Goal: Task Accomplishment & Management: Manage account settings

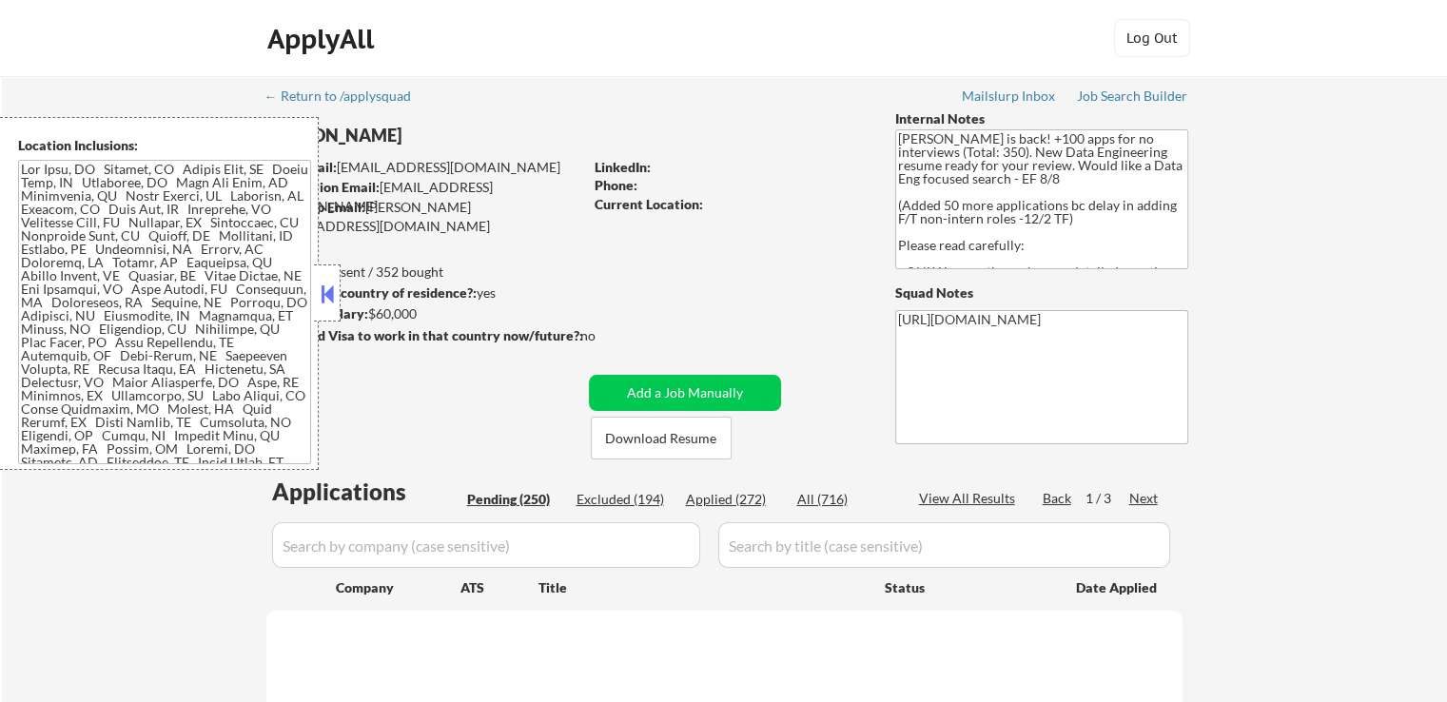
select select ""pending""
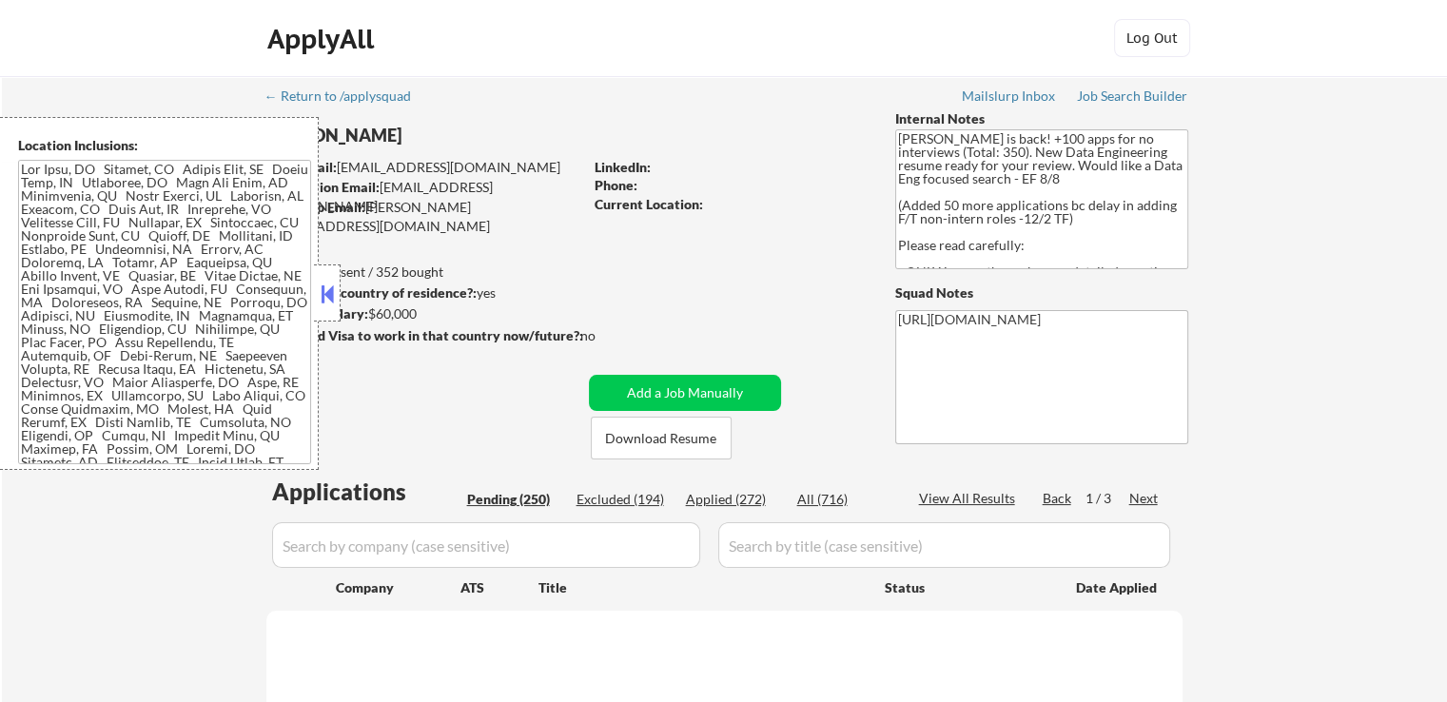
select select ""pending""
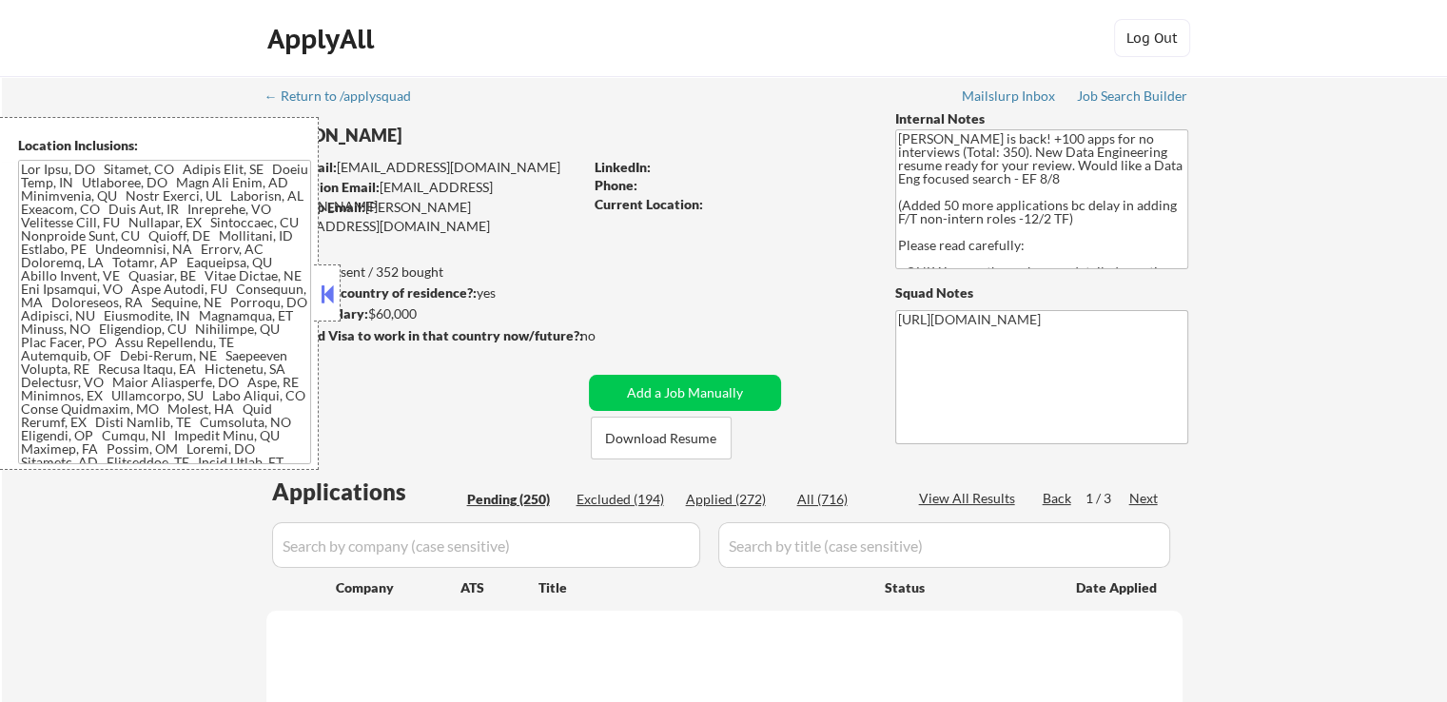
select select ""pending""
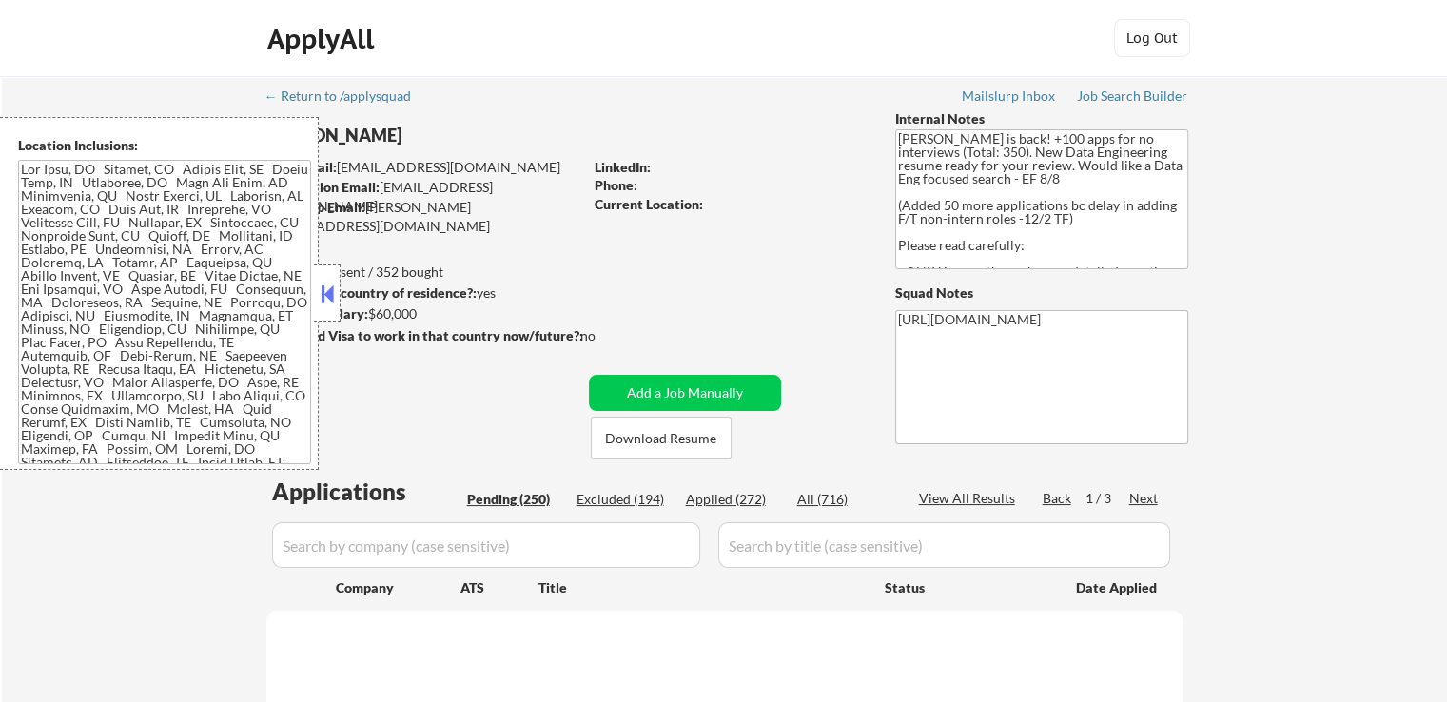
select select ""pending""
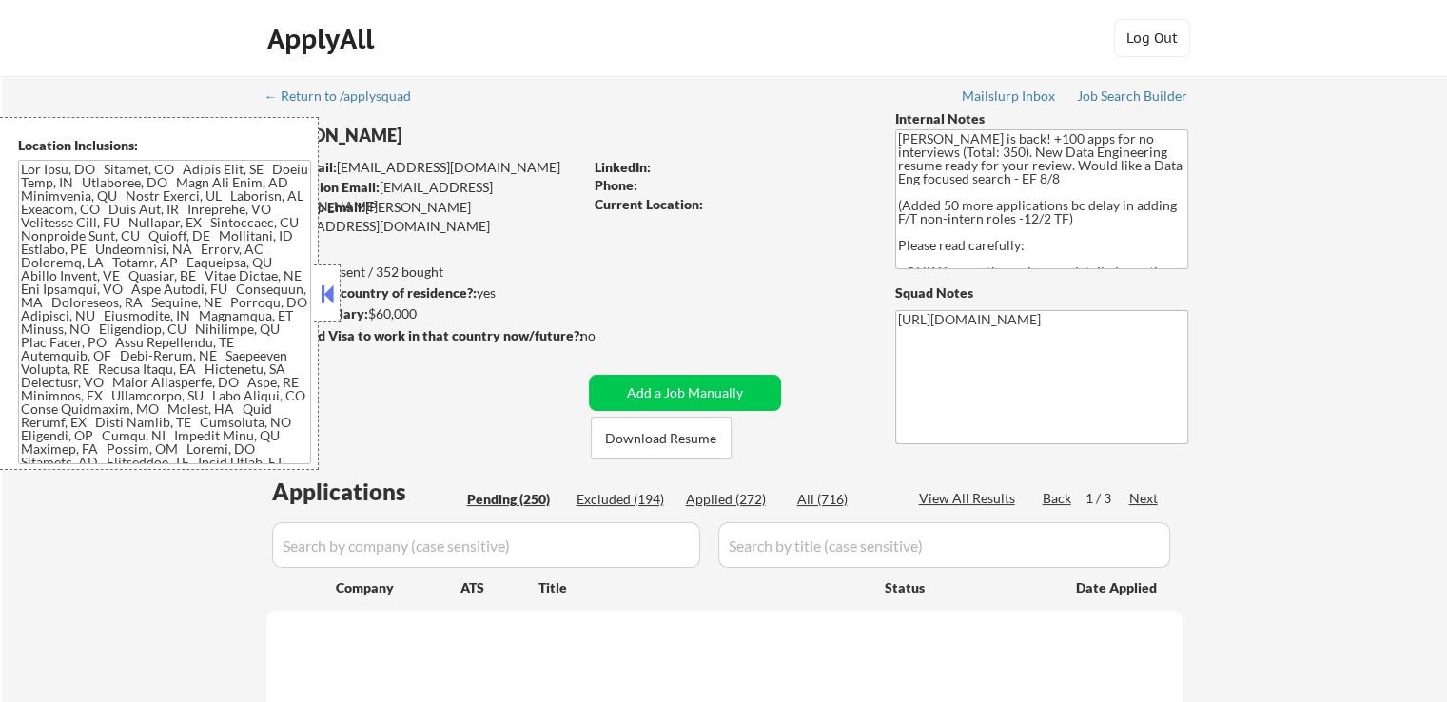
select select ""pending""
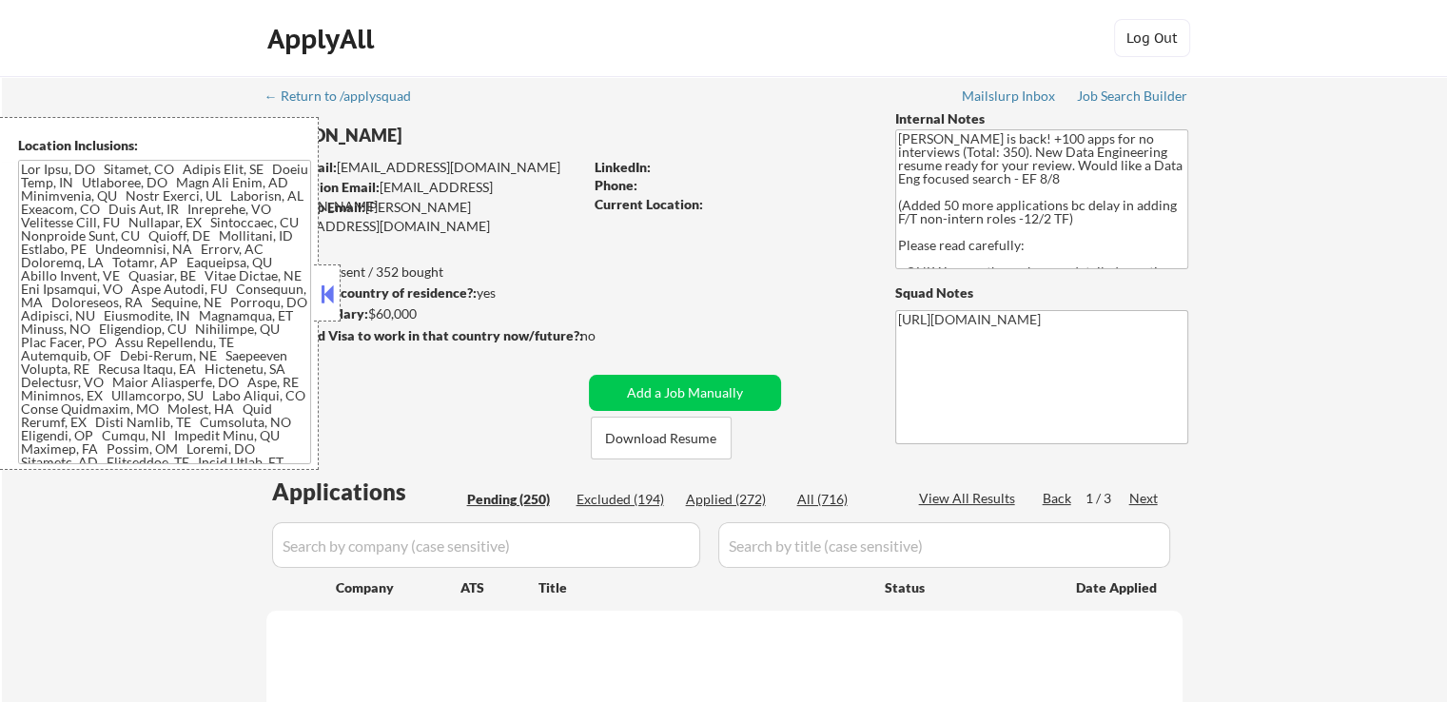
select select ""pending""
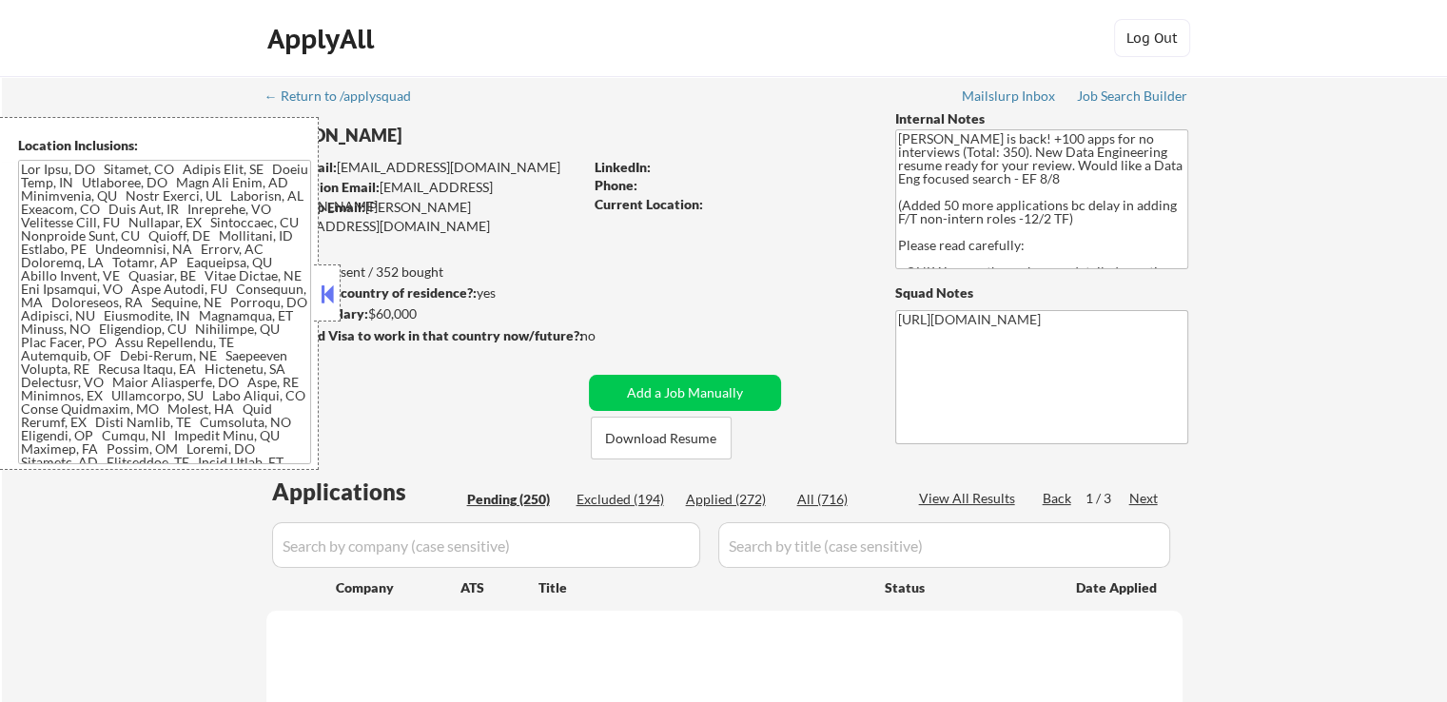
select select ""pending""
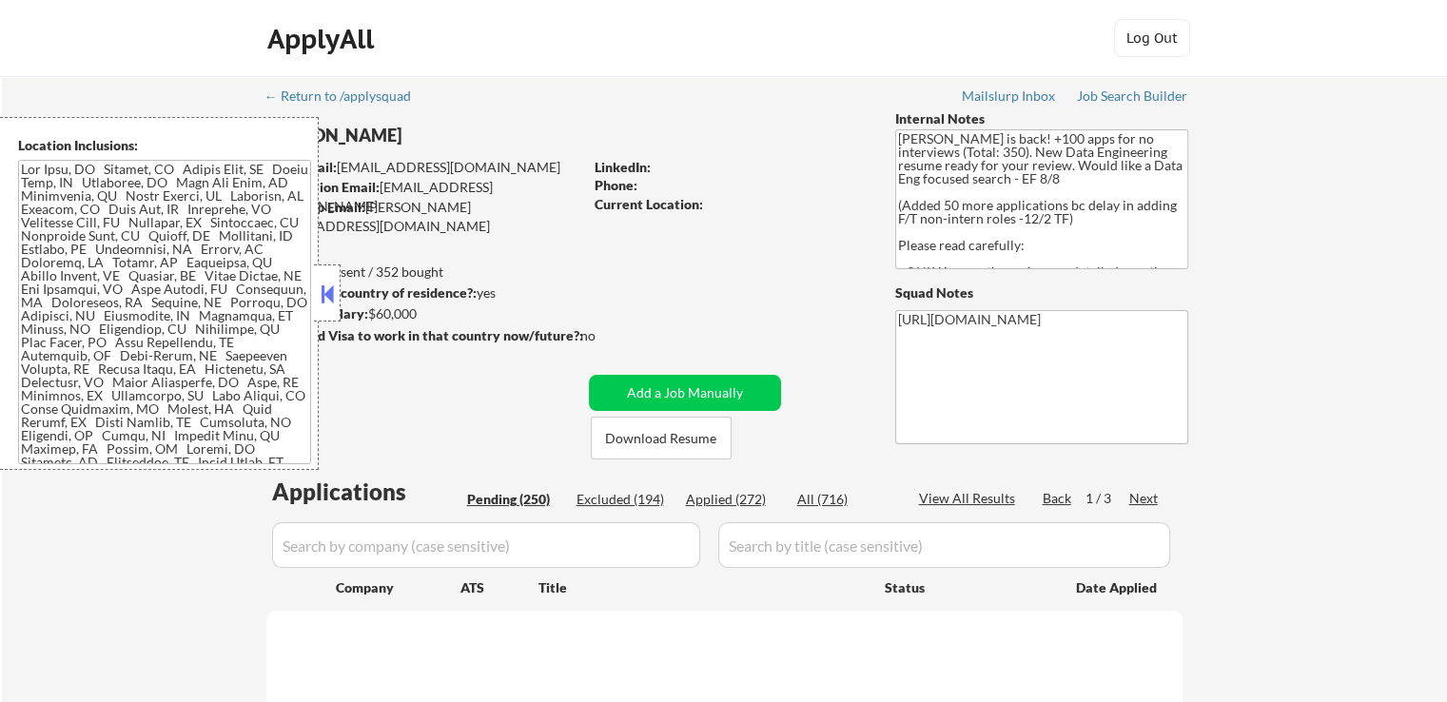
select select ""pending""
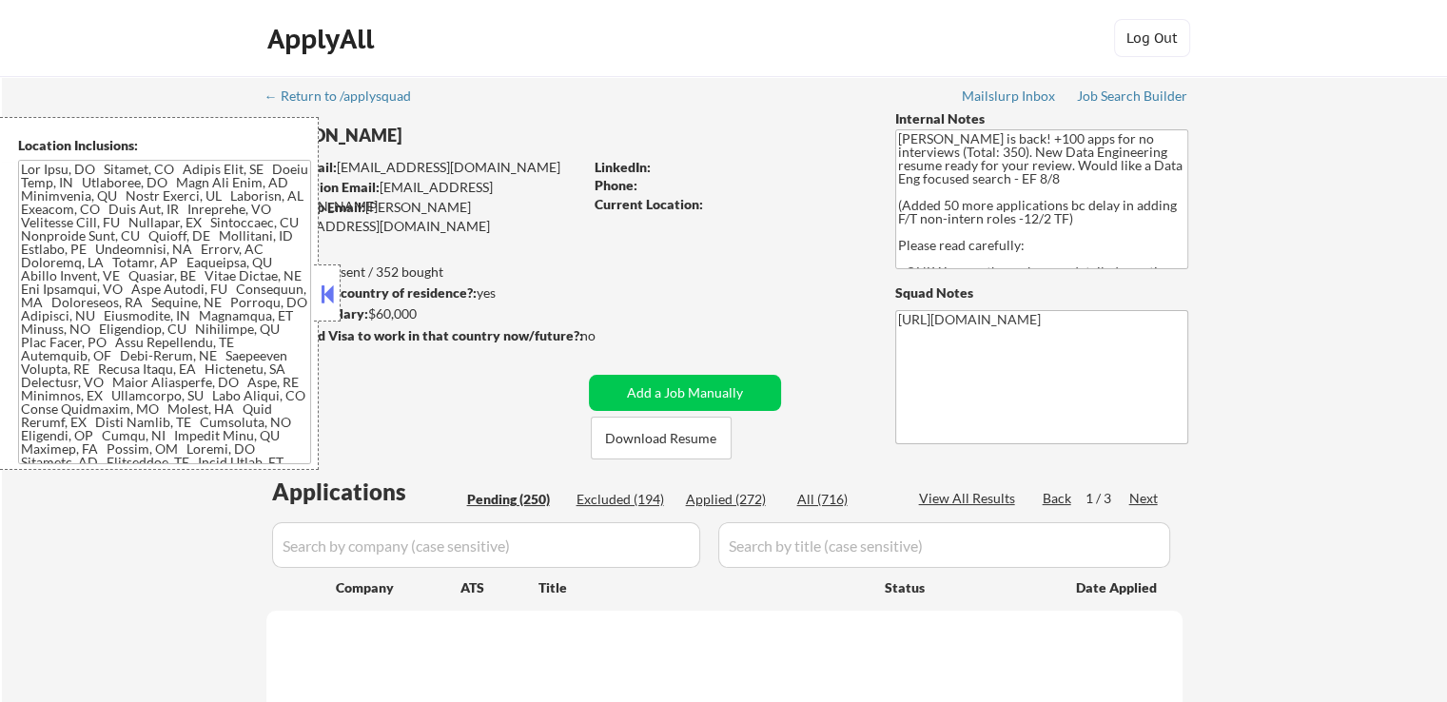
select select ""pending""
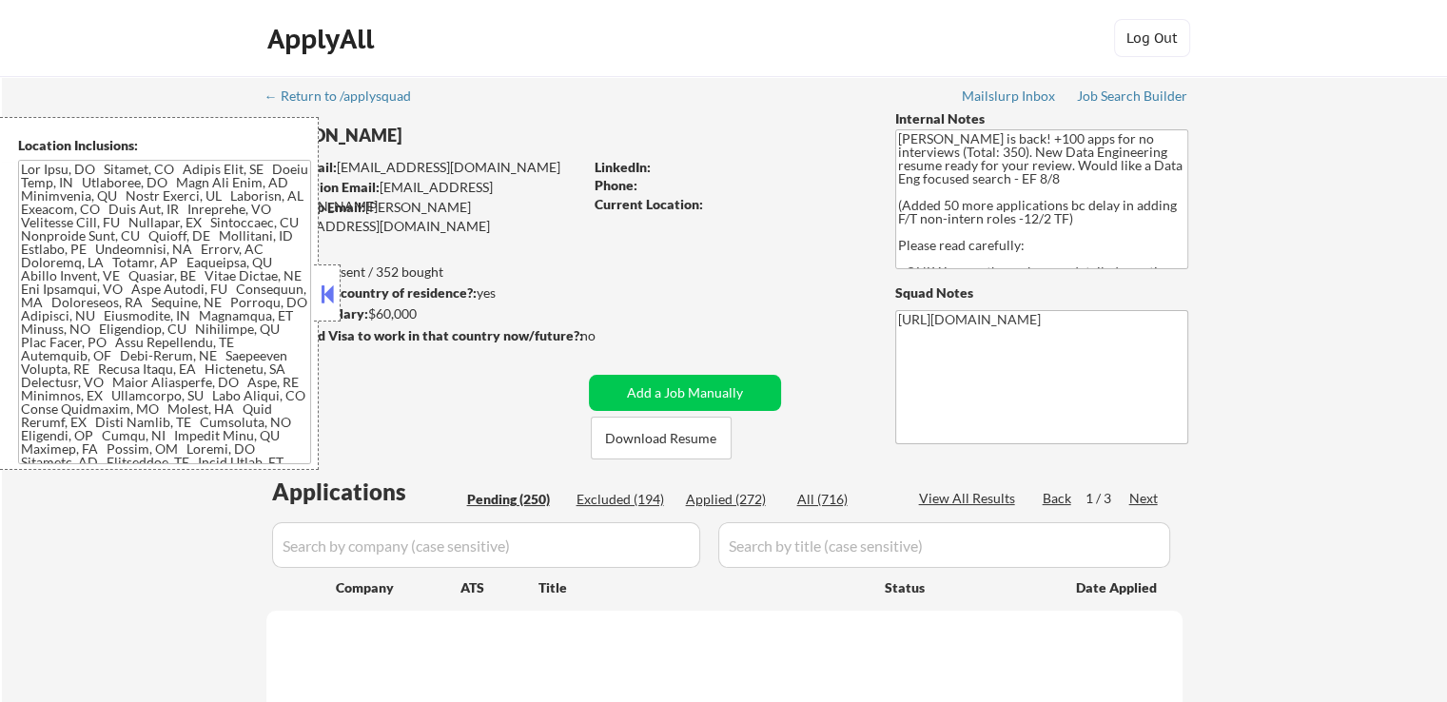
select select ""pending""
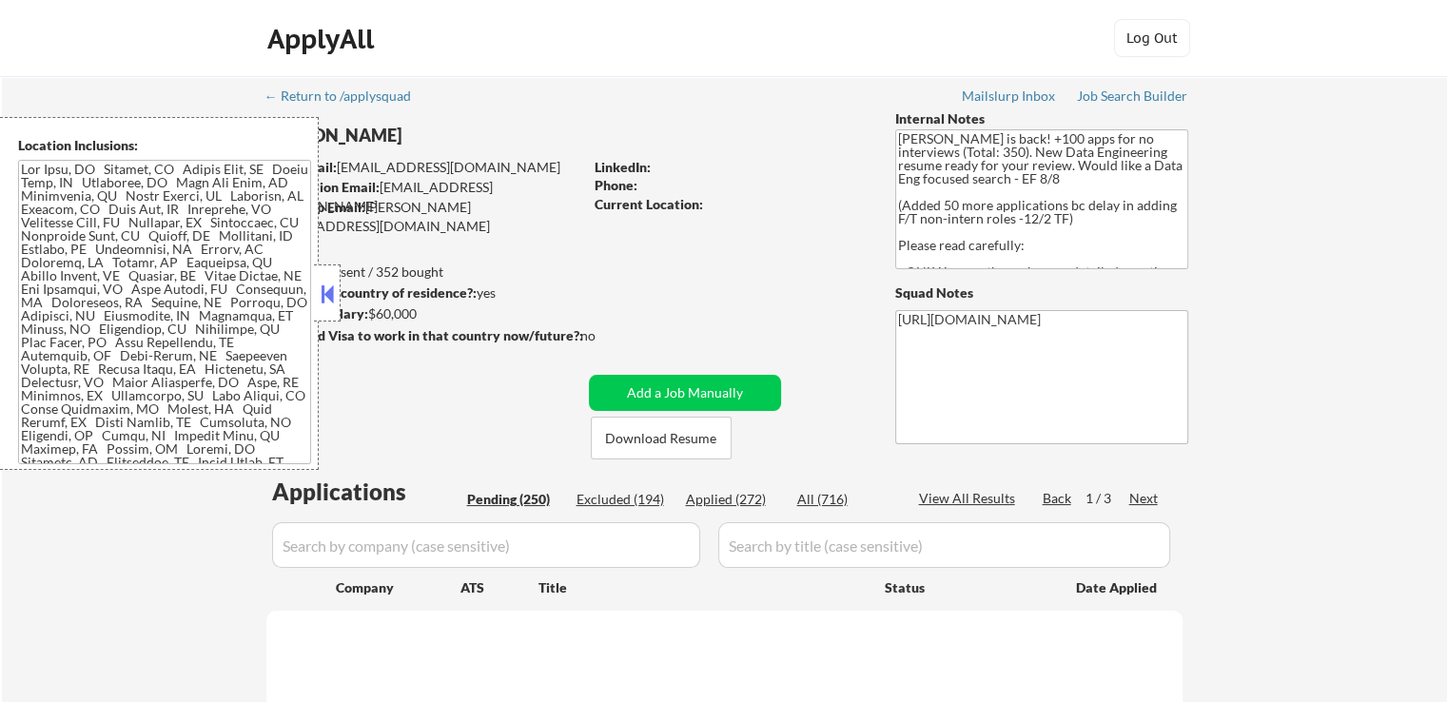
select select ""pending""
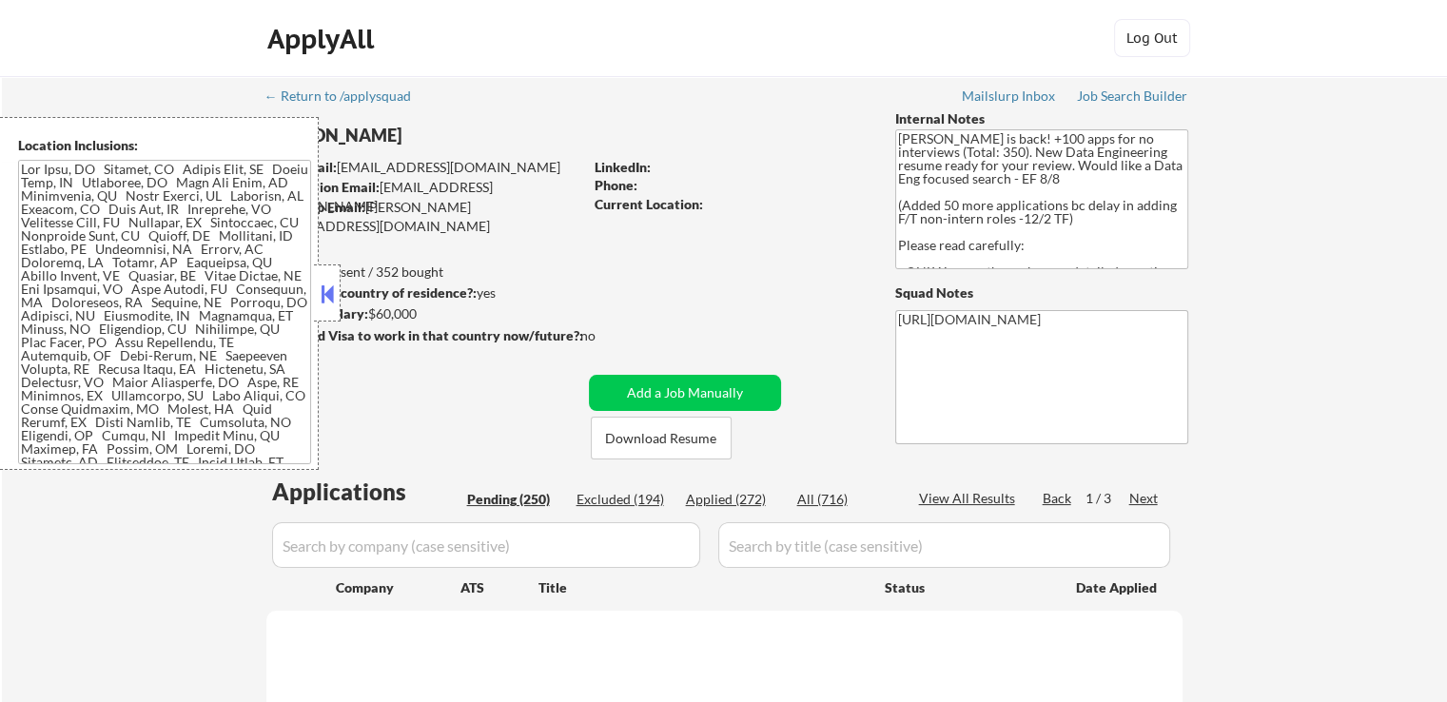
select select ""pending""
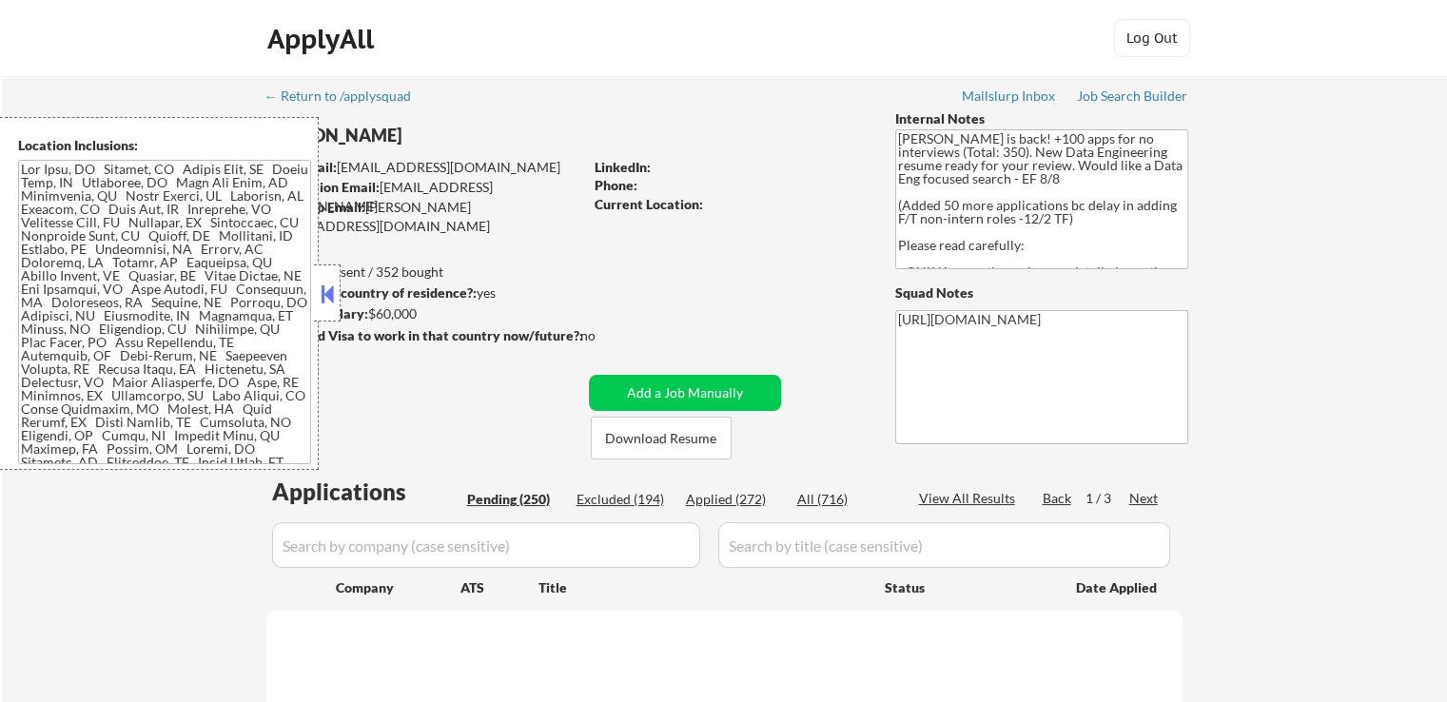
select select ""pending""
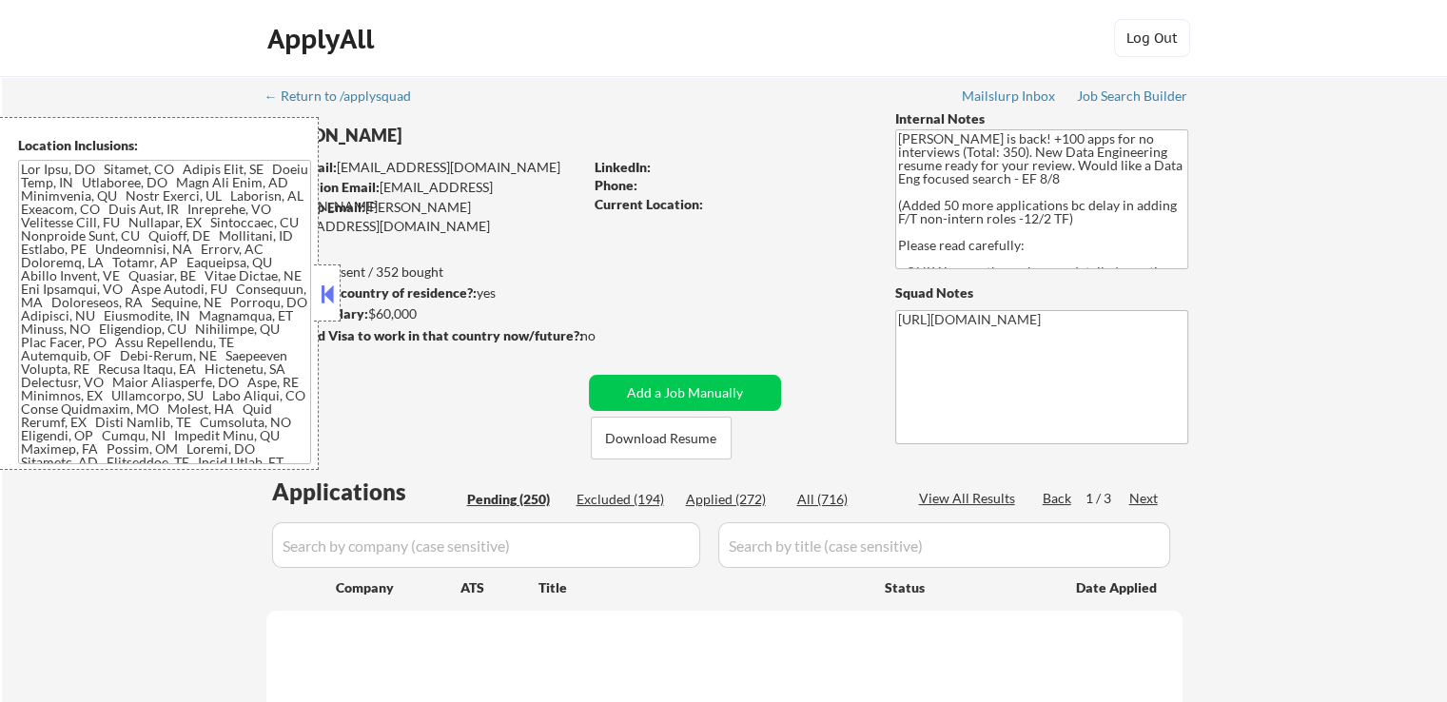
select select ""pending""
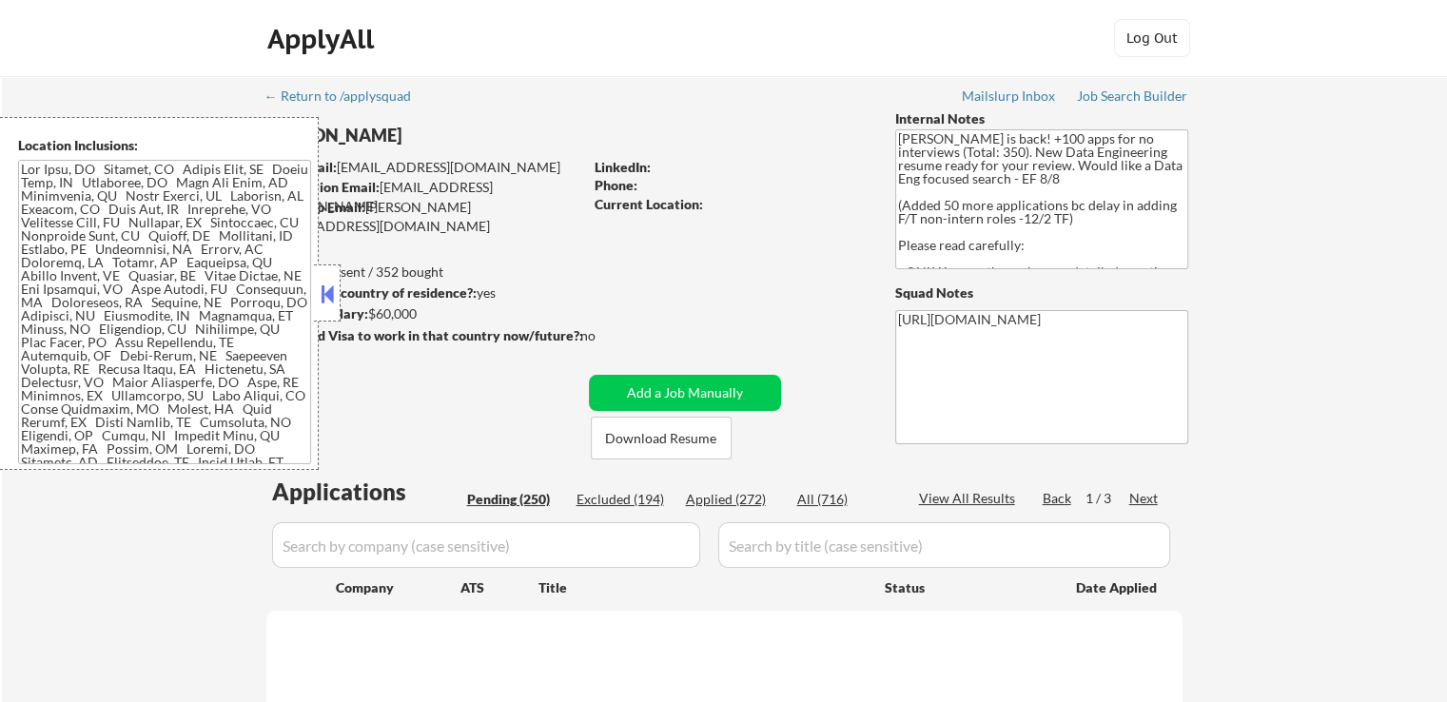
select select ""pending""
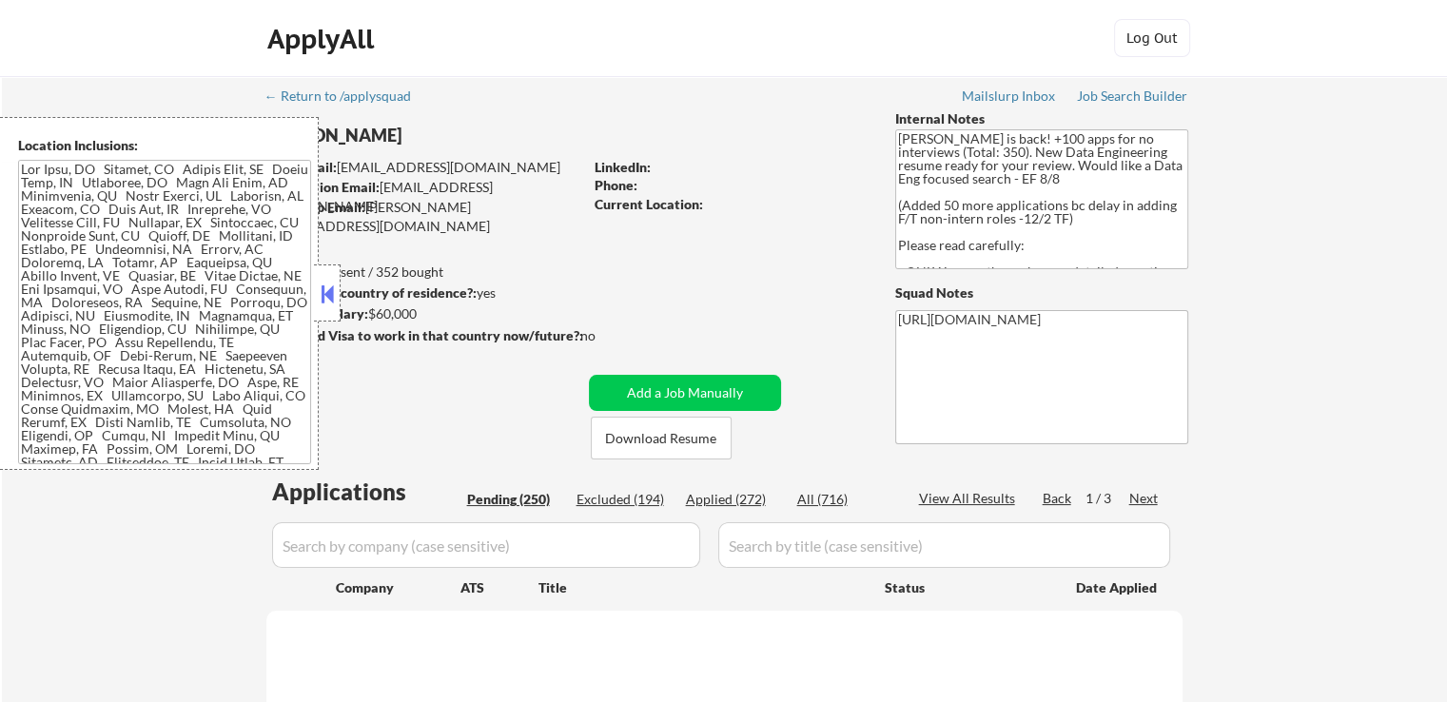
select select ""pending""
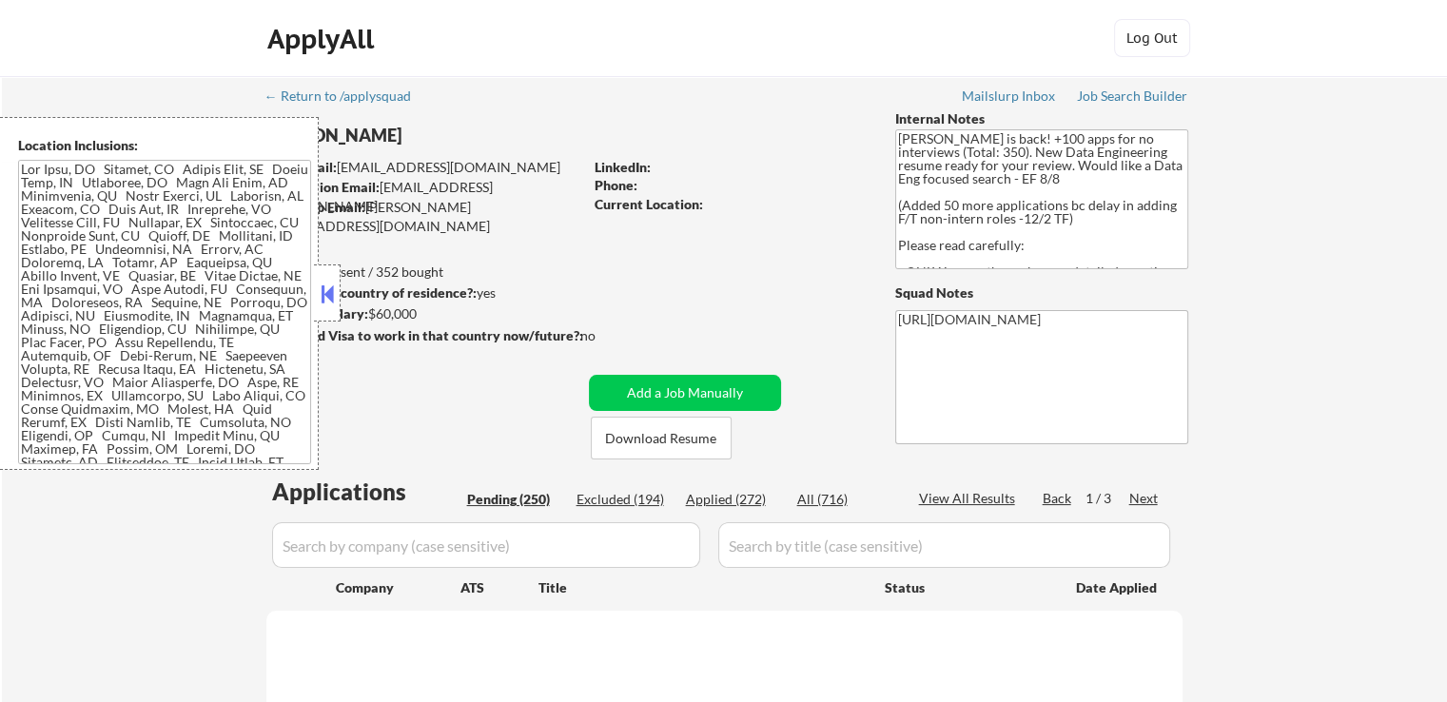
select select ""pending""
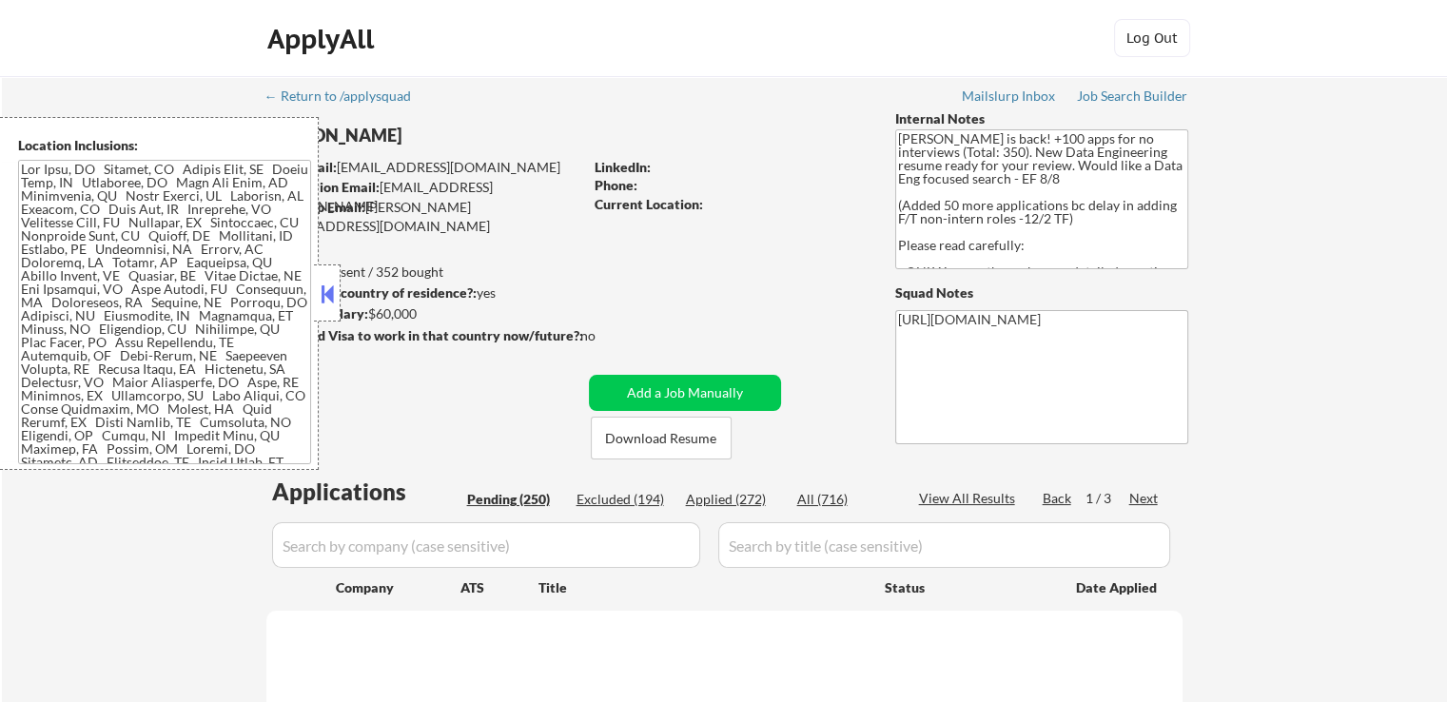
select select ""pending""
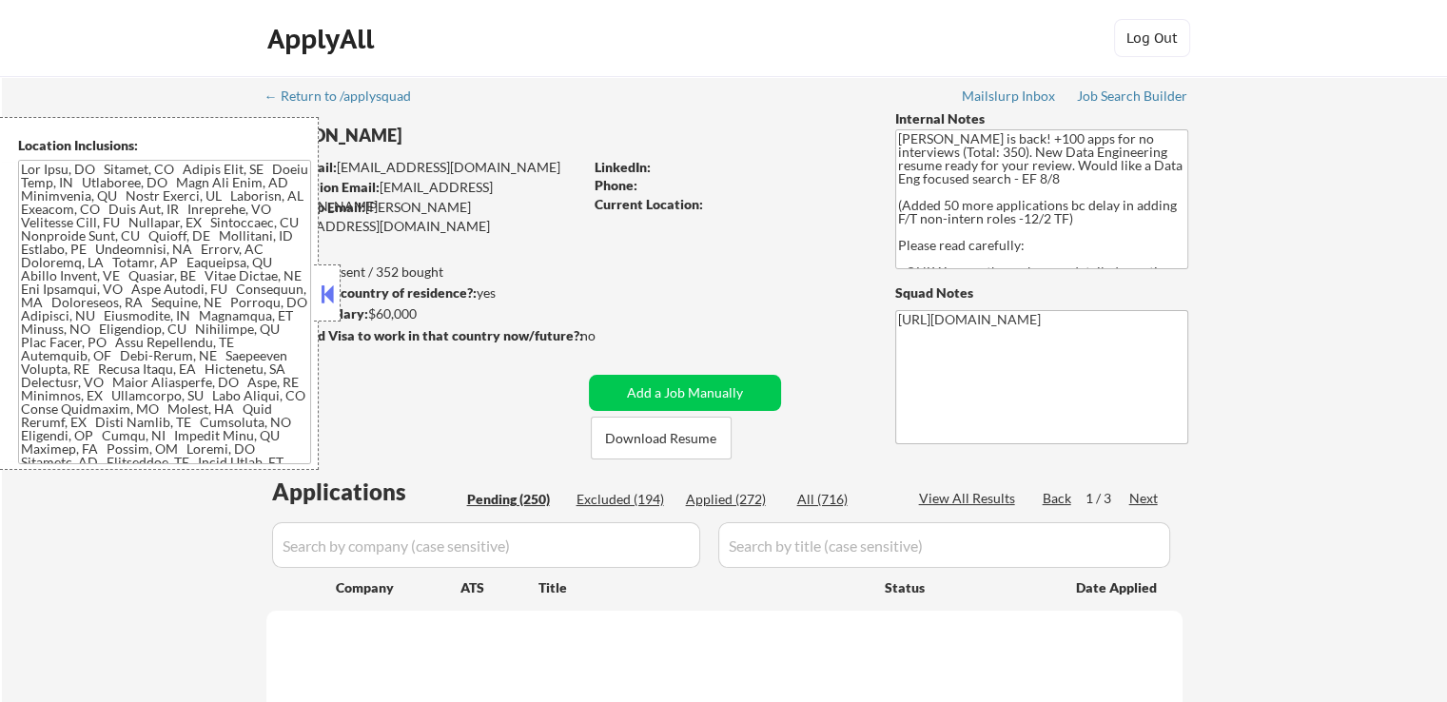
select select ""pending""
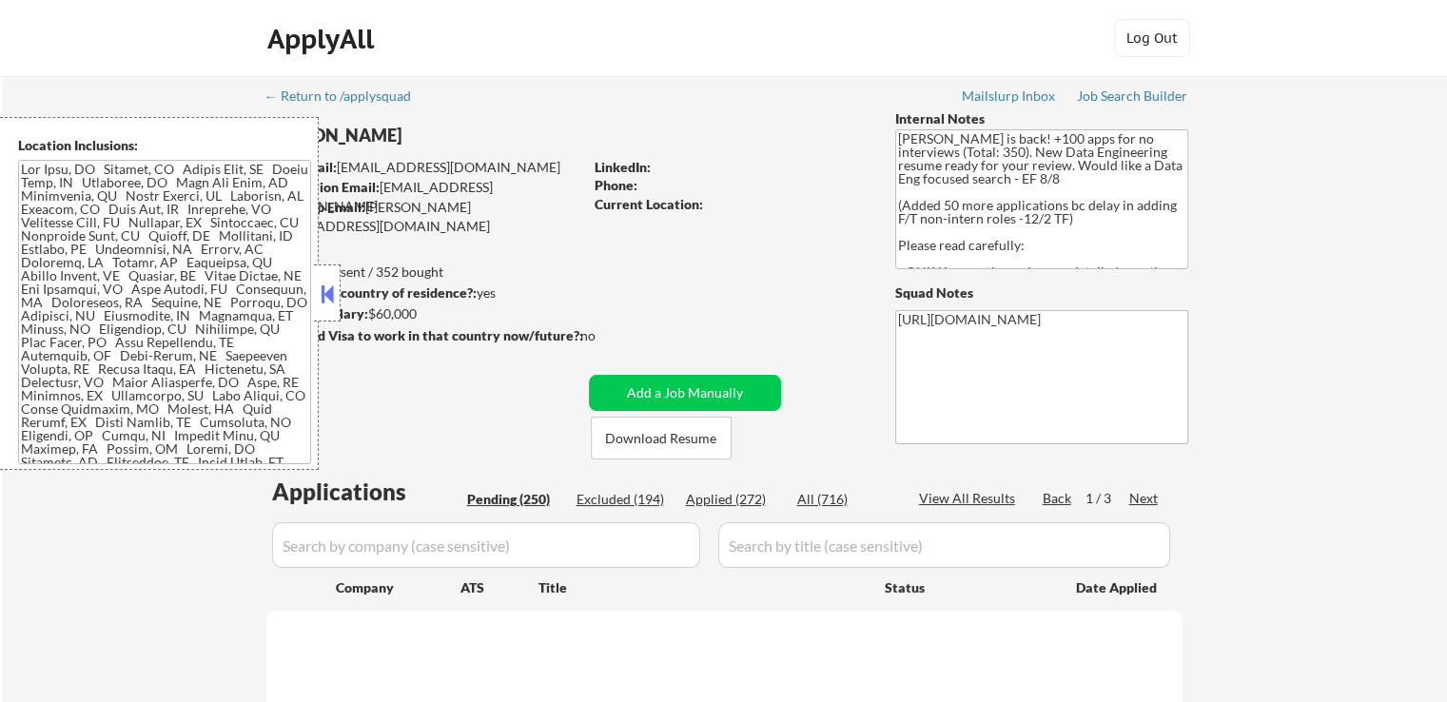
select select ""pending""
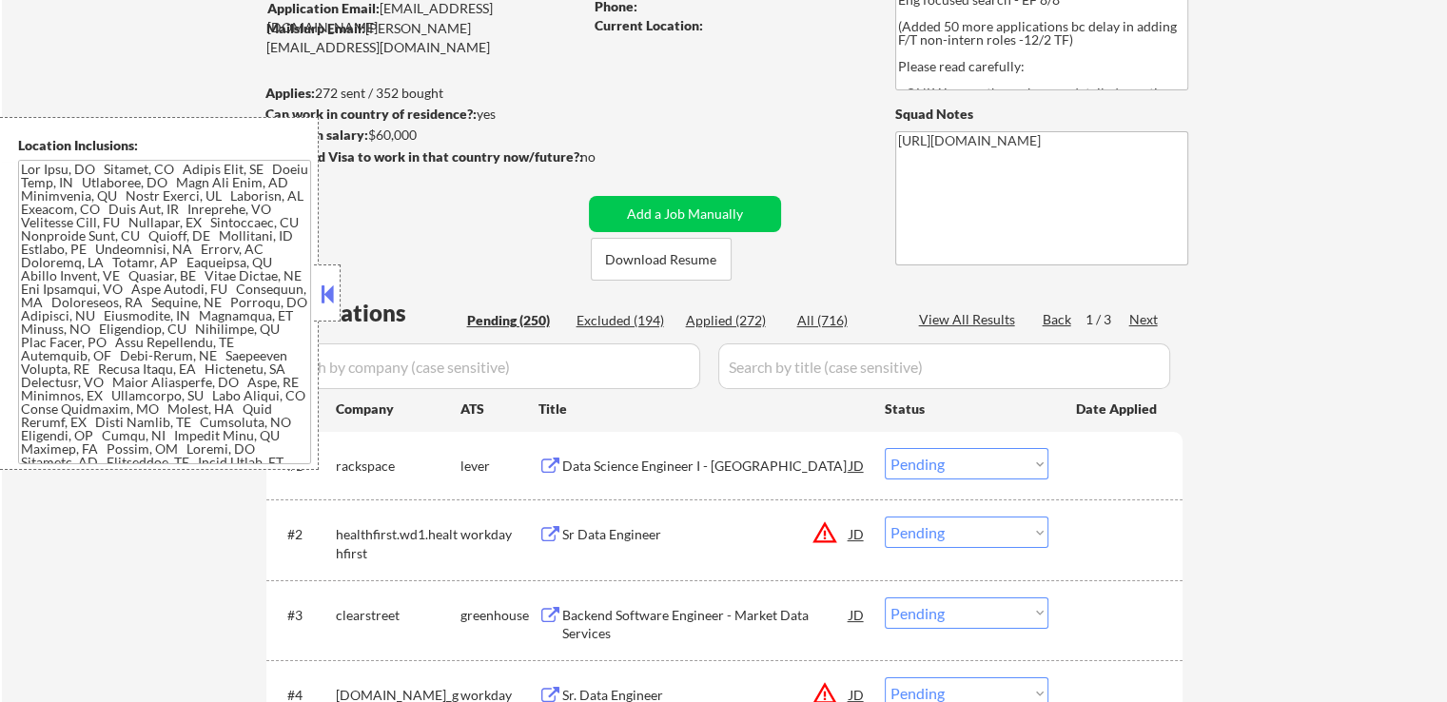
scroll to position [190, 0]
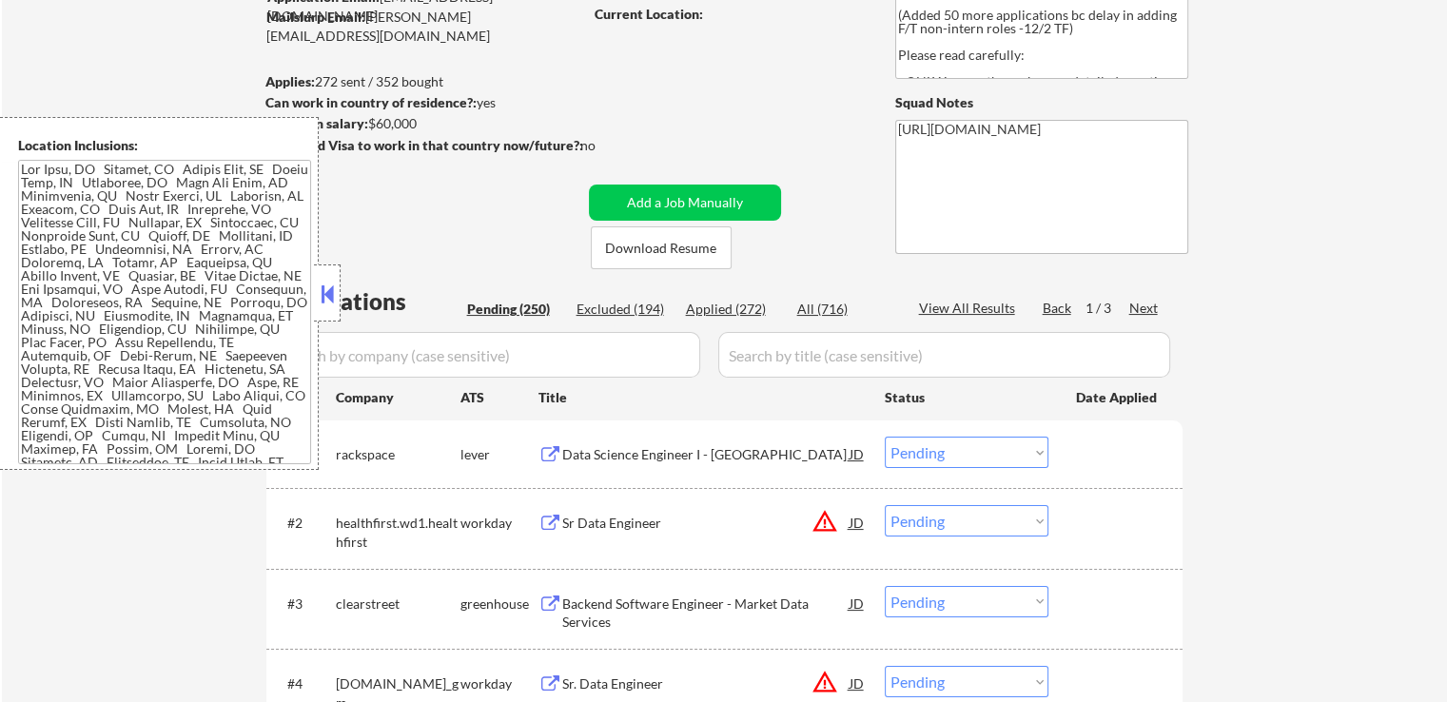
click at [335, 292] on button at bounding box center [327, 294] width 21 height 29
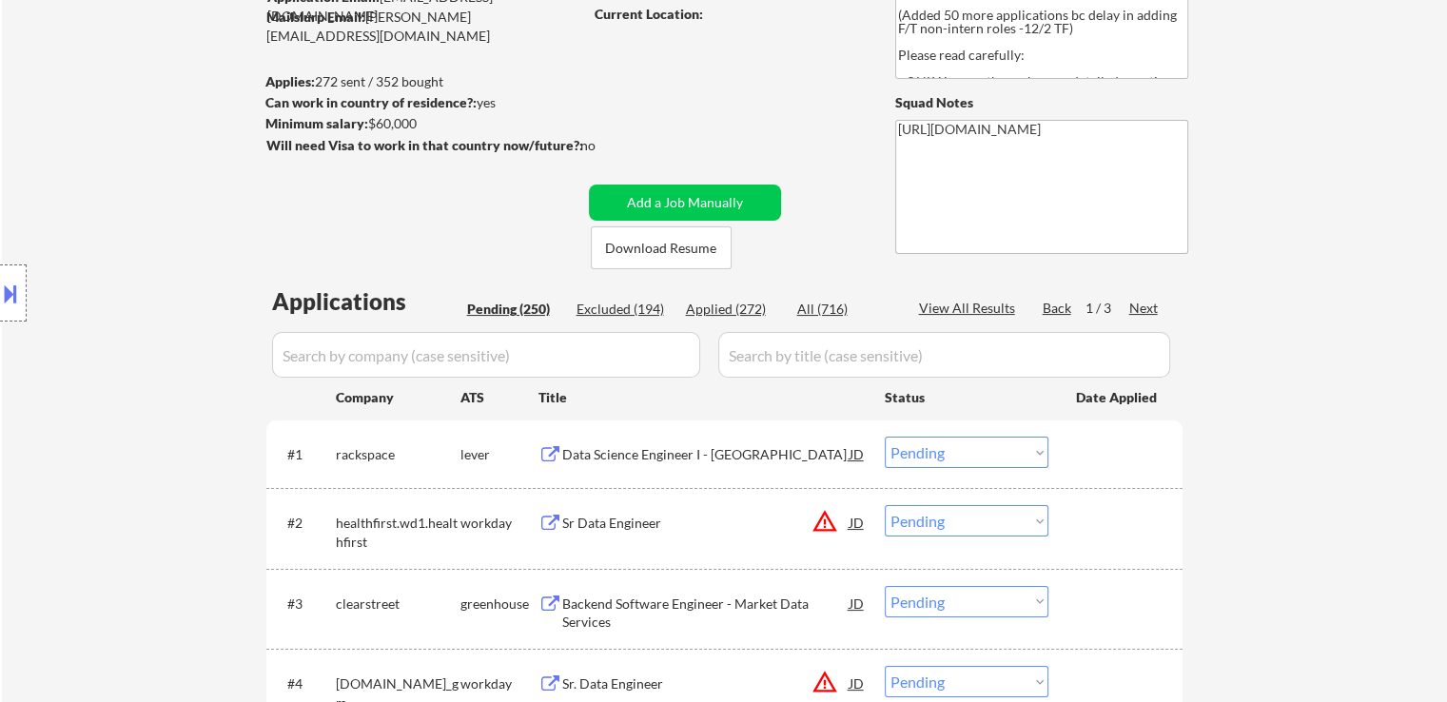
click at [734, 300] on div "Applied (272)" at bounding box center [733, 309] width 95 height 19
select select ""applied""
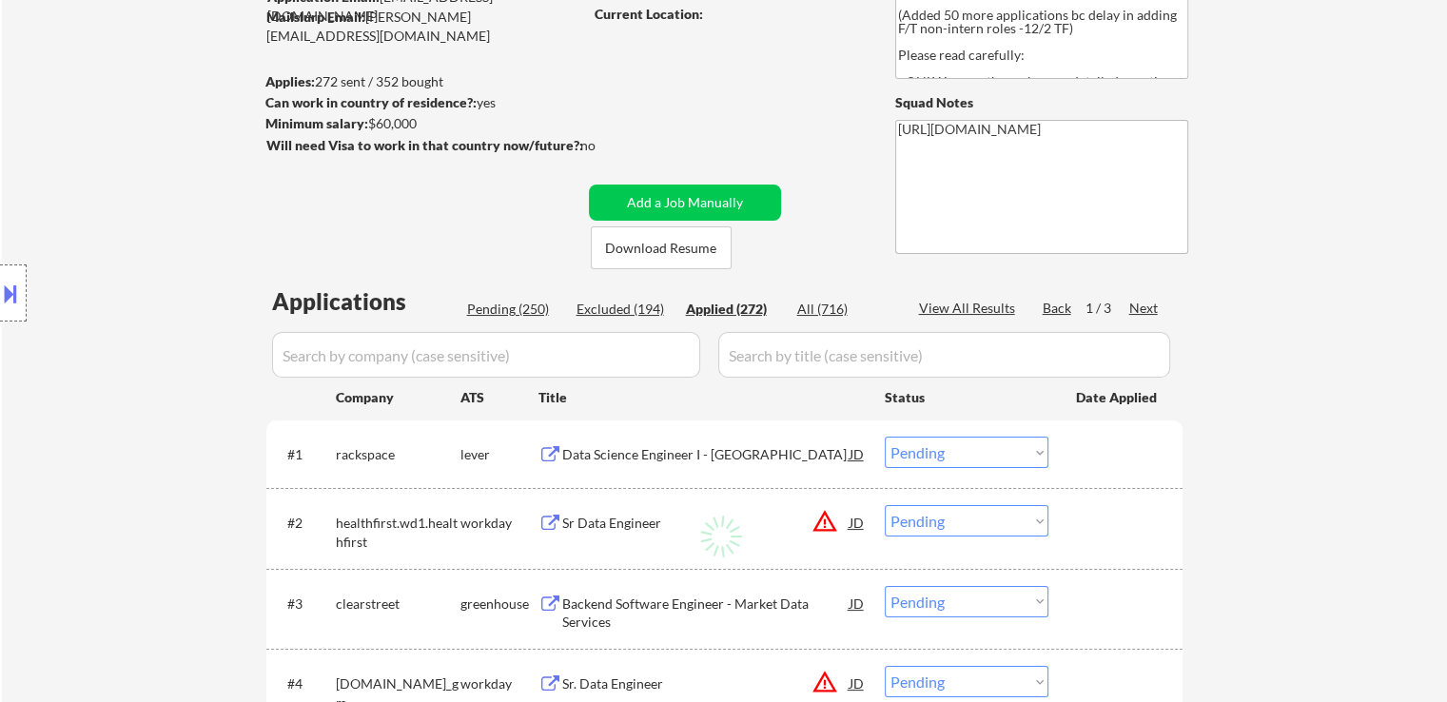
select select ""applied""
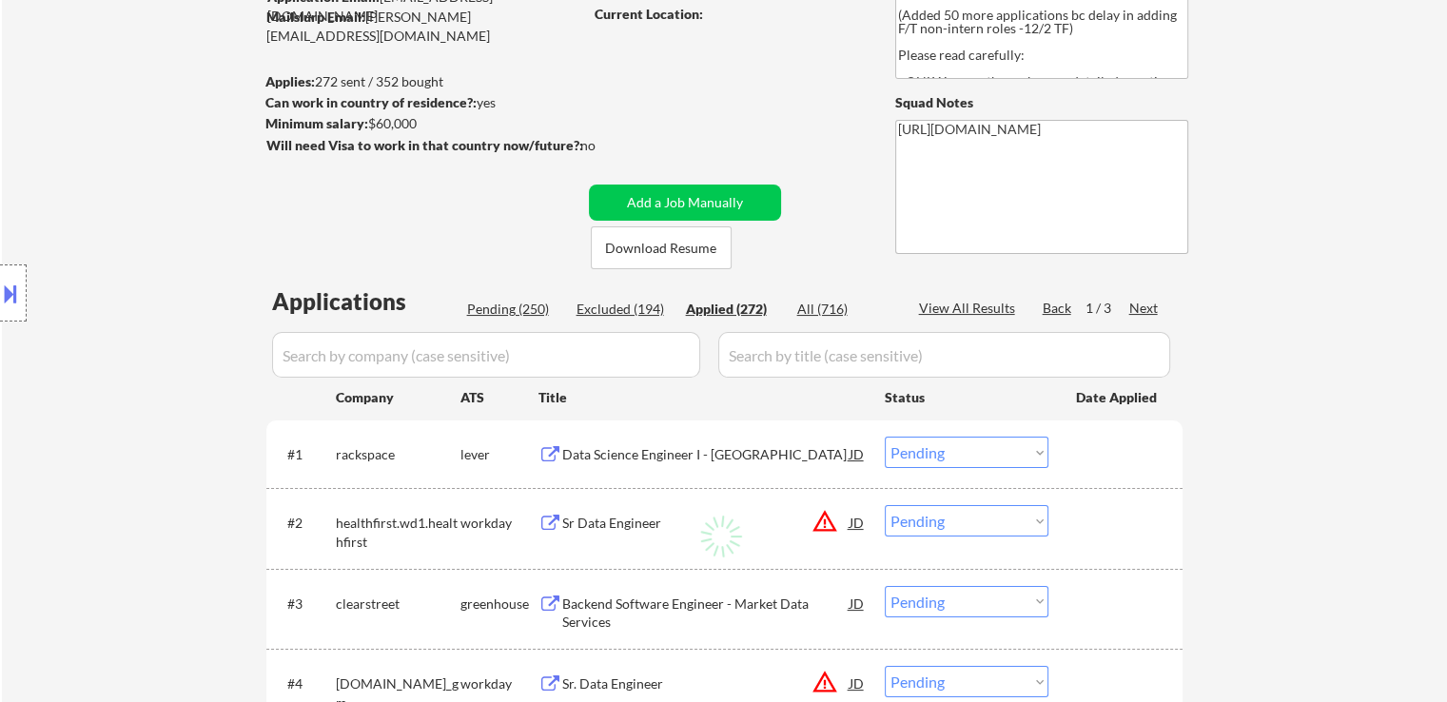
select select ""applied""
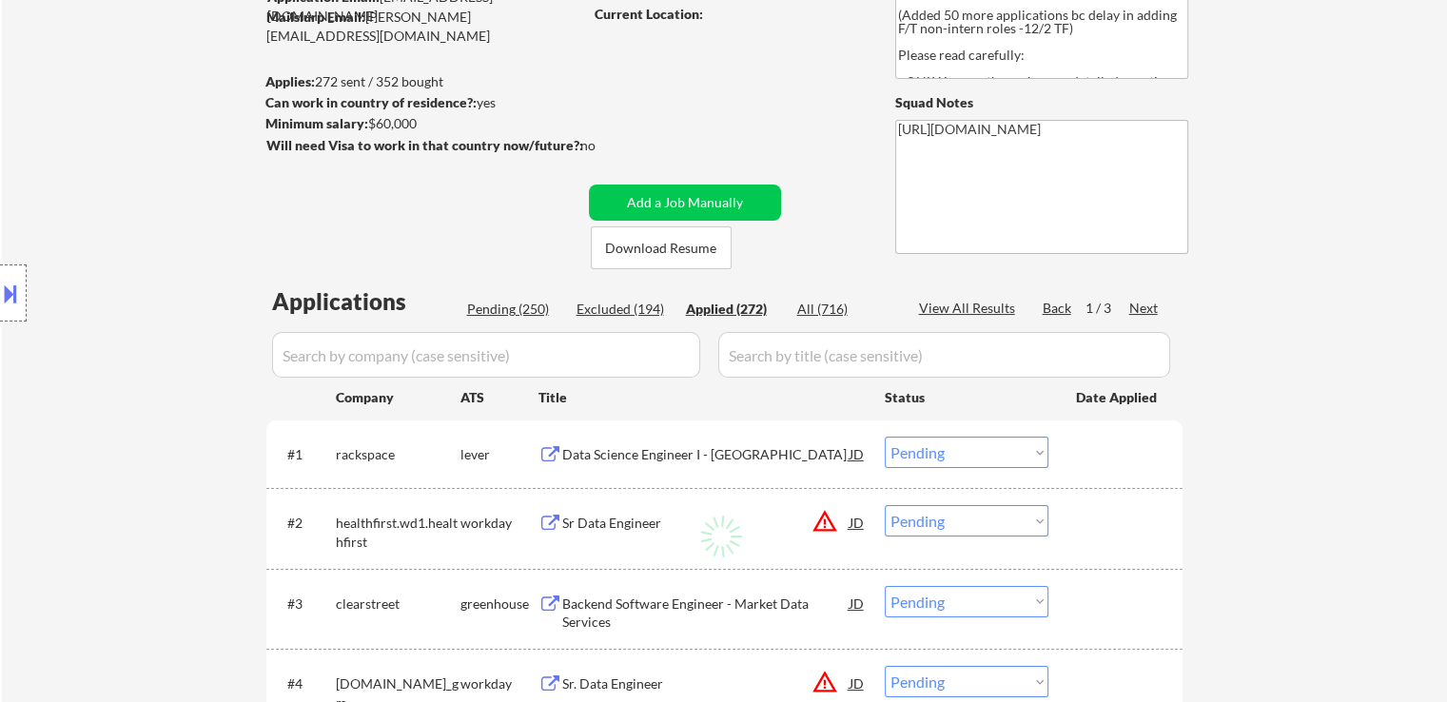
select select ""applied""
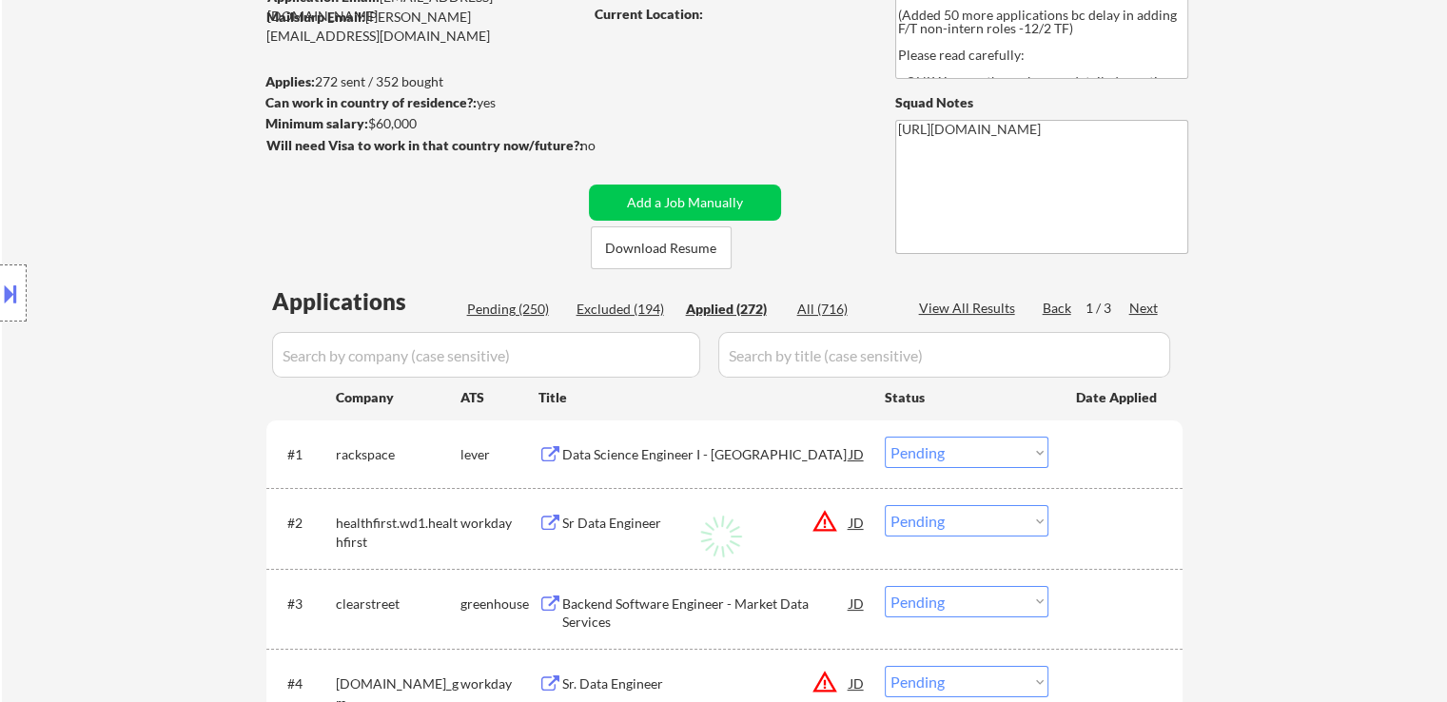
select select ""applied""
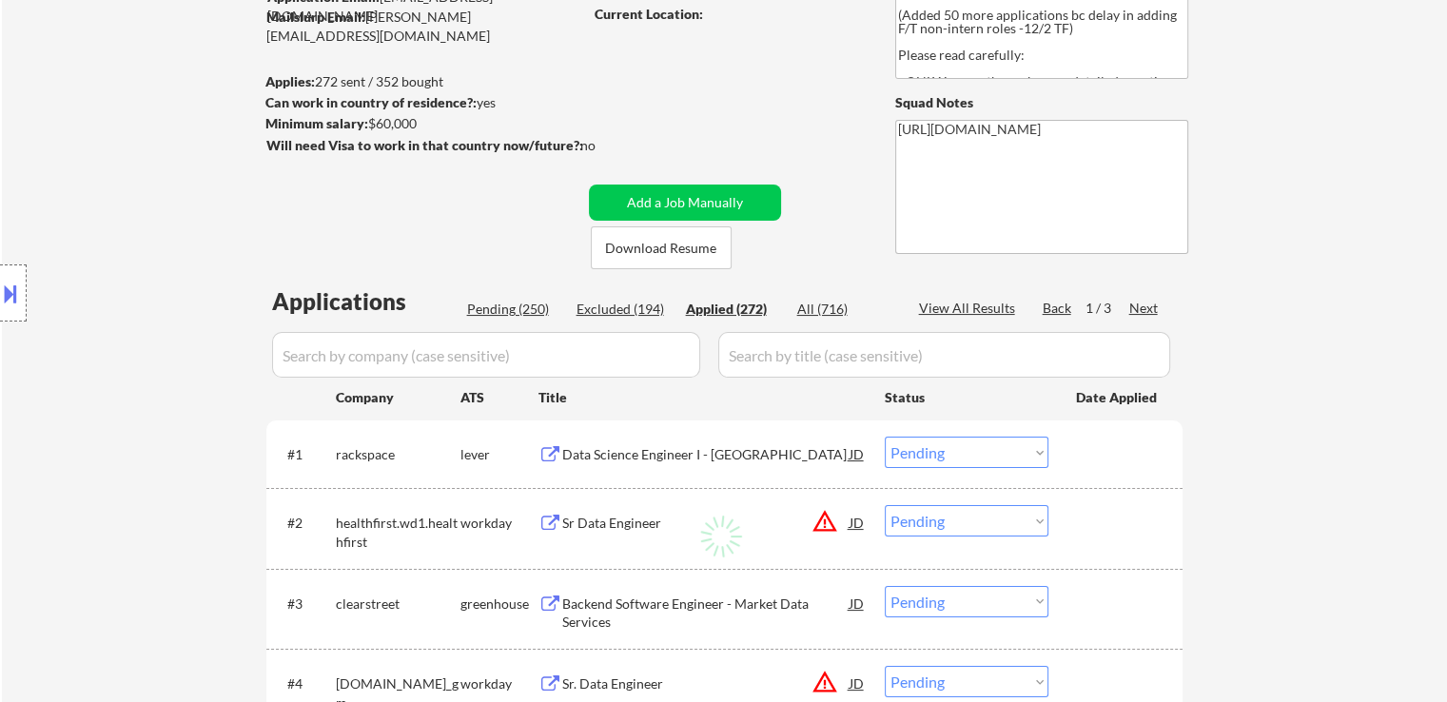
select select ""applied""
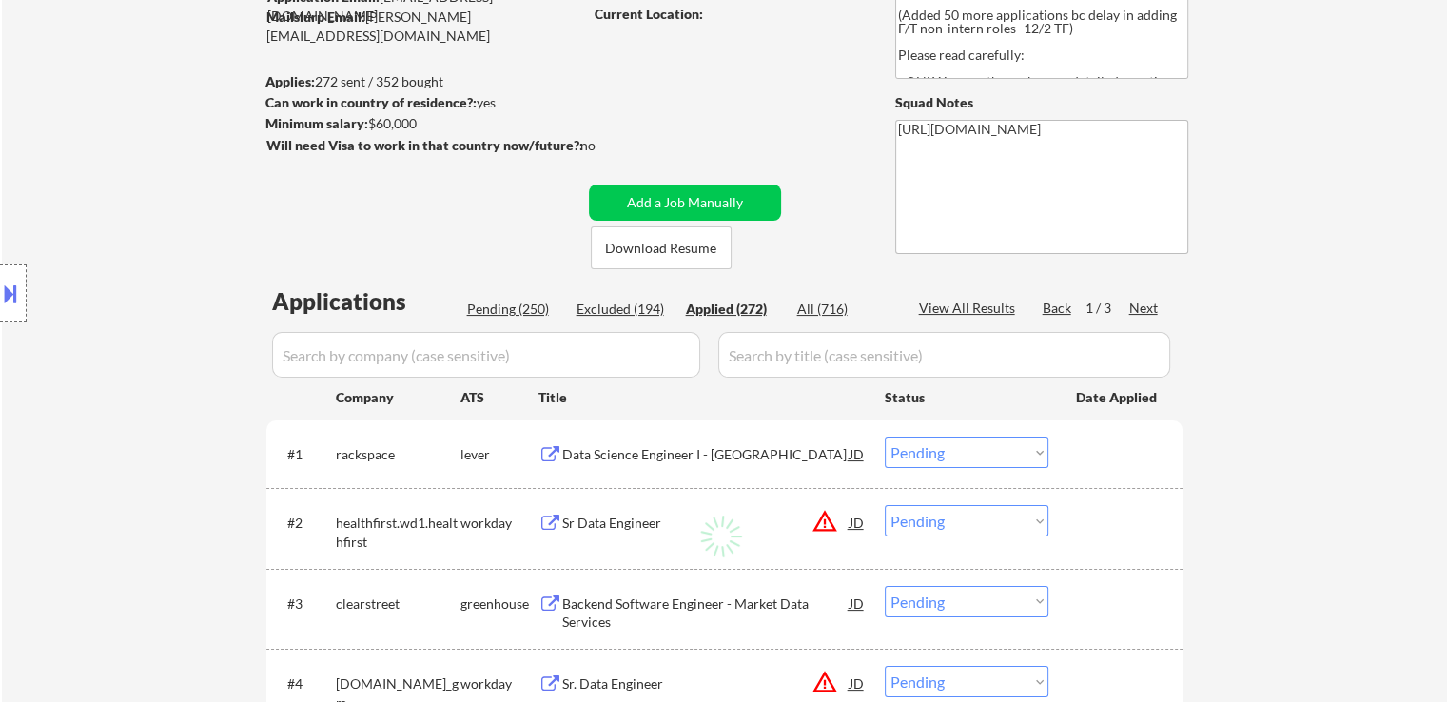
select select ""applied""
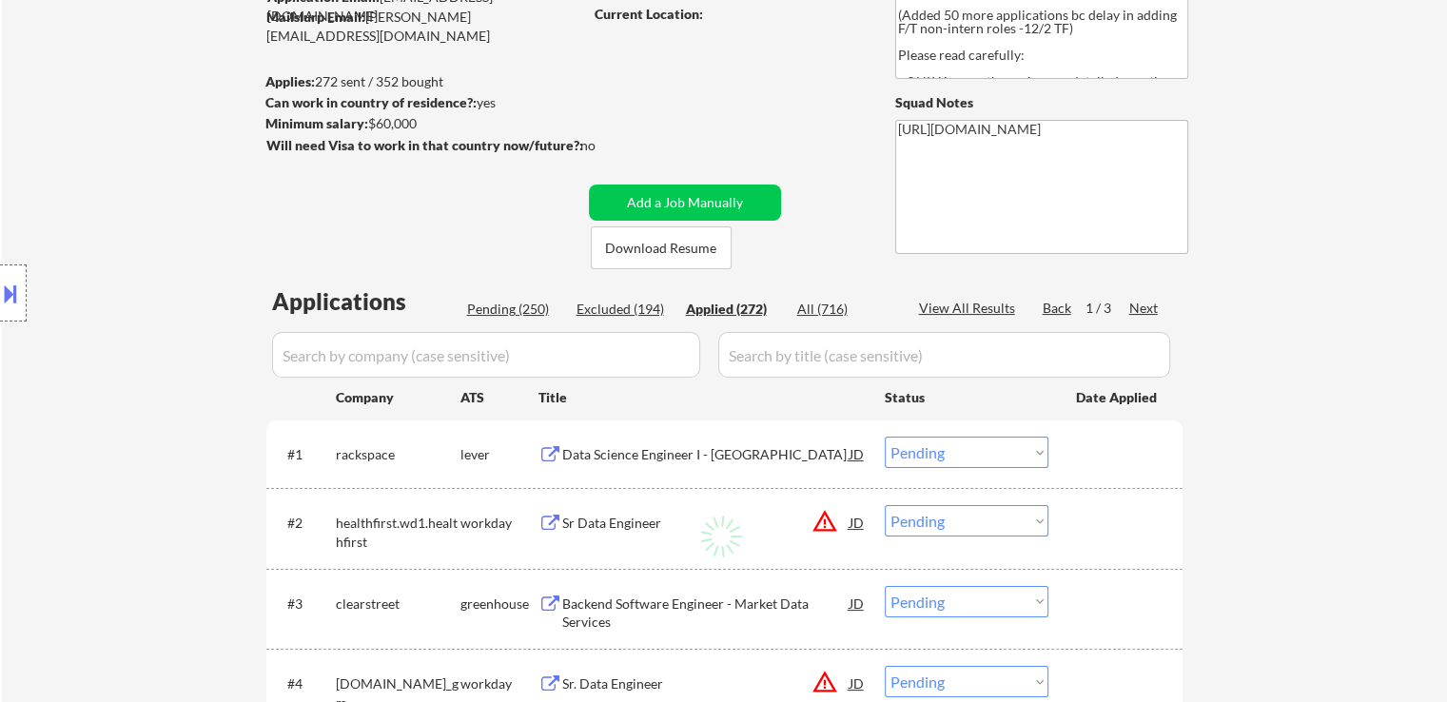
select select ""applied""
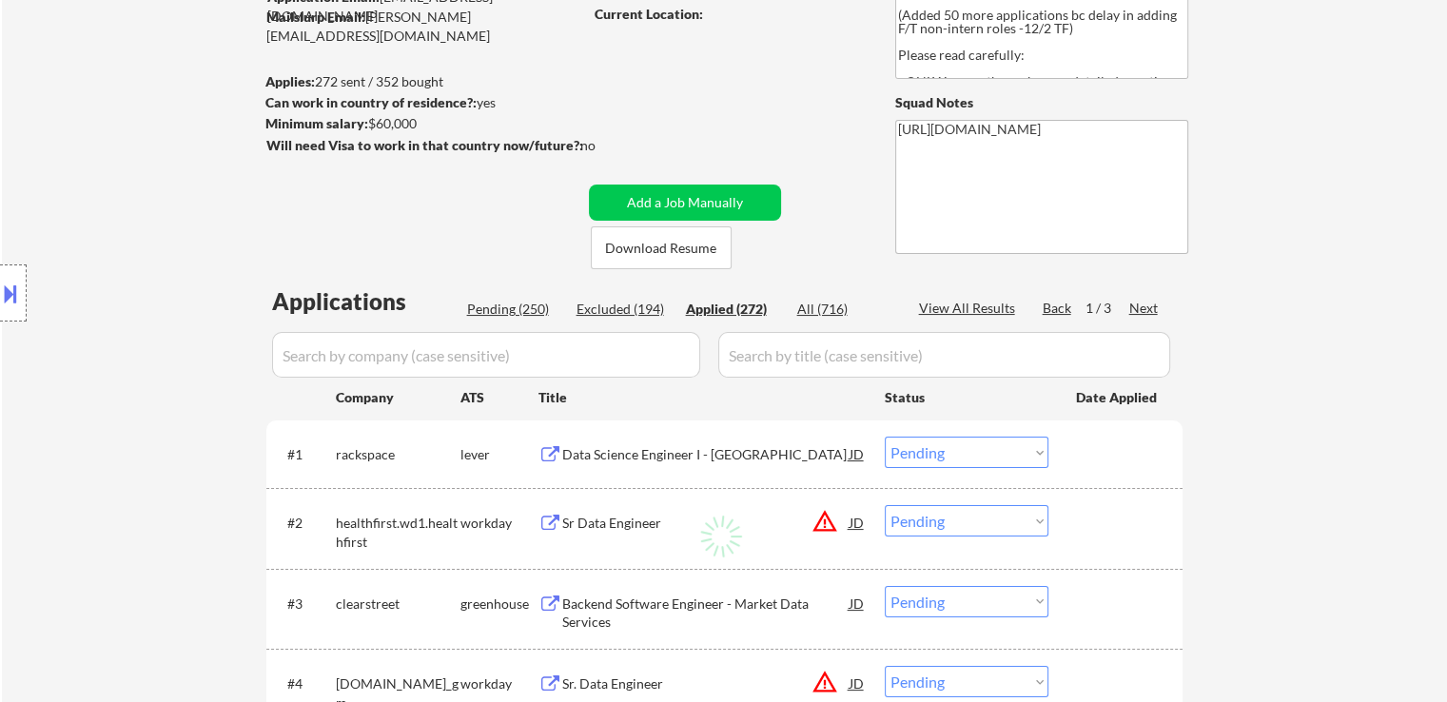
select select ""applied""
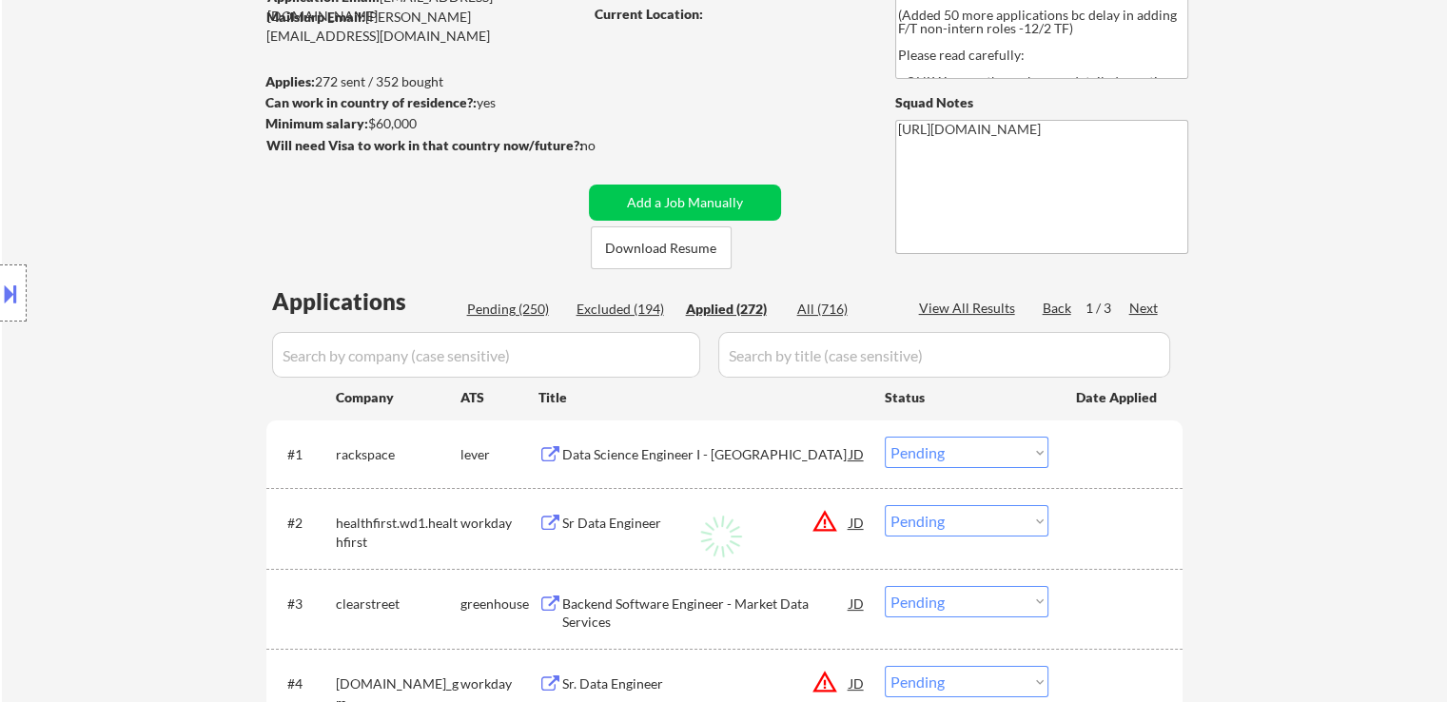
select select ""applied""
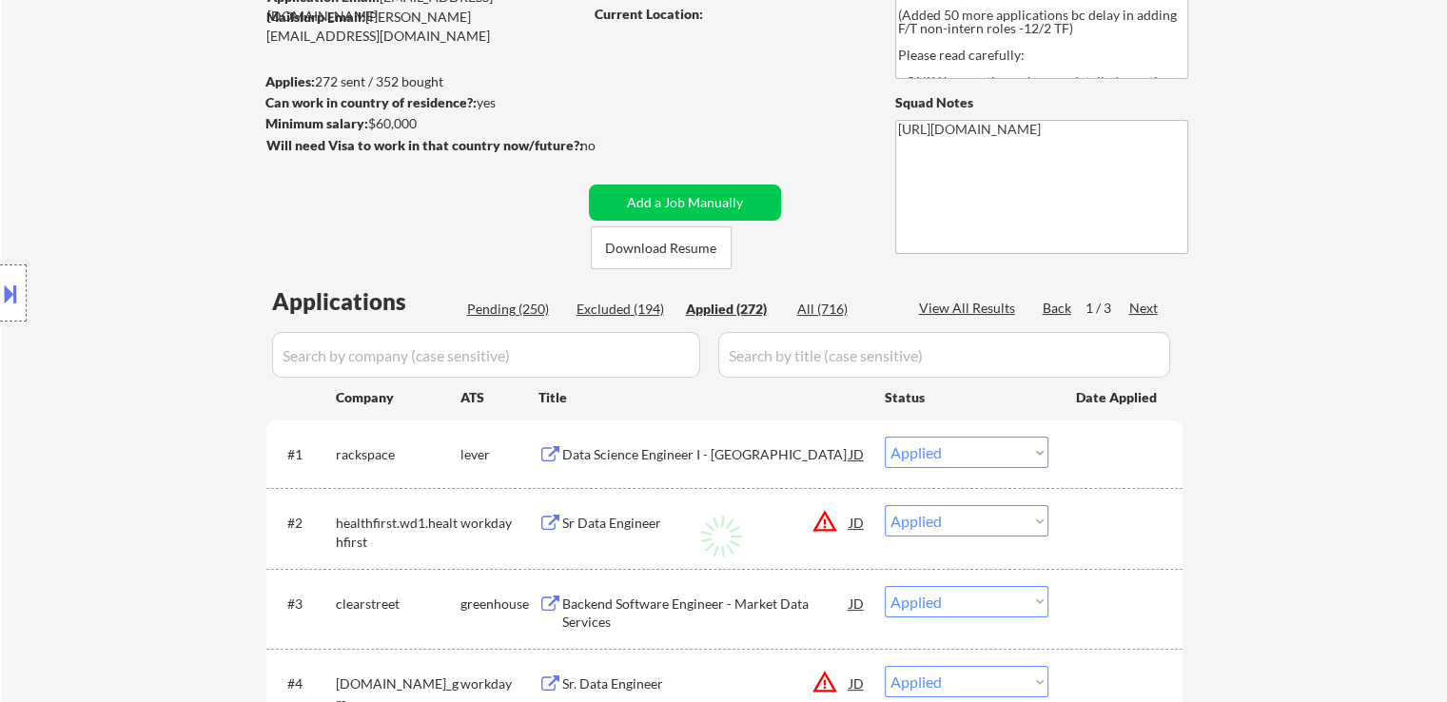
select select ""applied""
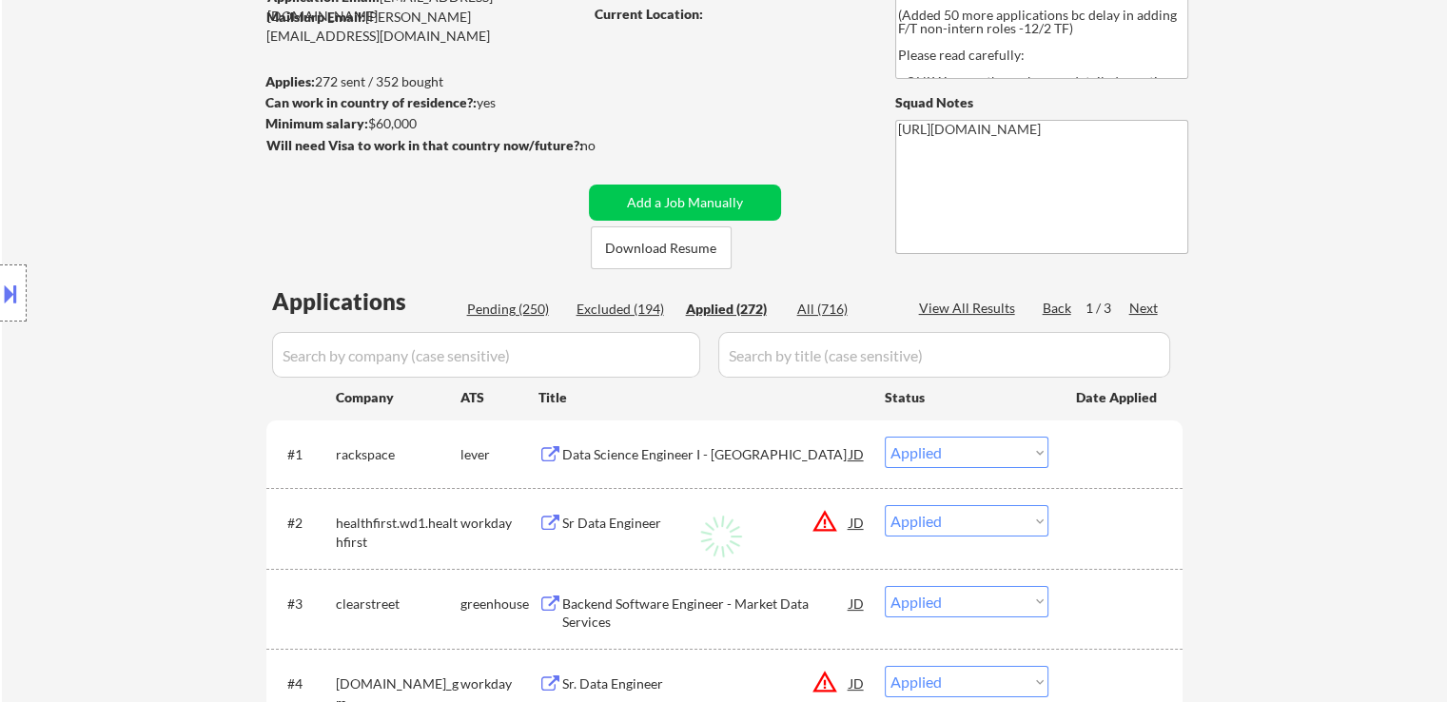
select select ""applied""
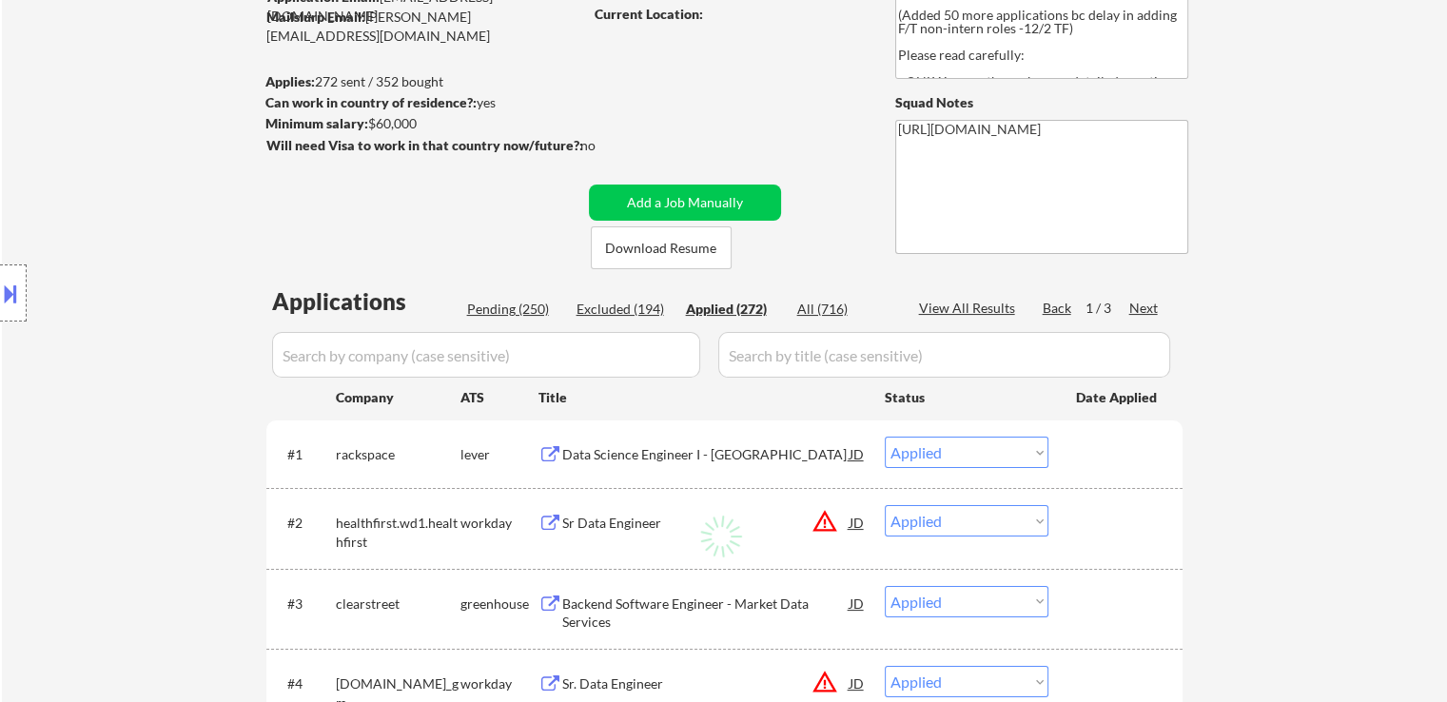
select select ""applied""
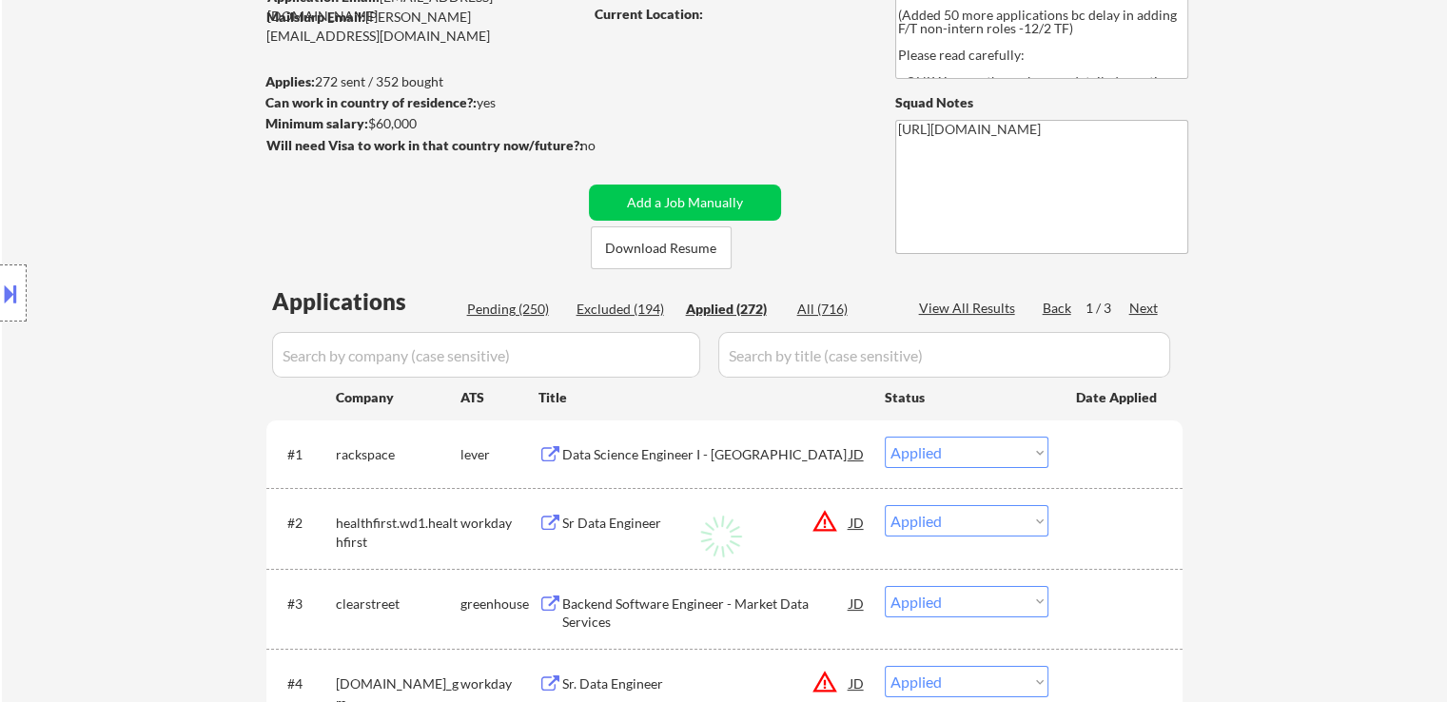
select select ""applied""
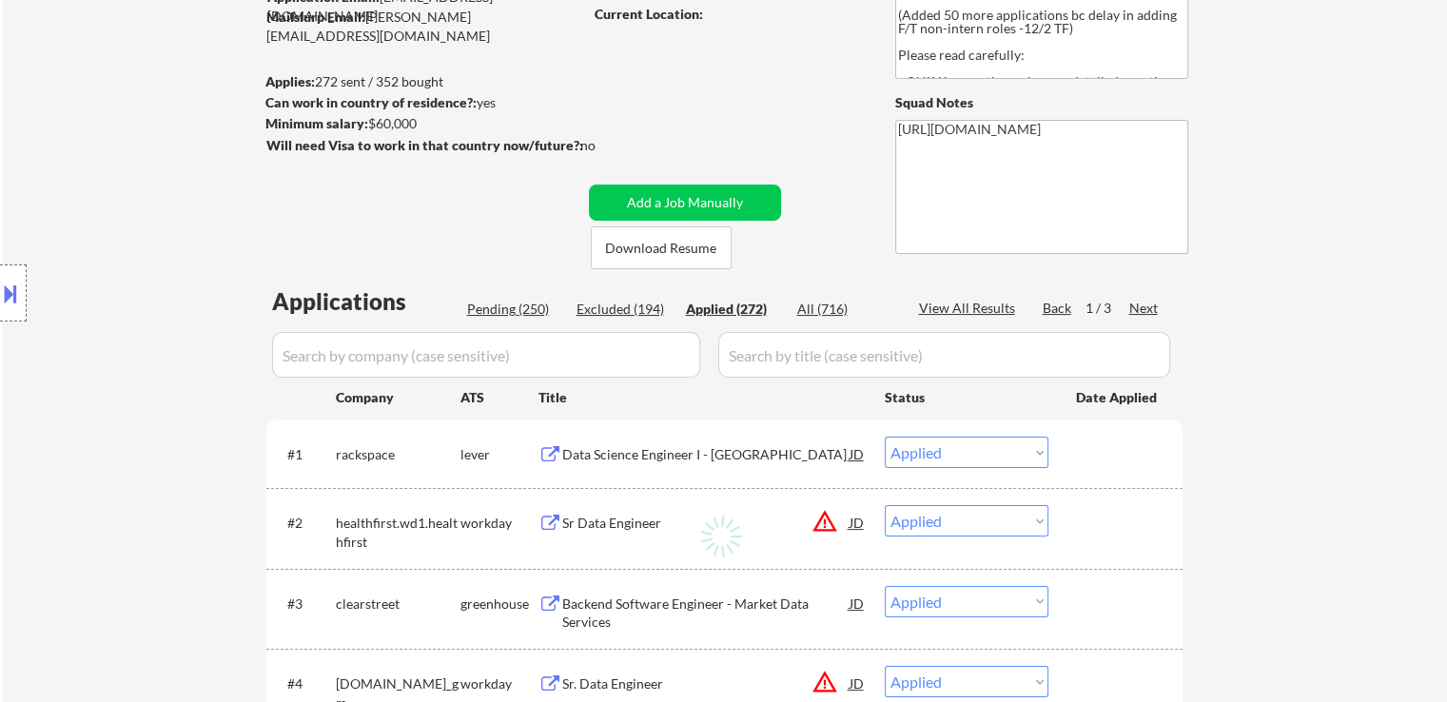
select select ""applied""
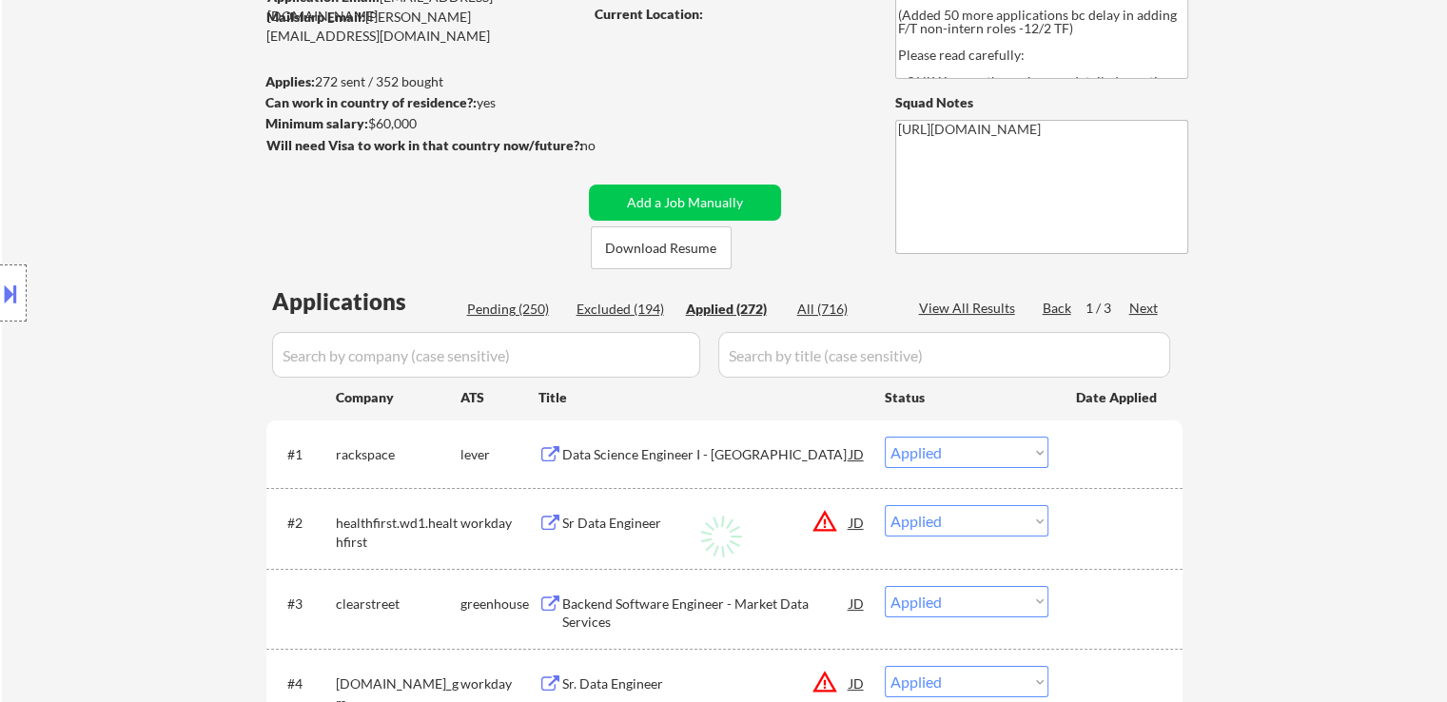
select select ""applied""
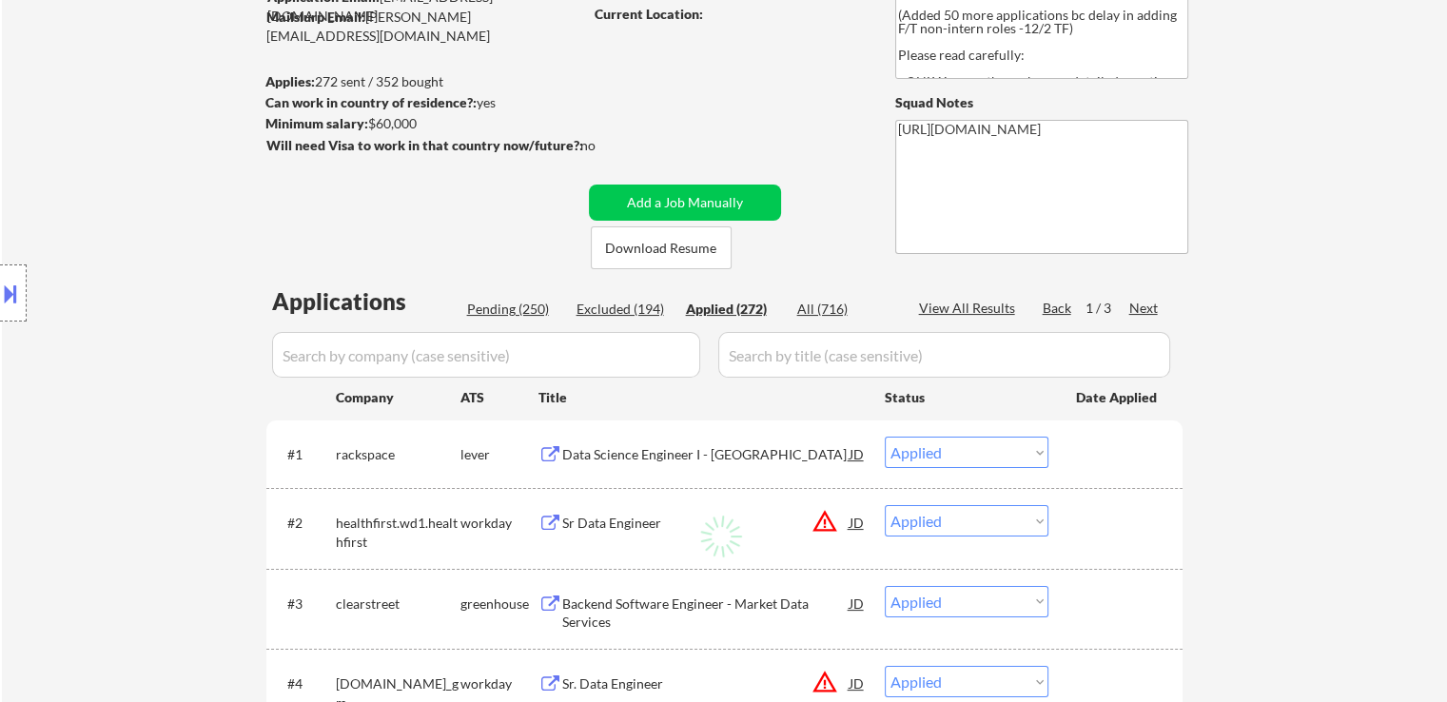
select select ""applied""
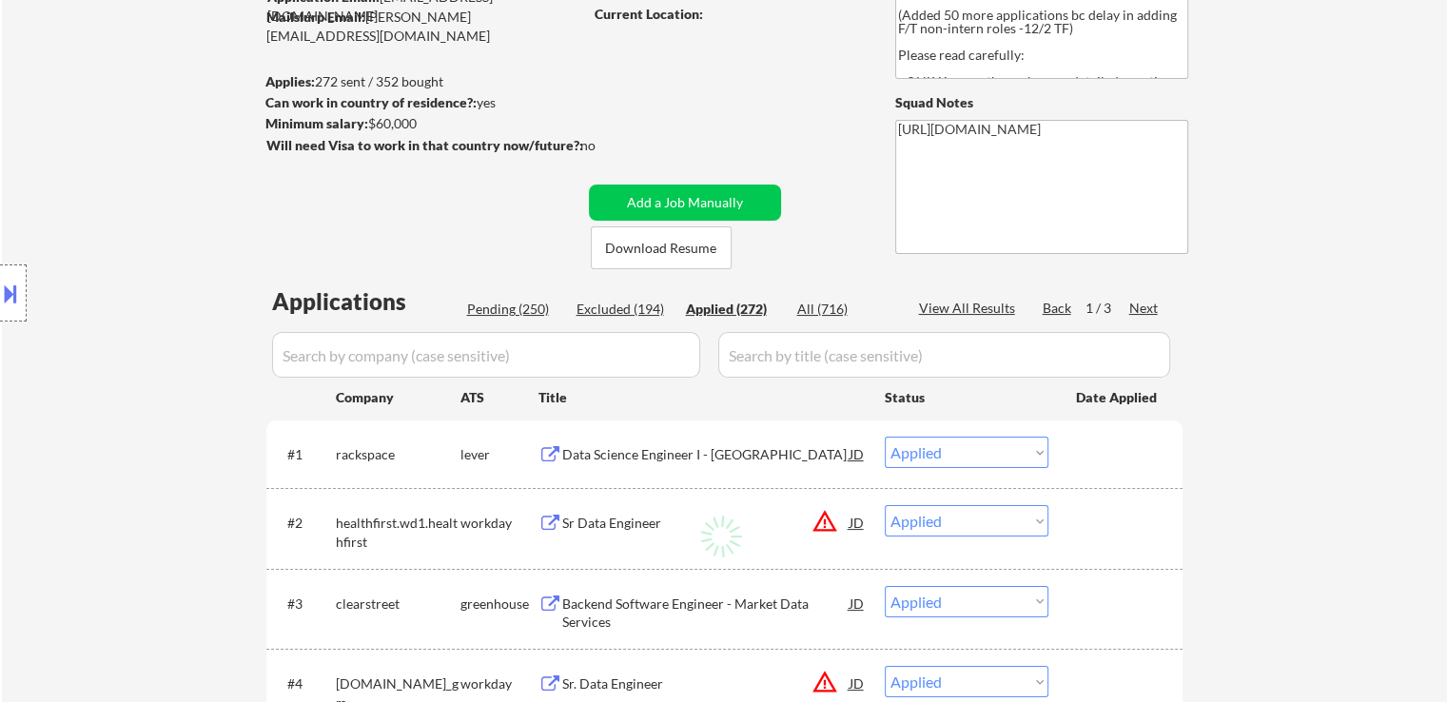
select select ""applied""
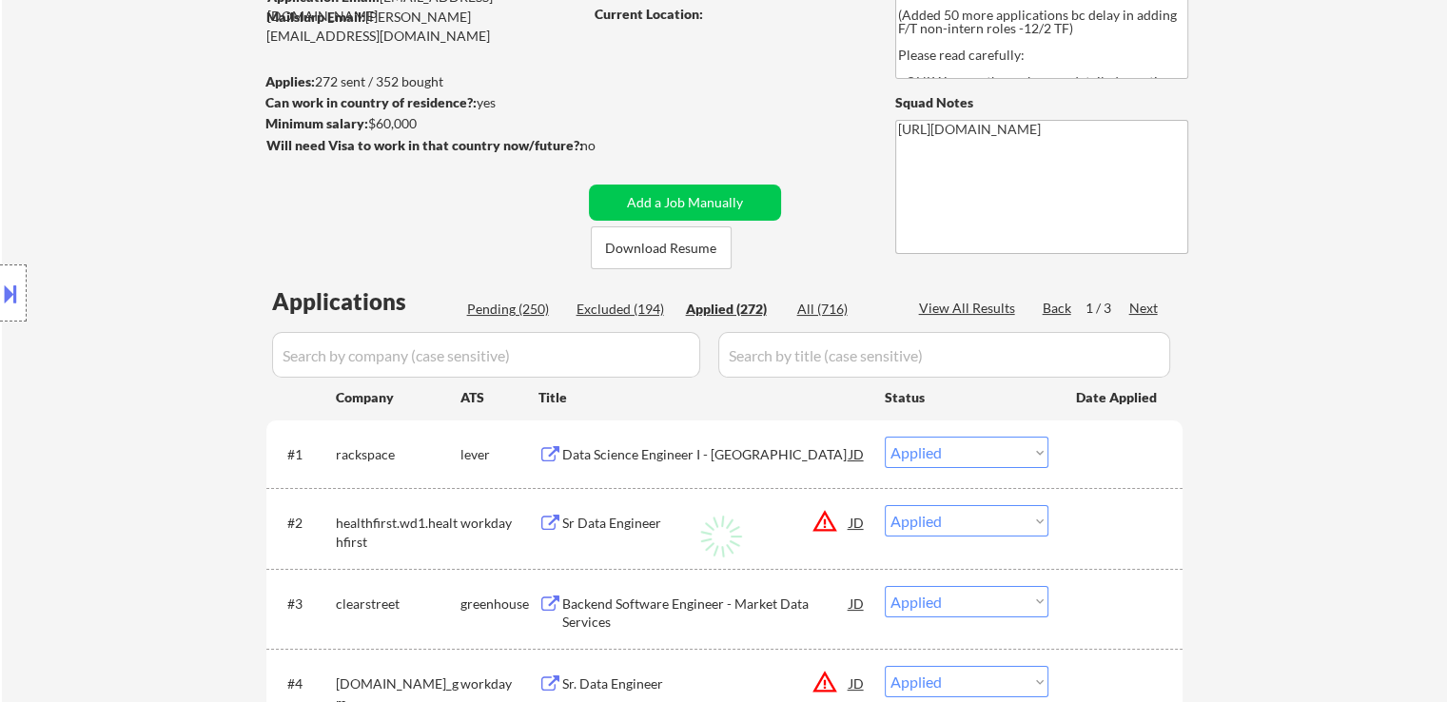
select select ""applied""
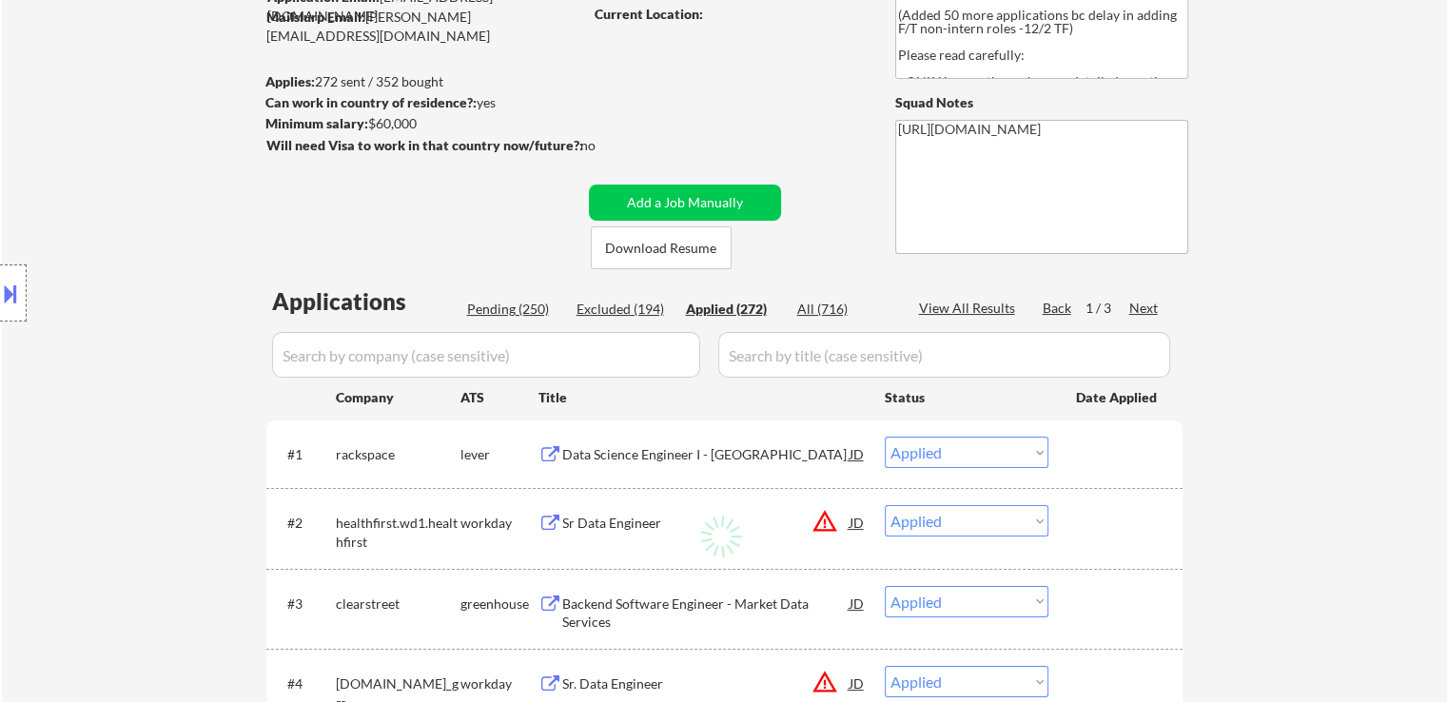
select select ""applied""
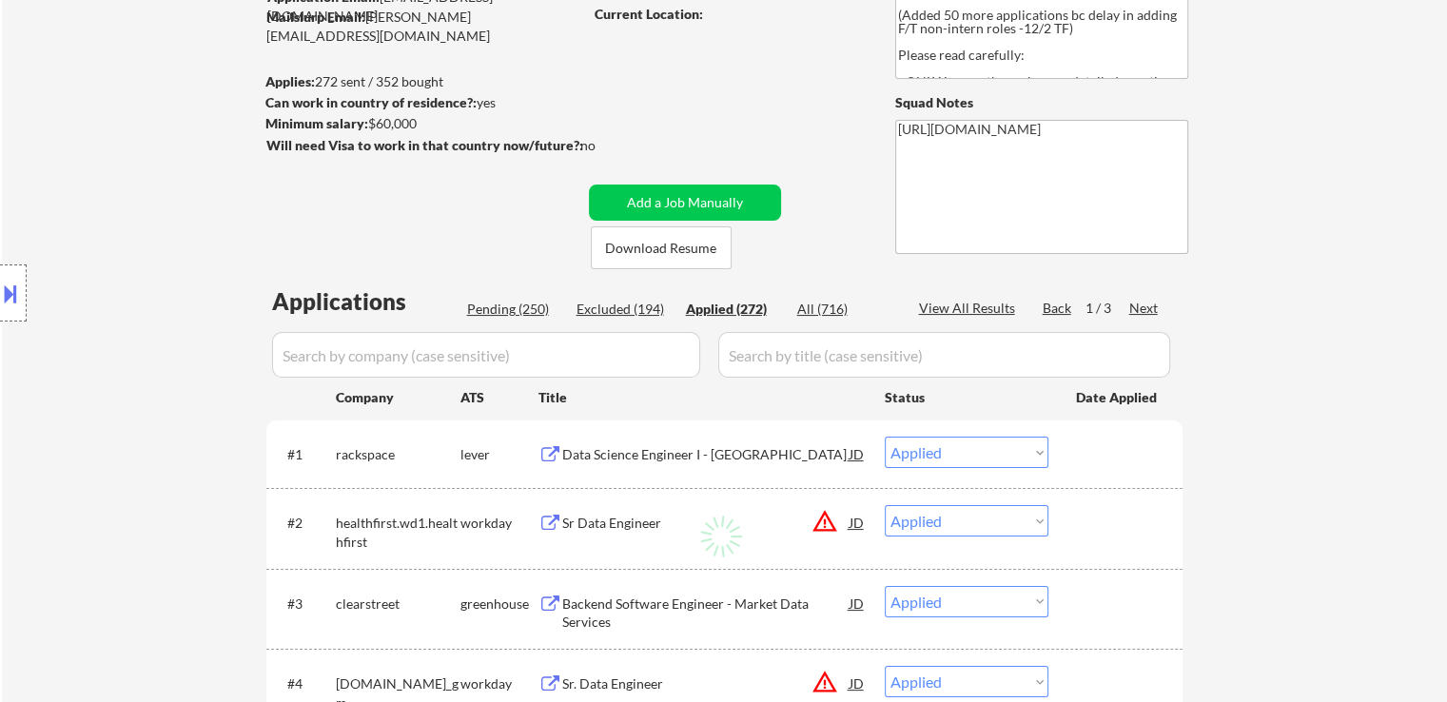
select select ""applied""
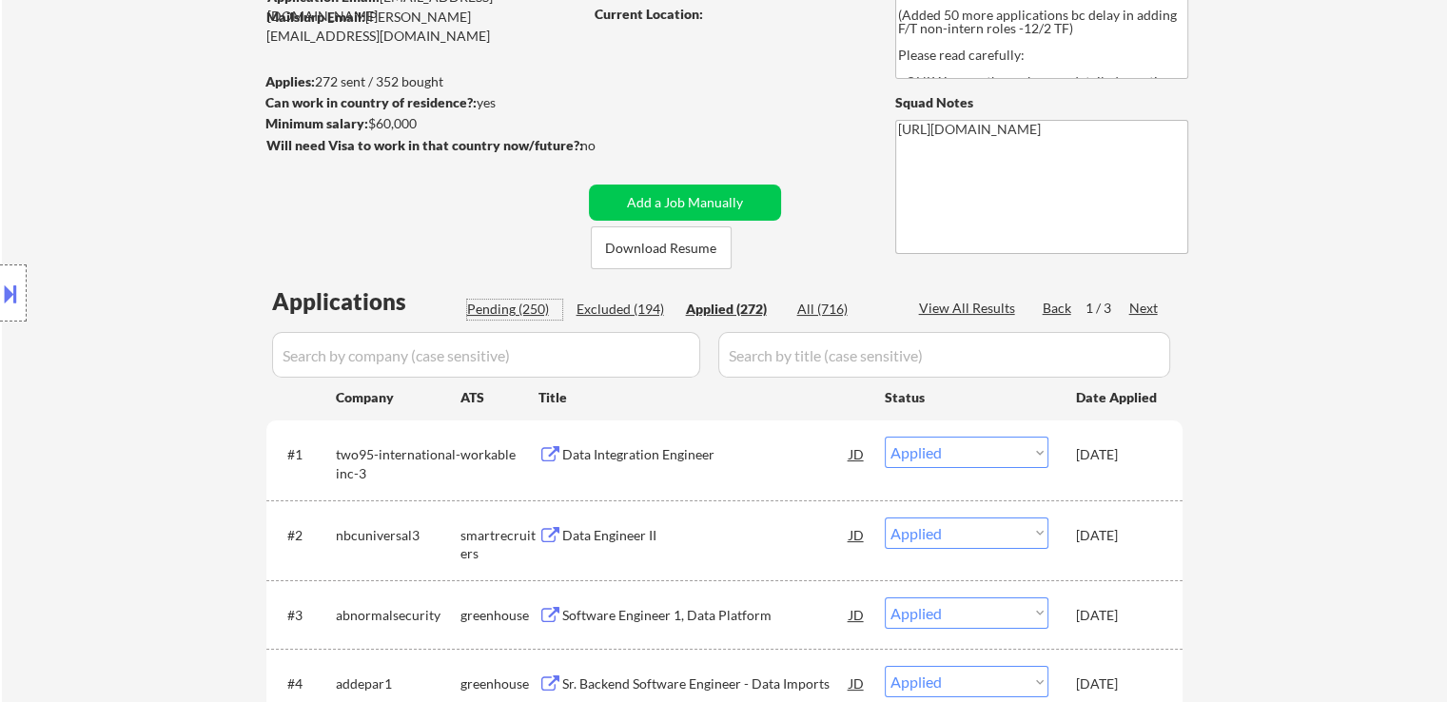
click at [510, 303] on div "Pending (250)" at bounding box center [514, 309] width 95 height 19
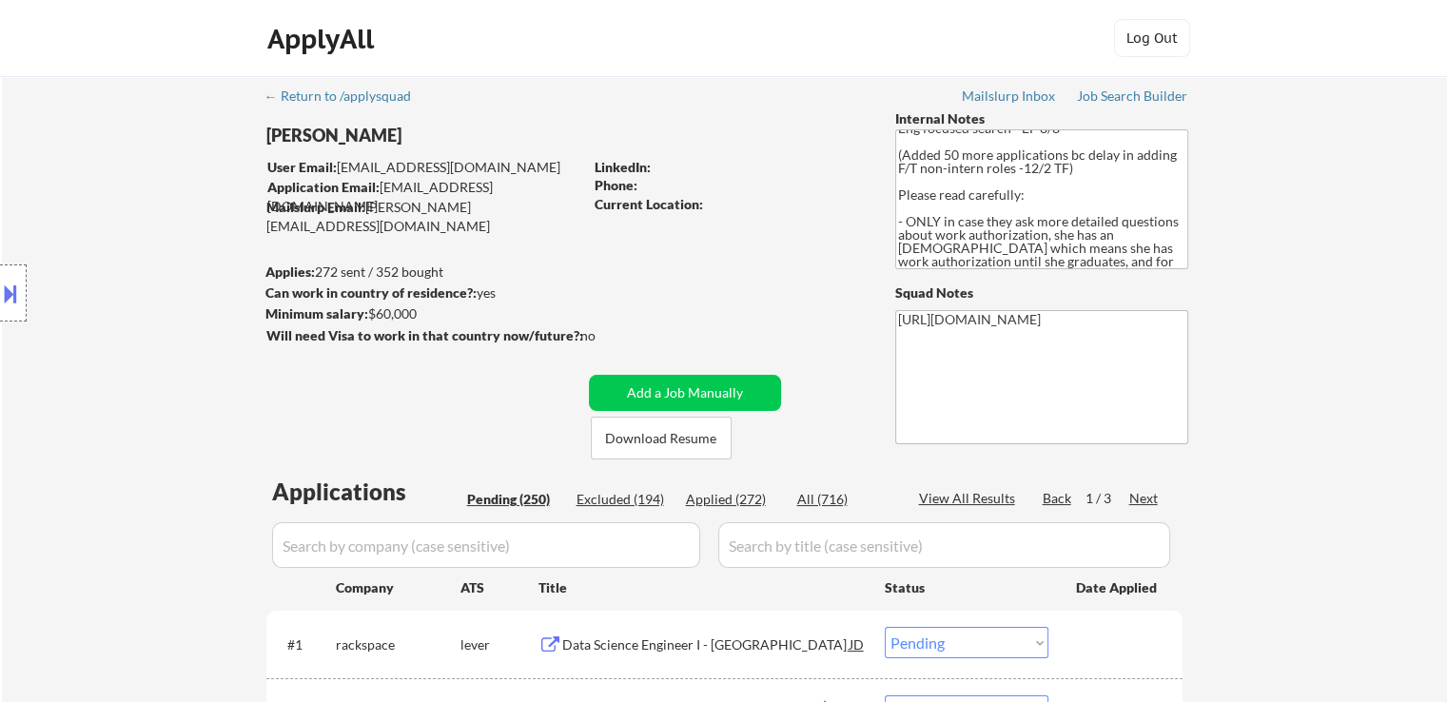
scroll to position [91, 0]
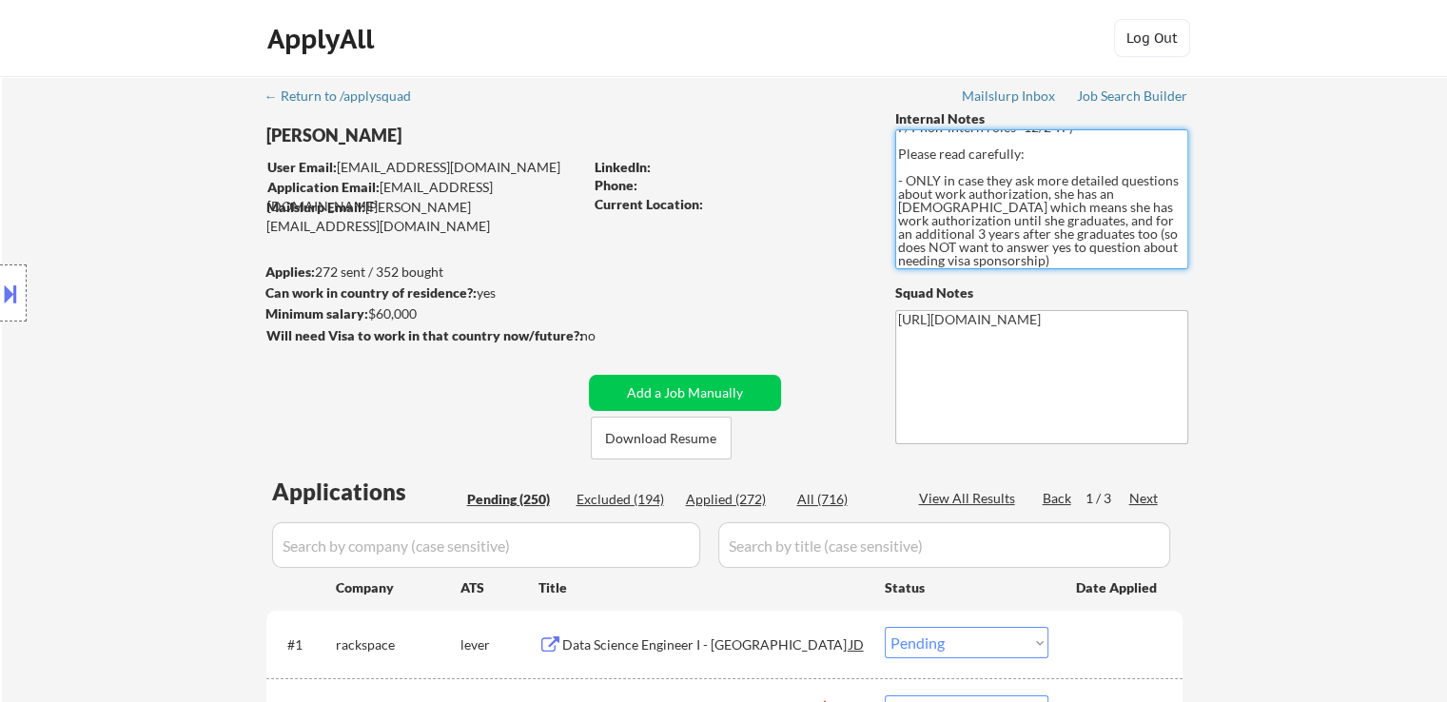
click at [1116, 204] on textarea "[PERSON_NAME] is back! +100 apps for no interviews (Total: 350). New Data Engin…" at bounding box center [1041, 199] width 293 height 140
drag, startPoint x: 1085, startPoint y: 258, endPoint x: 1005, endPoint y: 245, distance: 80.9
click at [1005, 245] on textarea "[PERSON_NAME] is back! +100 apps for no interviews (Total: 350). New Data Engin…" at bounding box center [1041, 199] width 293 height 140
click at [915, 180] on textarea "[PERSON_NAME] is back! +100 apps for no interviews (Total: 350). New Data Engin…" at bounding box center [1041, 199] width 293 height 140
click at [935, 205] on textarea "[PERSON_NAME] is back! +100 apps for no interviews (Total: 350). New Data Engin…" at bounding box center [1041, 199] width 293 height 140
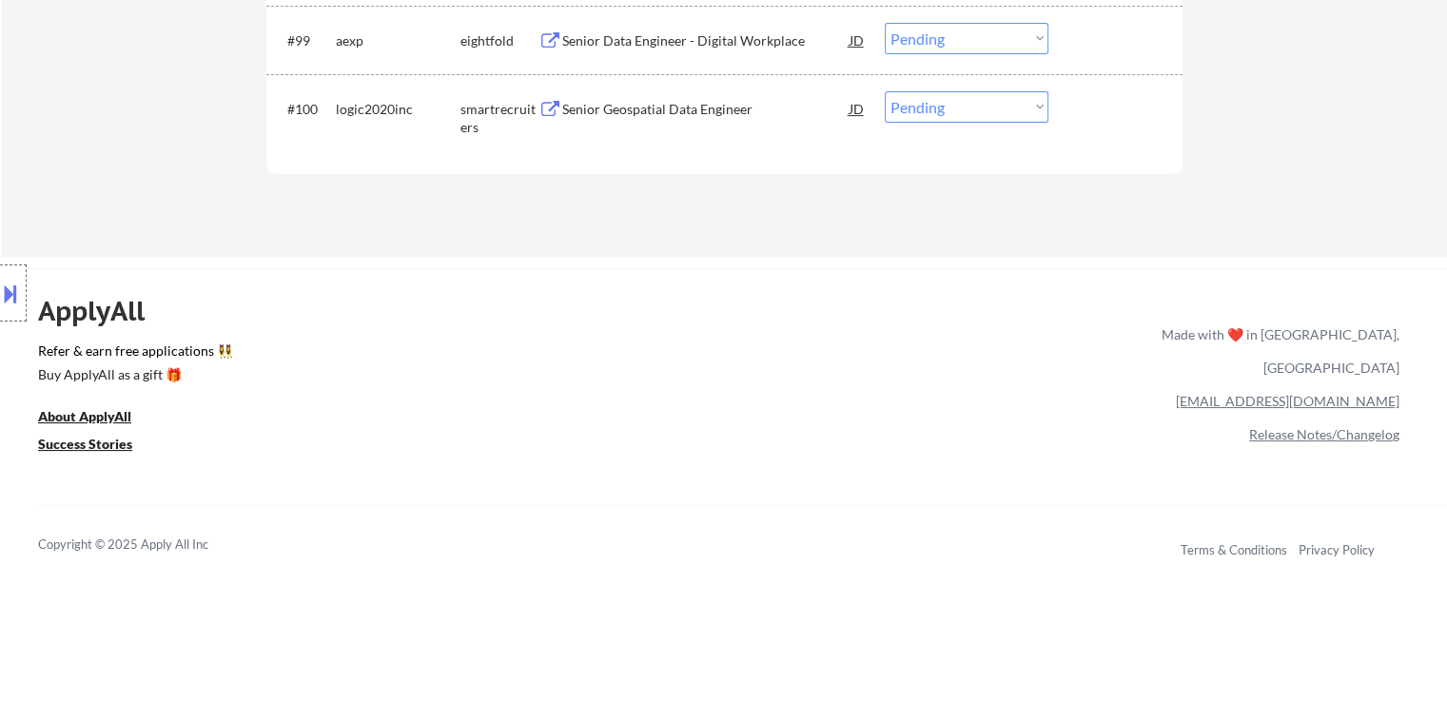
scroll to position [7611, 0]
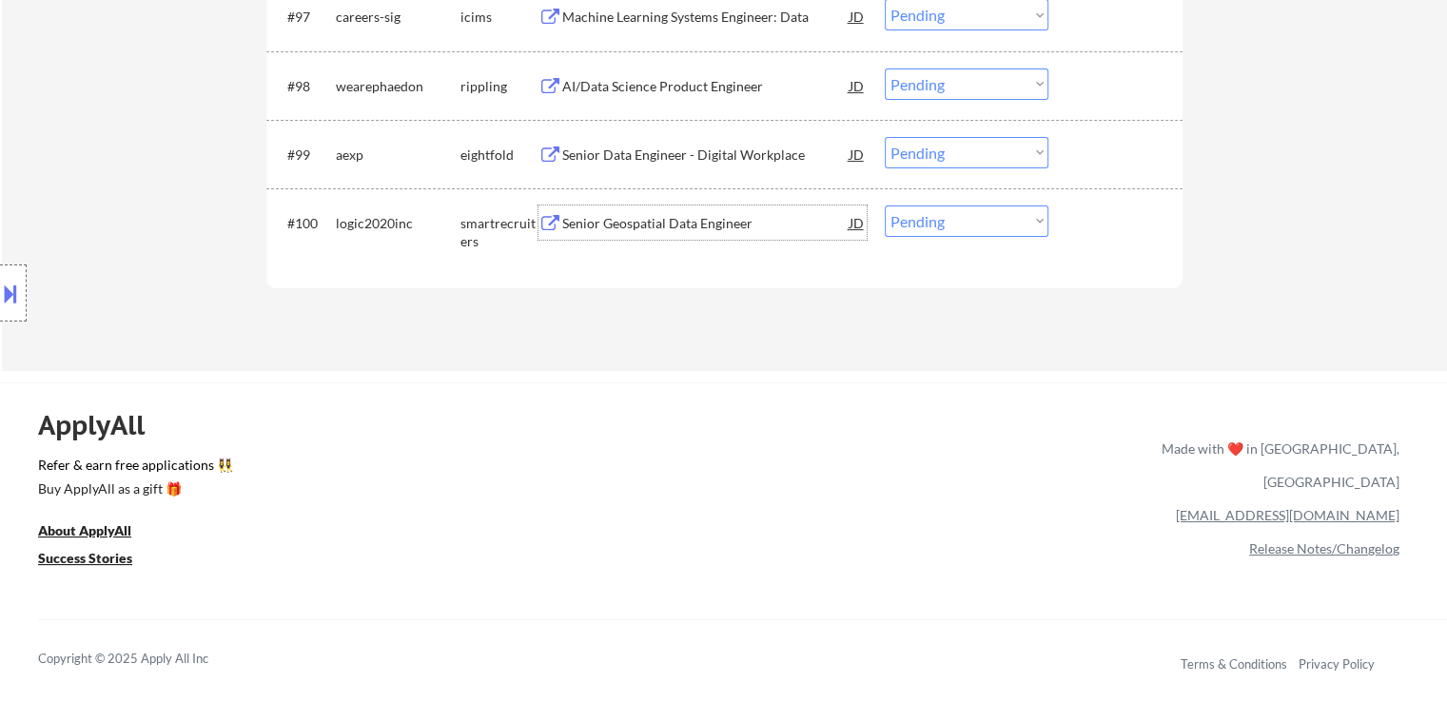
click at [669, 224] on div "Senior Geospatial Data Engineer" at bounding box center [705, 223] width 287 height 19
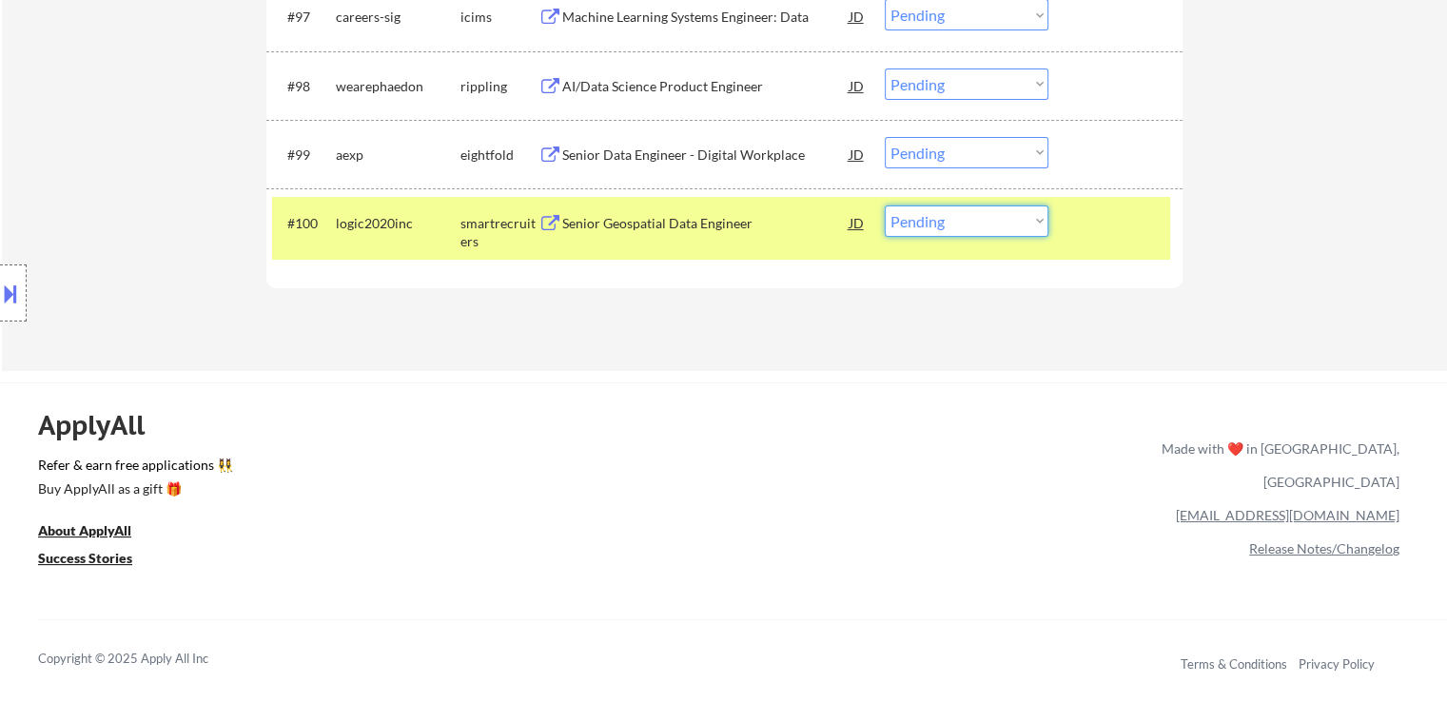
drag, startPoint x: 932, startPoint y: 222, endPoint x: 929, endPoint y: 235, distance: 13.9
click at [932, 224] on select "Choose an option... Pending Applied Excluded (Questions) Excluded (Expired) Exc…" at bounding box center [967, 220] width 164 height 31
click at [885, 205] on select "Choose an option... Pending Applied Excluded (Questions) Excluded (Expired) Exc…" at bounding box center [967, 220] width 164 height 31
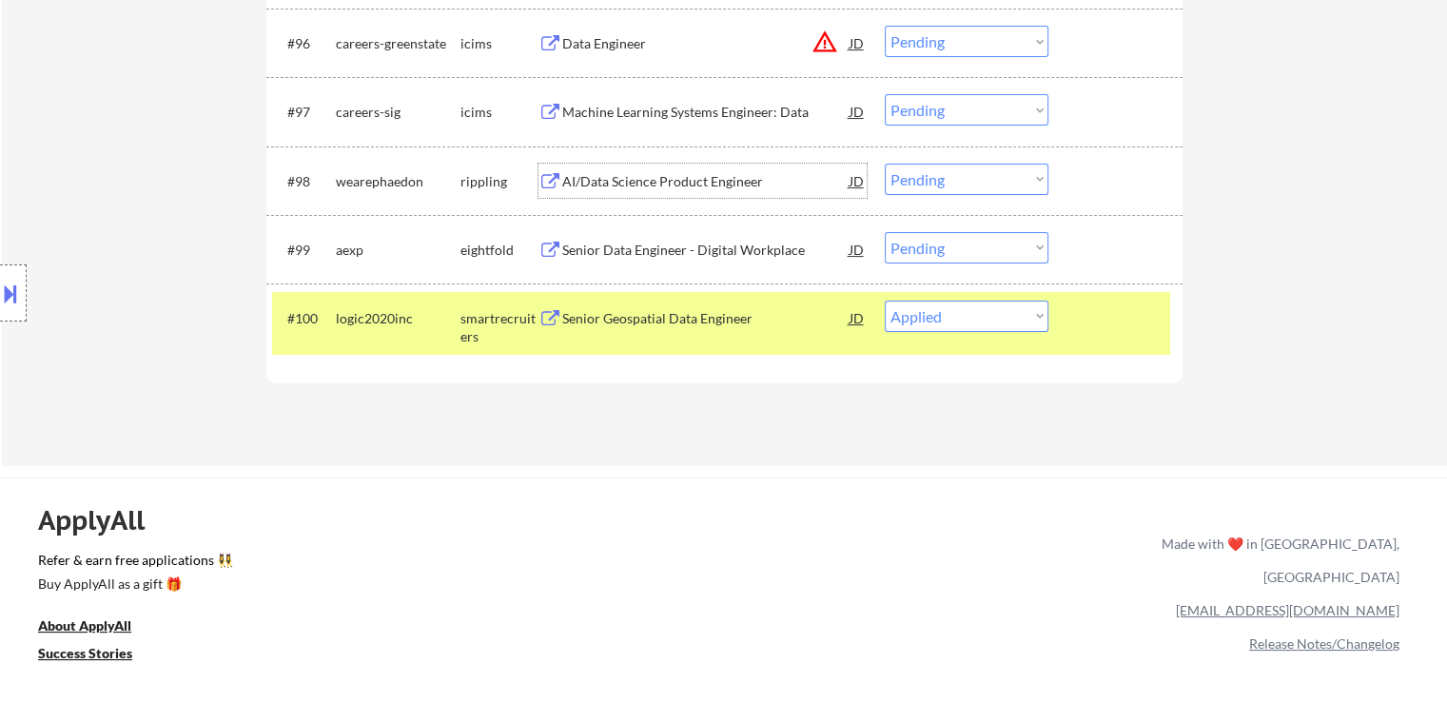
click at [625, 183] on div "AI/Data Science Product Engineer" at bounding box center [705, 181] width 287 height 19
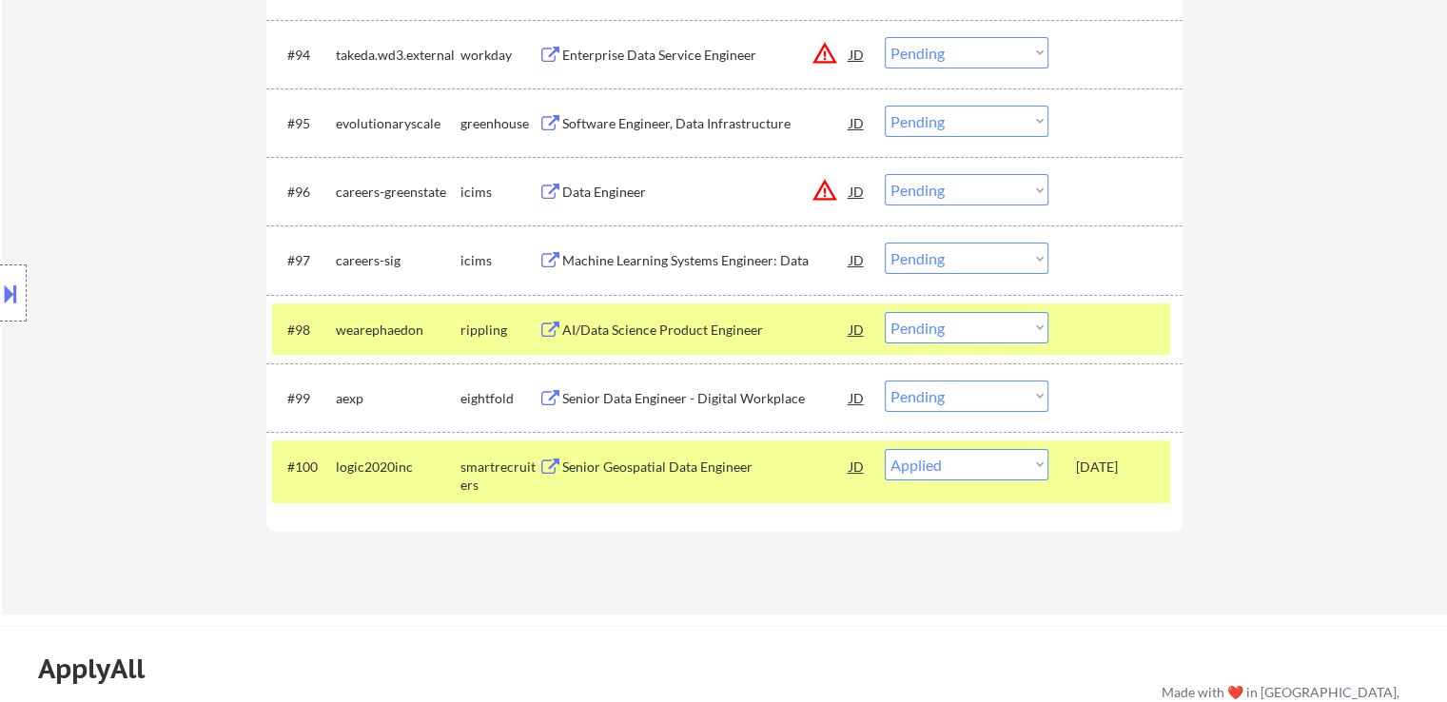
scroll to position [7326, 0]
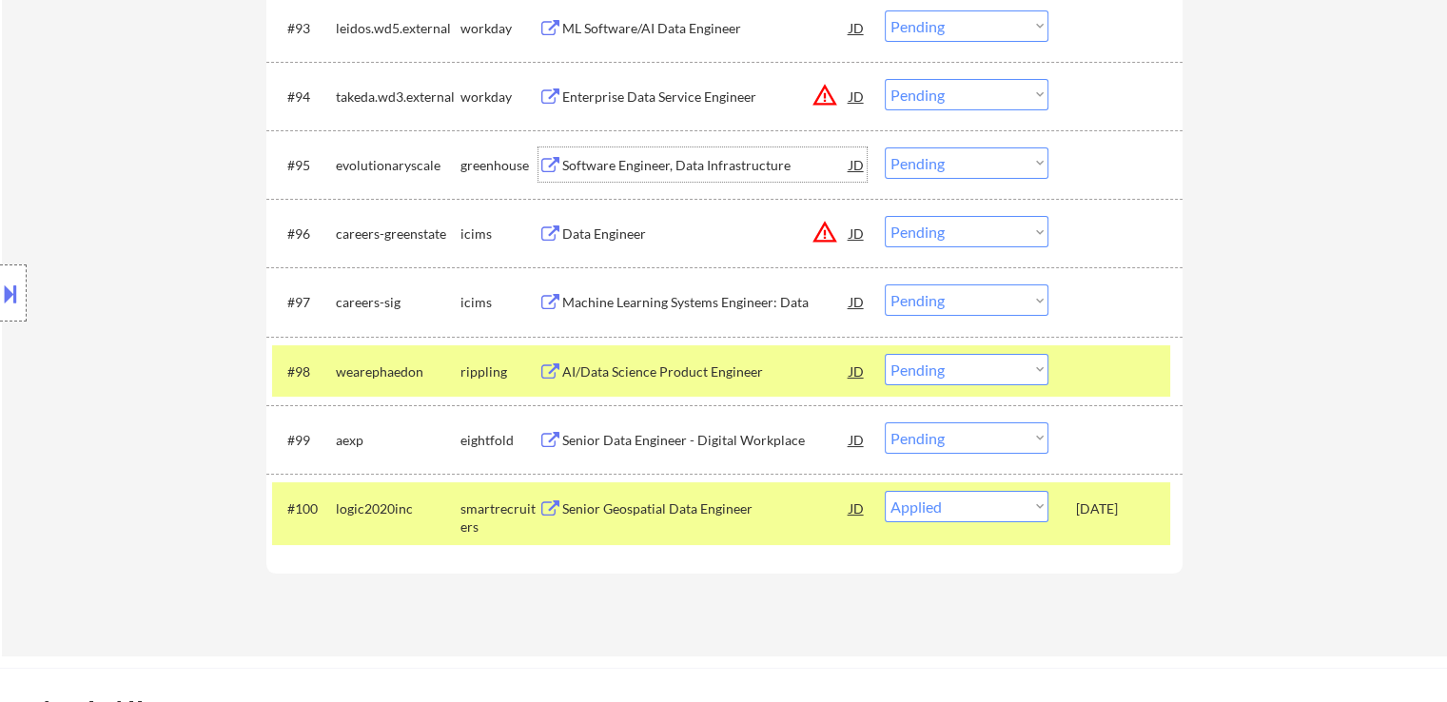
click at [626, 168] on div "Software Engineer, Data Infrastructure" at bounding box center [705, 165] width 287 height 19
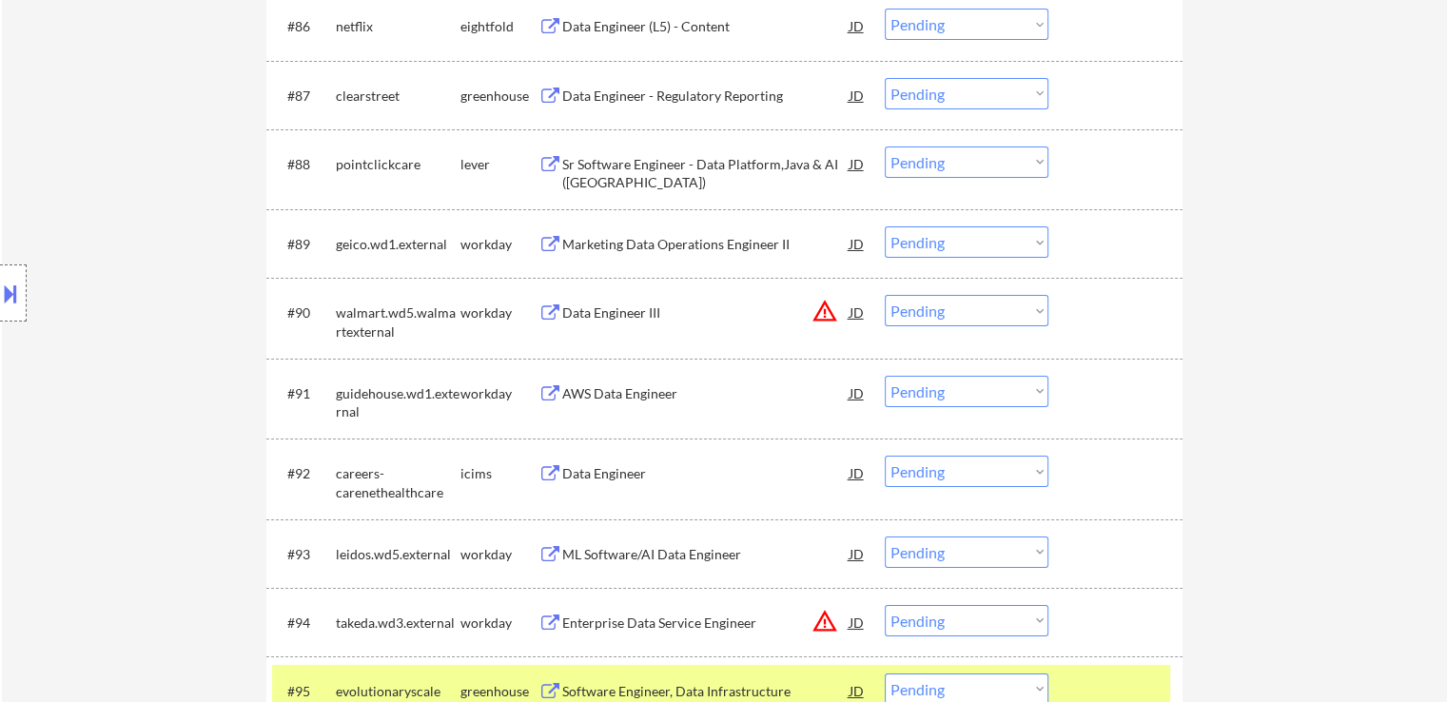
scroll to position [6755, 0]
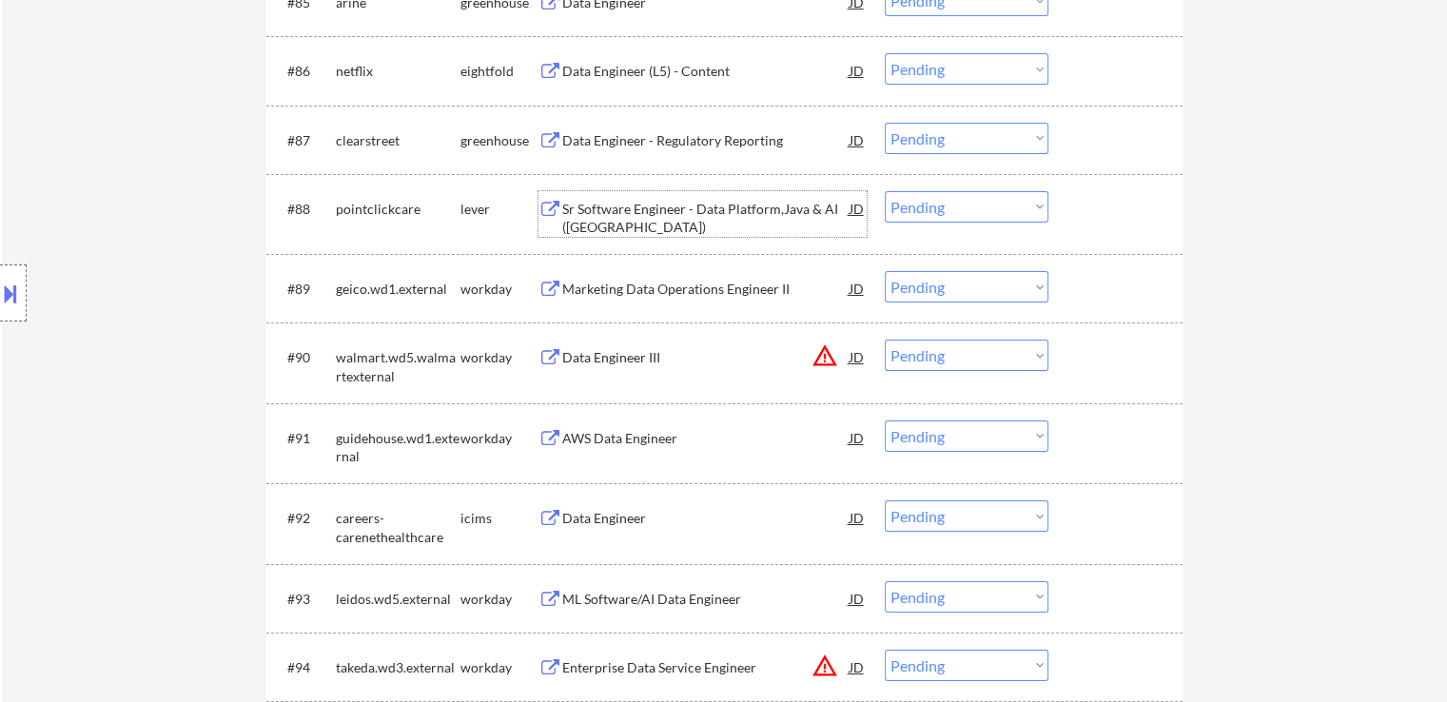
click at [613, 210] on div "Sr Software Engineer - Data Platform,Java & AI ([GEOGRAPHIC_DATA])" at bounding box center [705, 218] width 287 height 37
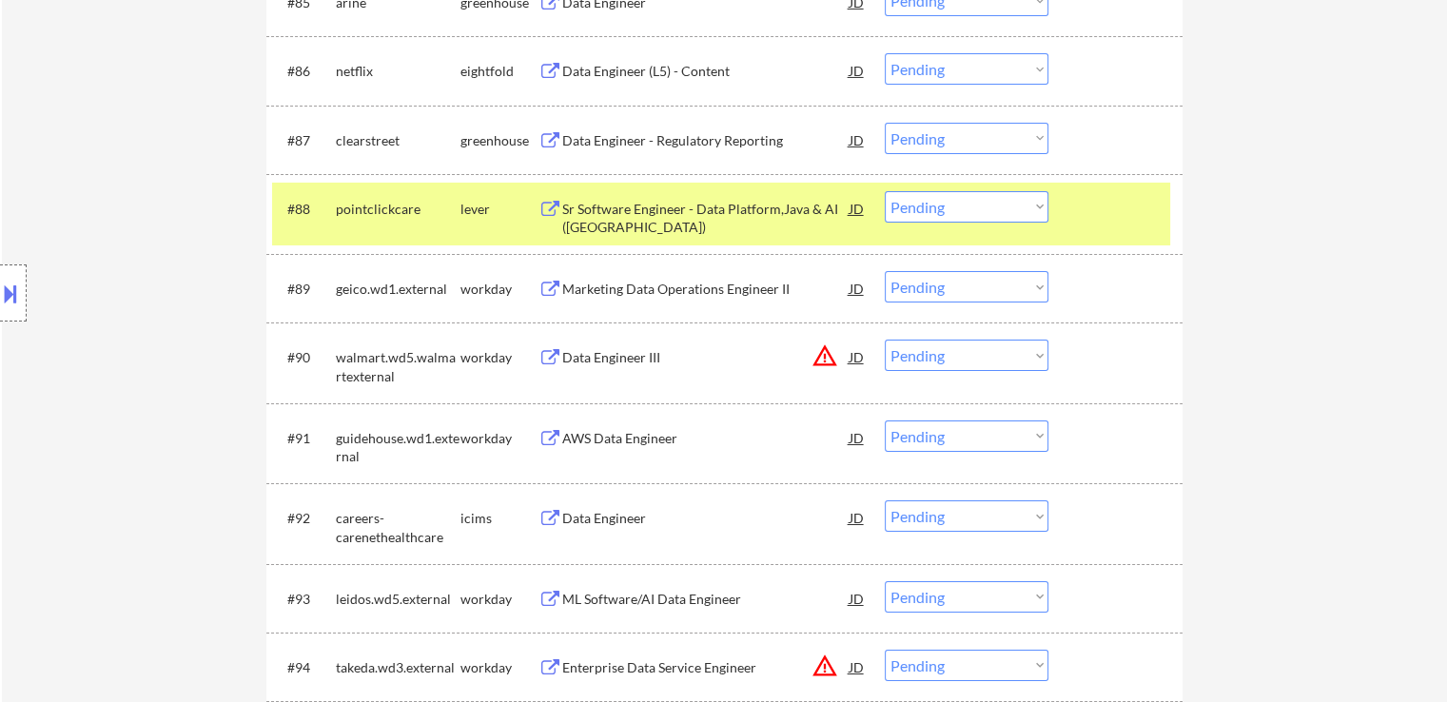
click at [650, 140] on div "Data Engineer - Regulatory Reporting" at bounding box center [705, 140] width 287 height 19
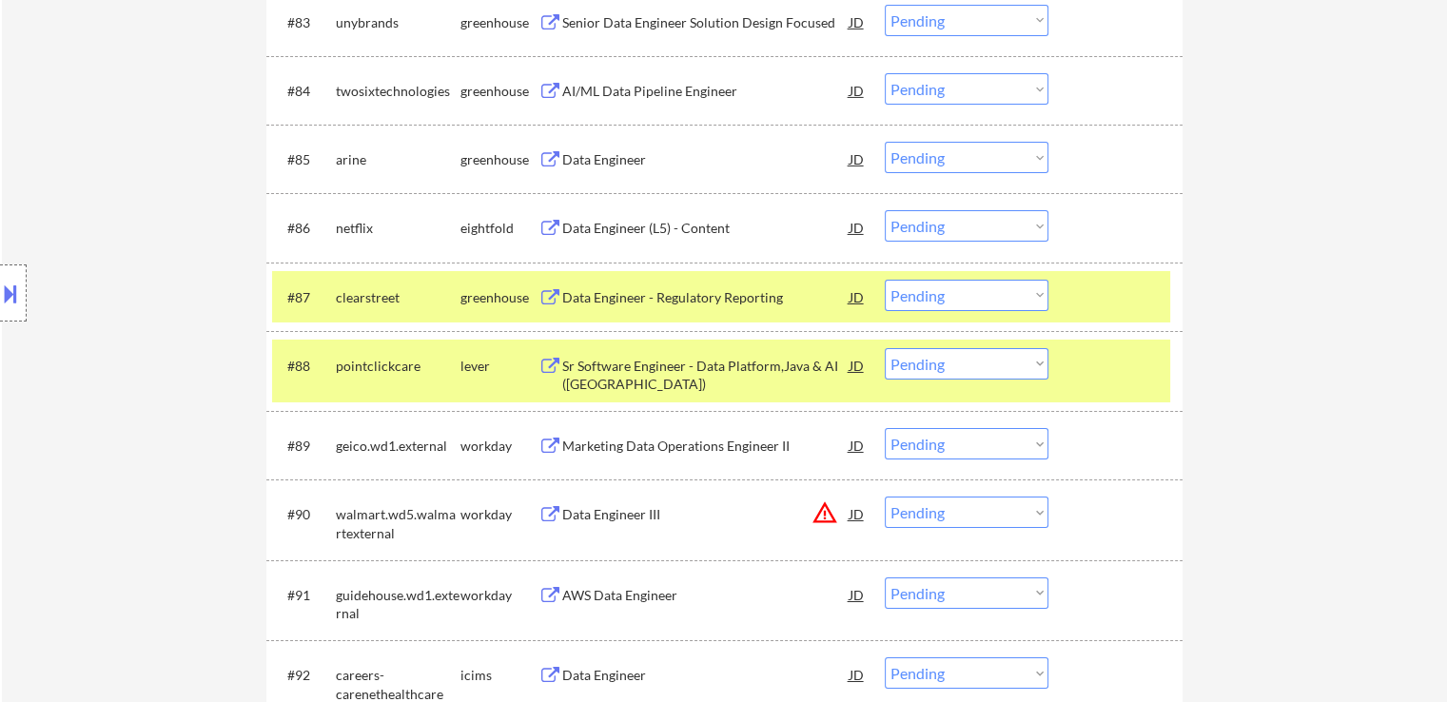
scroll to position [6564, 0]
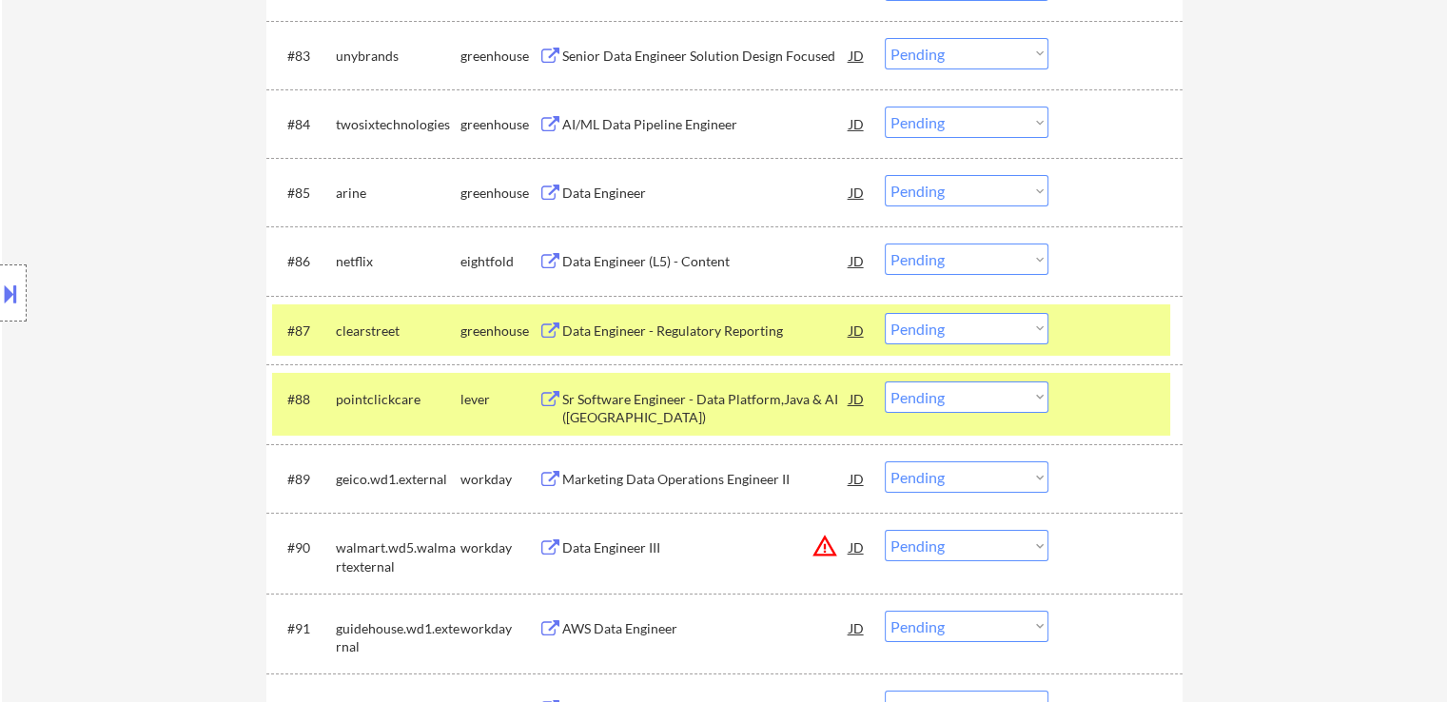
click at [609, 186] on div "Data Engineer" at bounding box center [705, 193] width 287 height 19
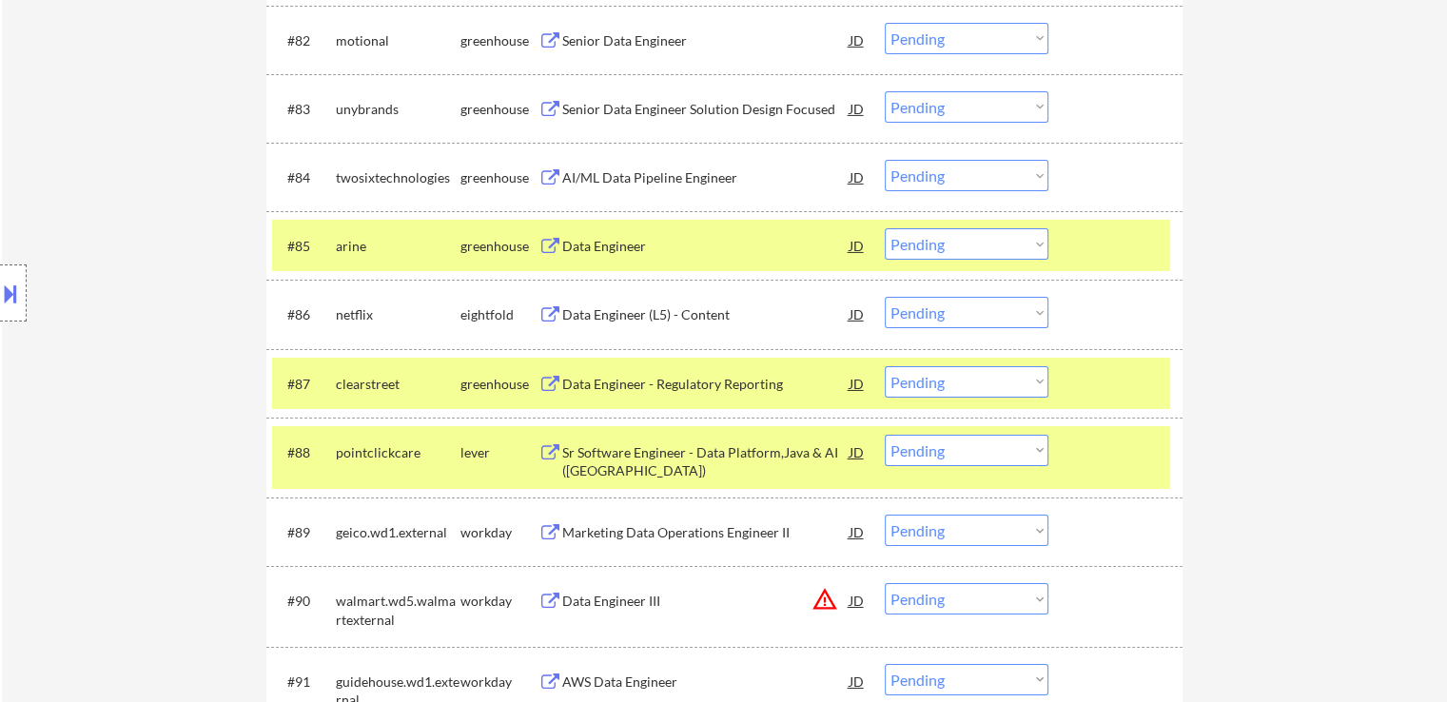
scroll to position [6469, 0]
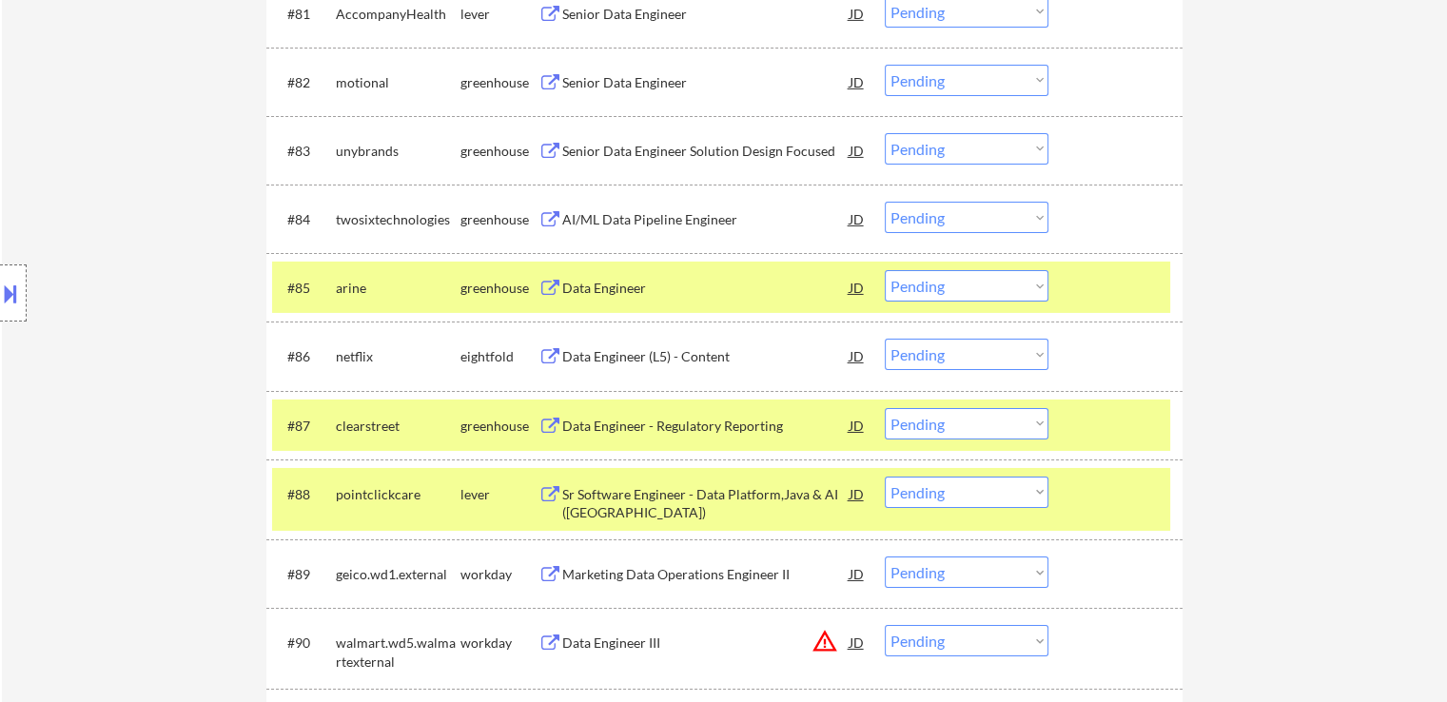
click at [618, 228] on div "AI/ML Data Pipeline Engineer" at bounding box center [705, 219] width 287 height 19
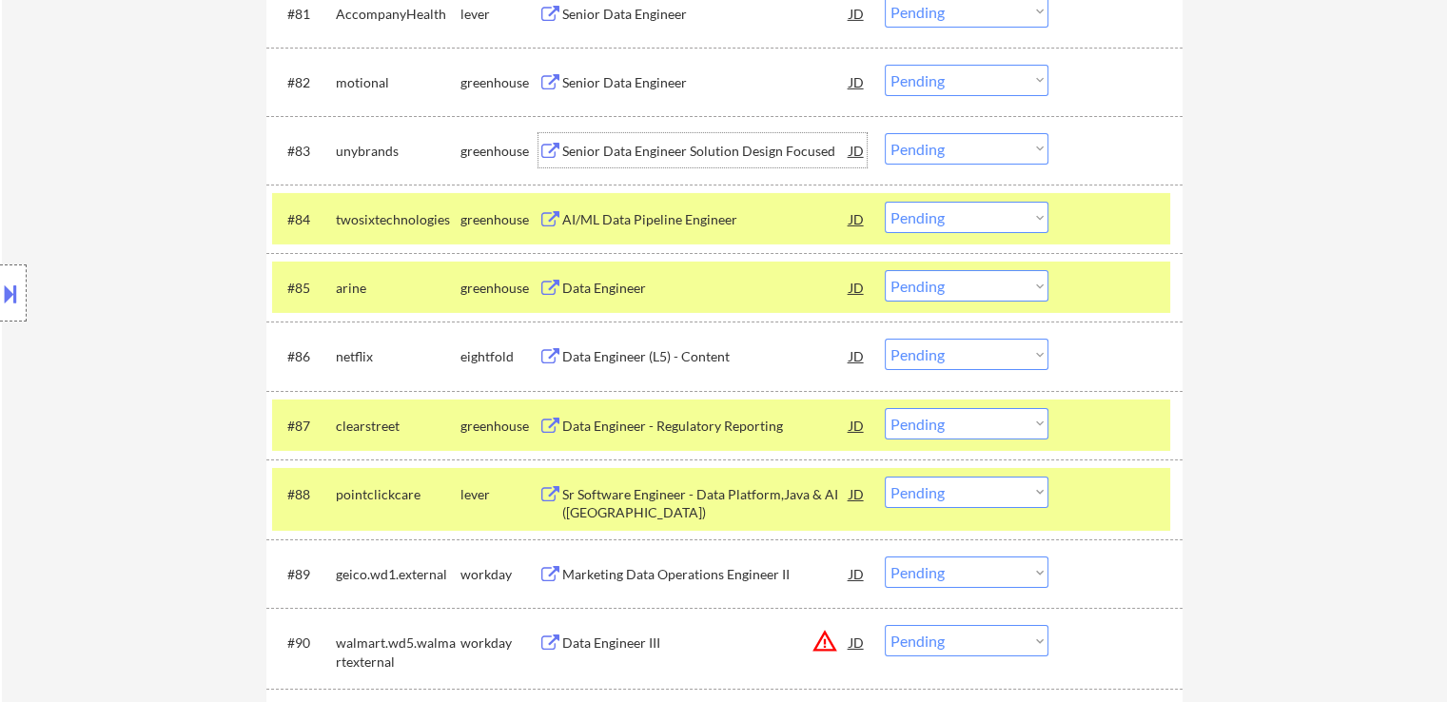
click at [634, 157] on div "Senior Data Engineer Solution Design Focused" at bounding box center [705, 151] width 287 height 19
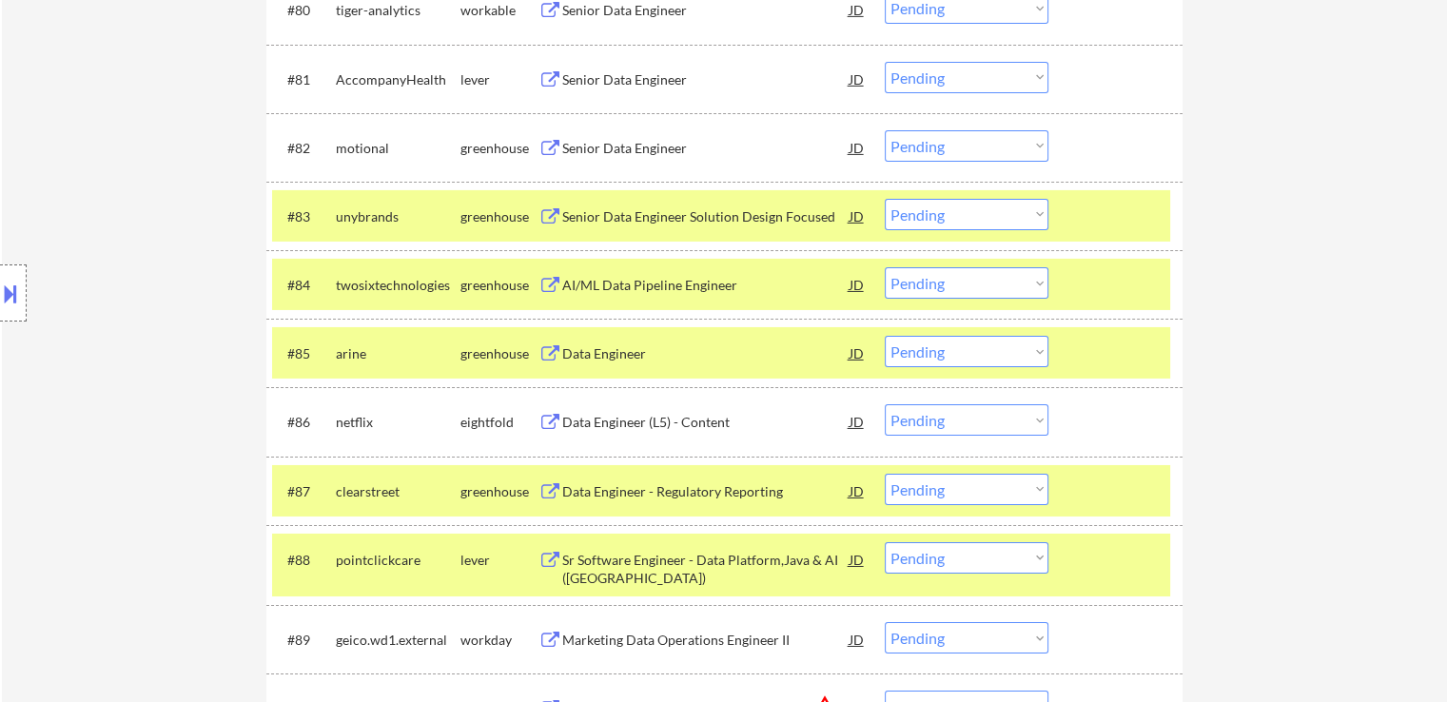
scroll to position [6374, 0]
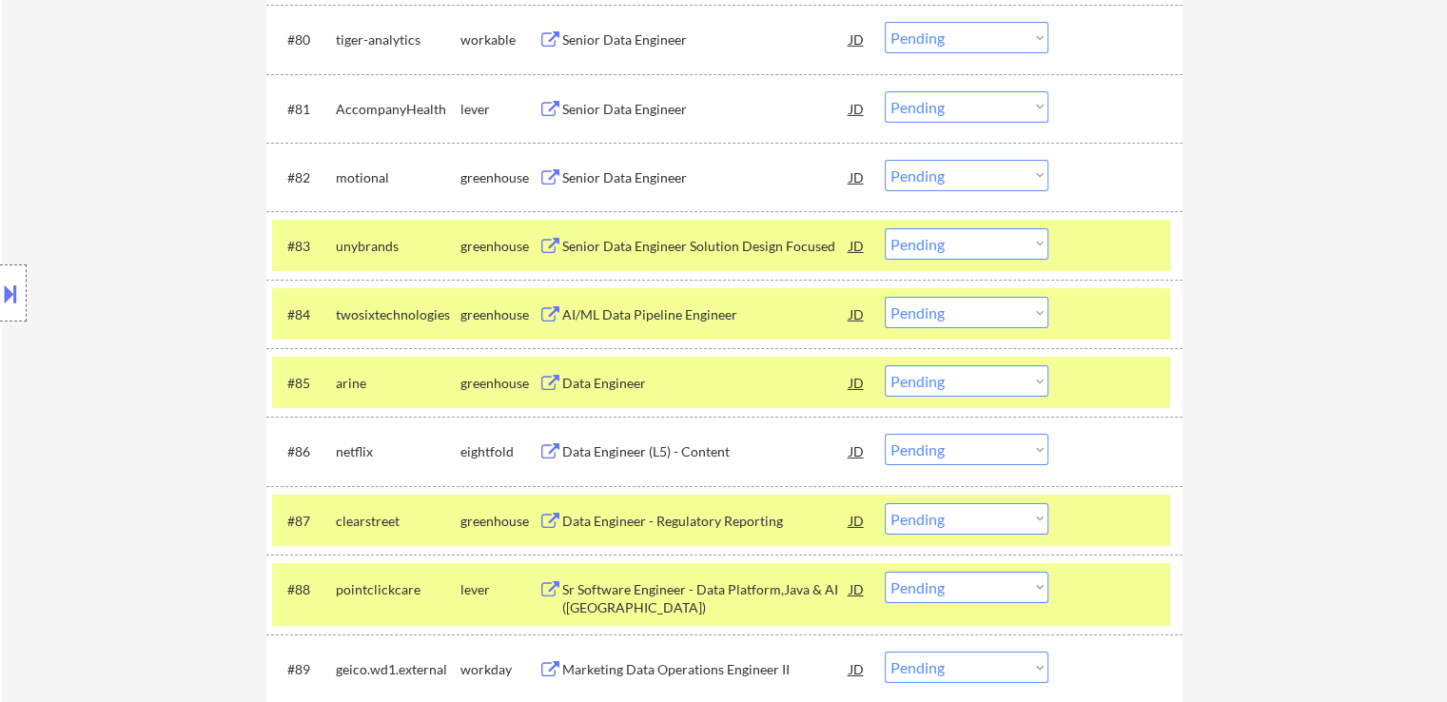
click at [616, 184] on div "Senior Data Engineer" at bounding box center [705, 177] width 287 height 19
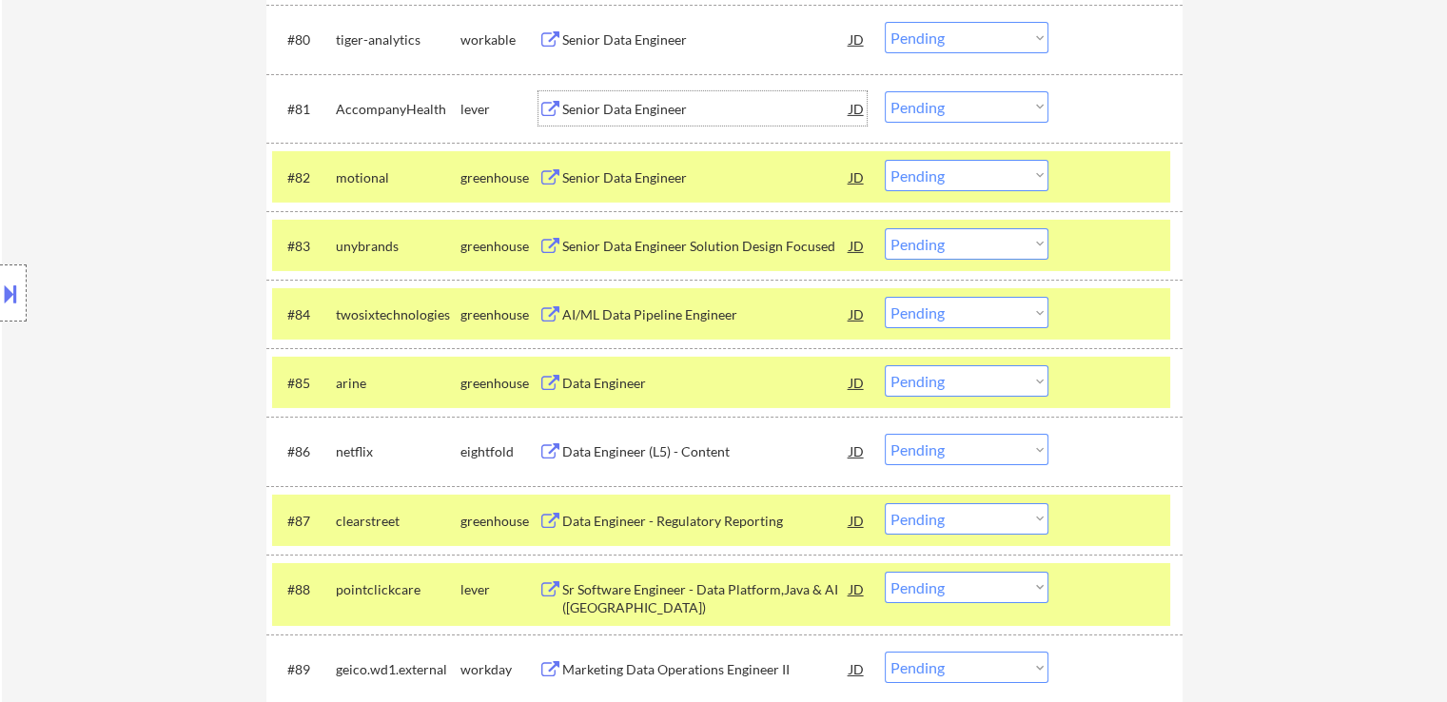
drag, startPoint x: 620, startPoint y: 114, endPoint x: 601, endPoint y: 123, distance: 20.9
click at [620, 114] on div "Senior Data Engineer" at bounding box center [705, 109] width 287 height 19
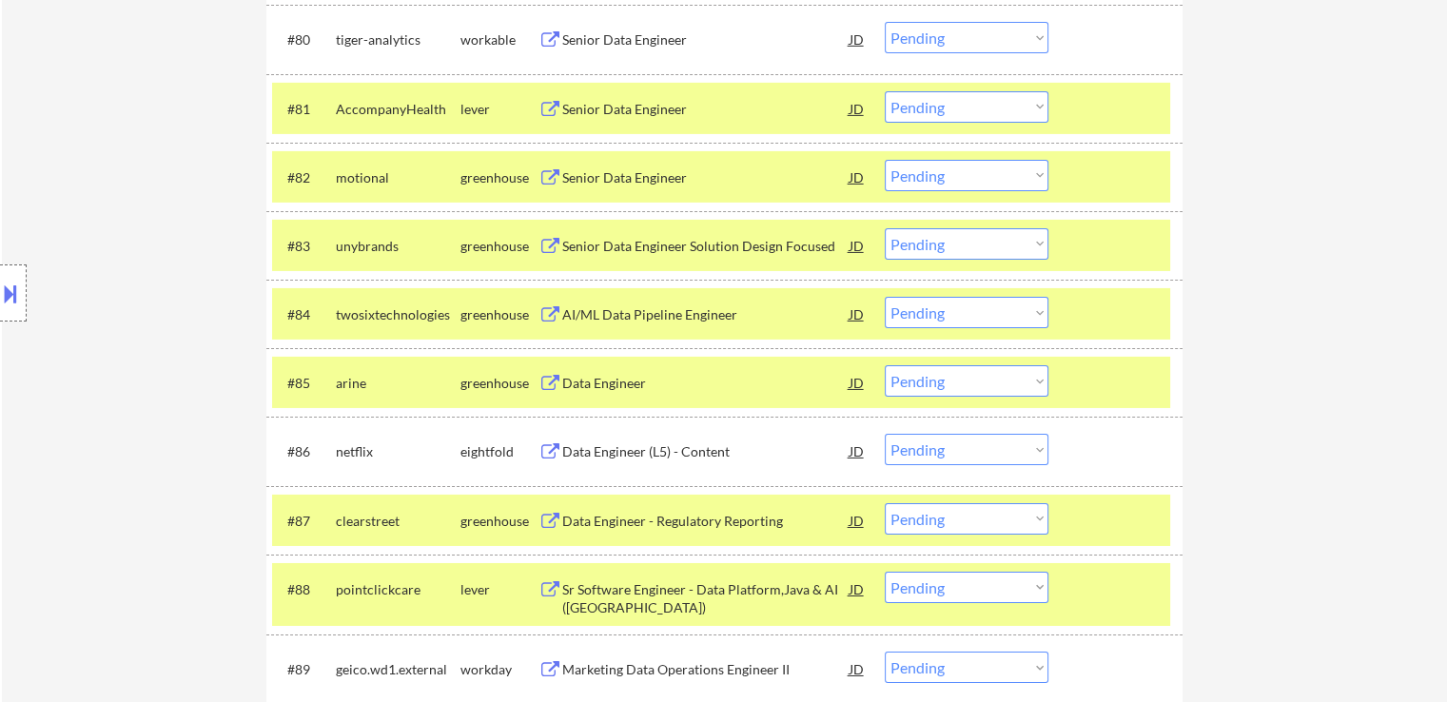
scroll to position [6279, 0]
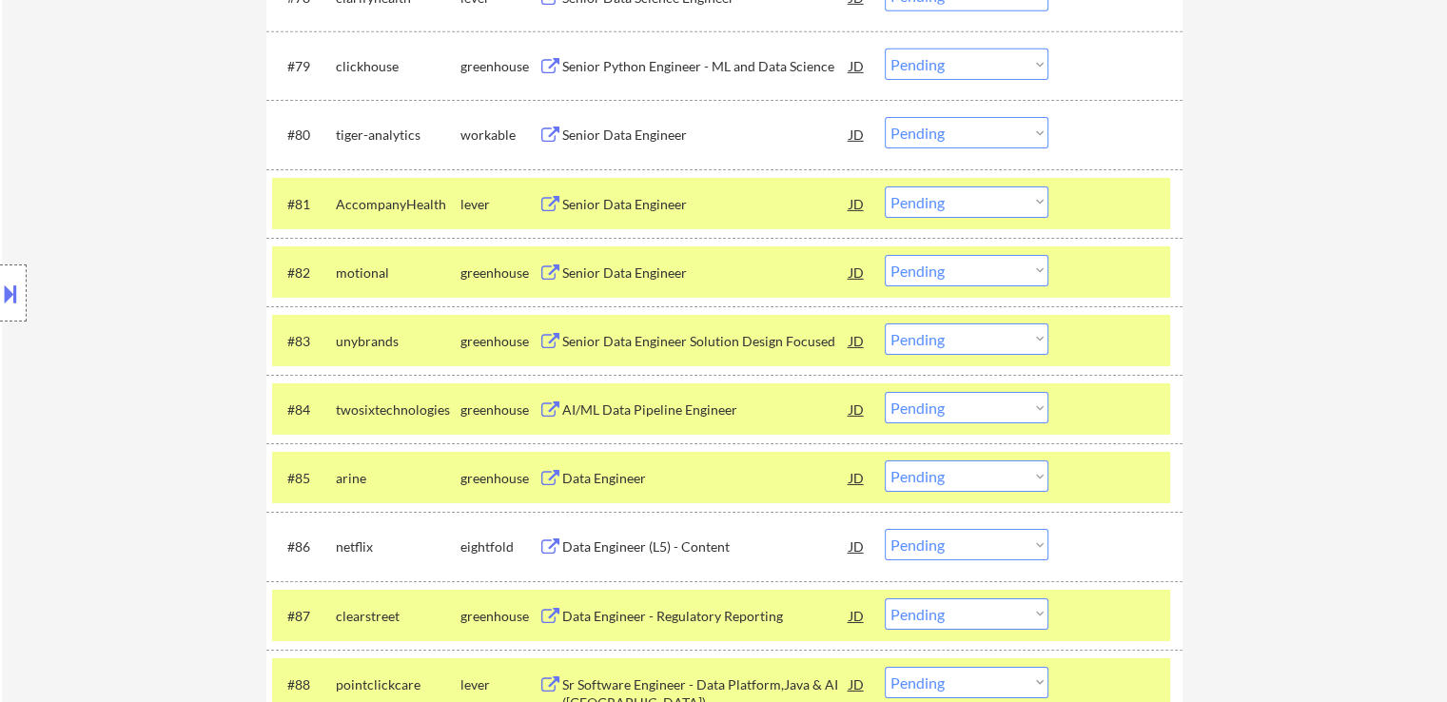
click at [613, 139] on div "Senior Data Engineer" at bounding box center [705, 135] width 287 height 19
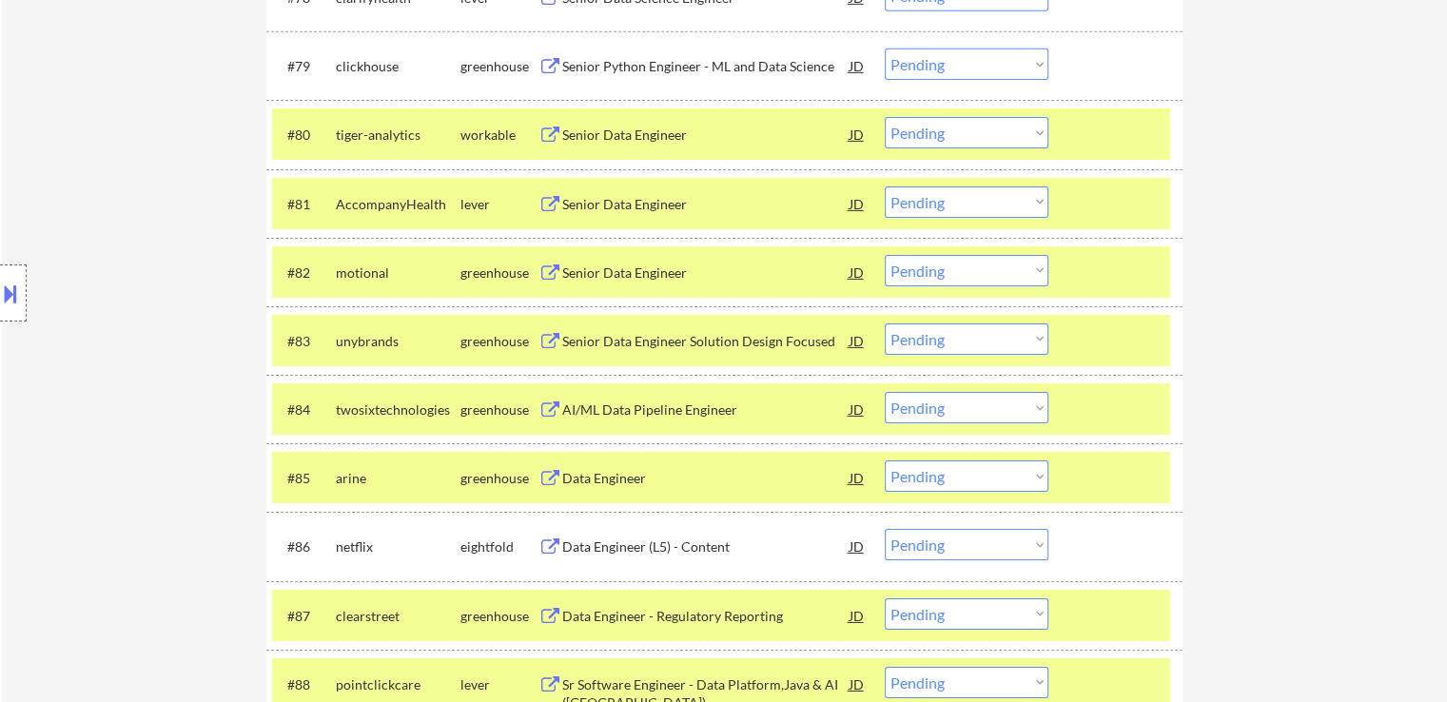
click at [672, 70] on div "Senior Python Engineer - ML and Data Science" at bounding box center [705, 66] width 287 height 19
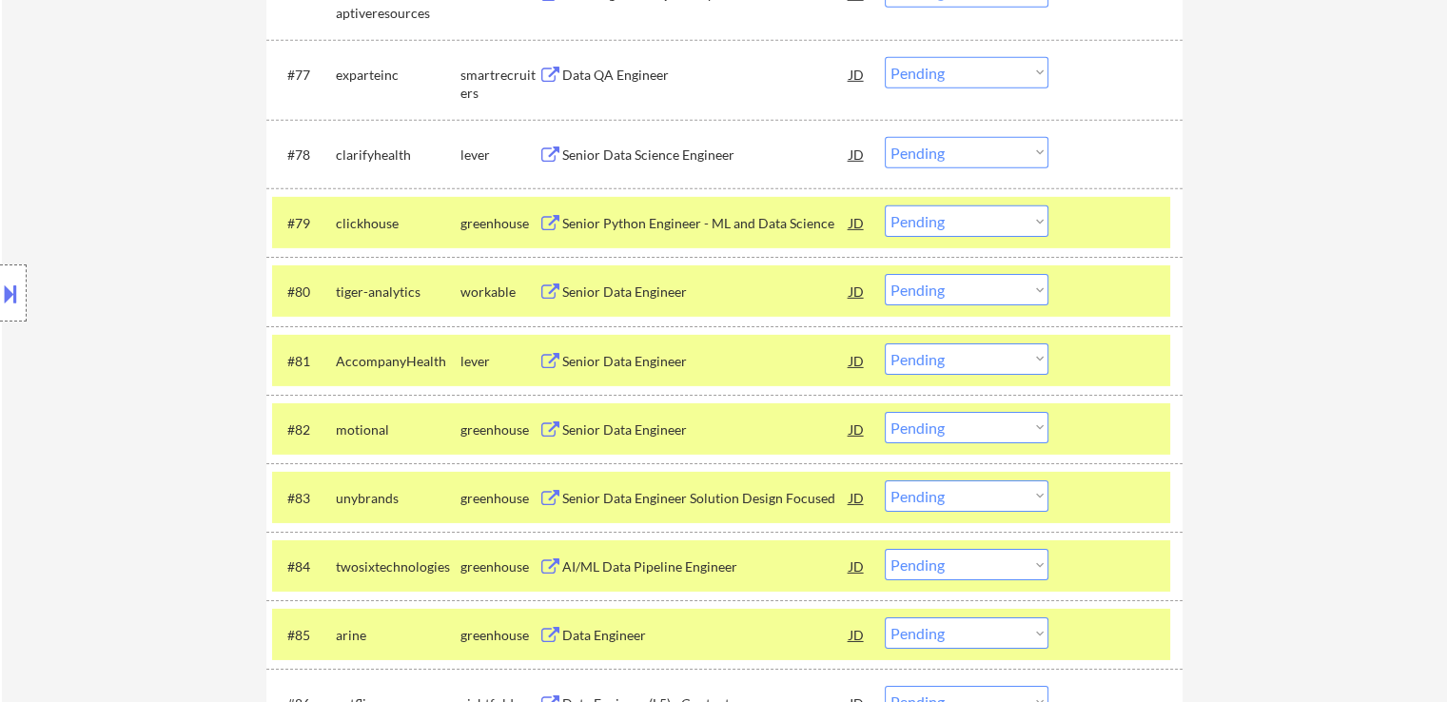
scroll to position [6089, 0]
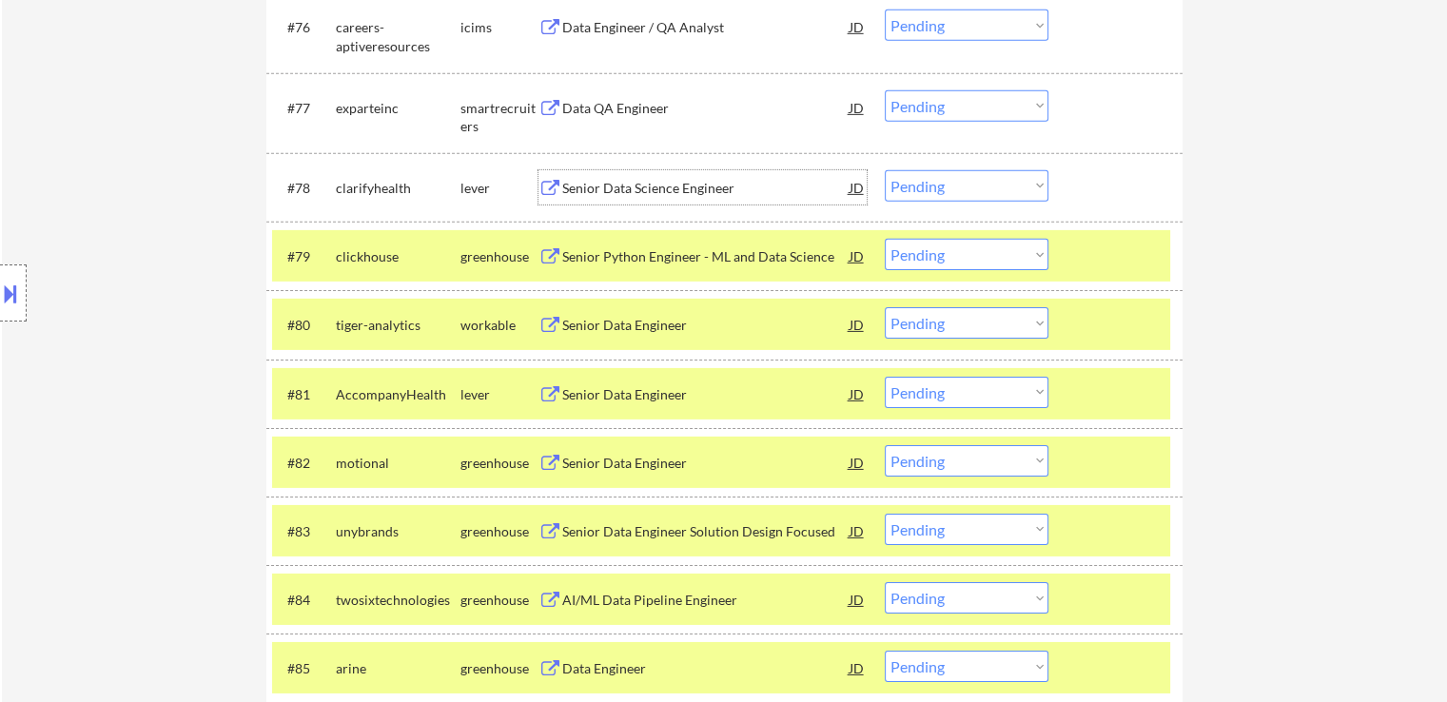
click at [637, 187] on div "Senior Data Science Engineer" at bounding box center [705, 188] width 287 height 19
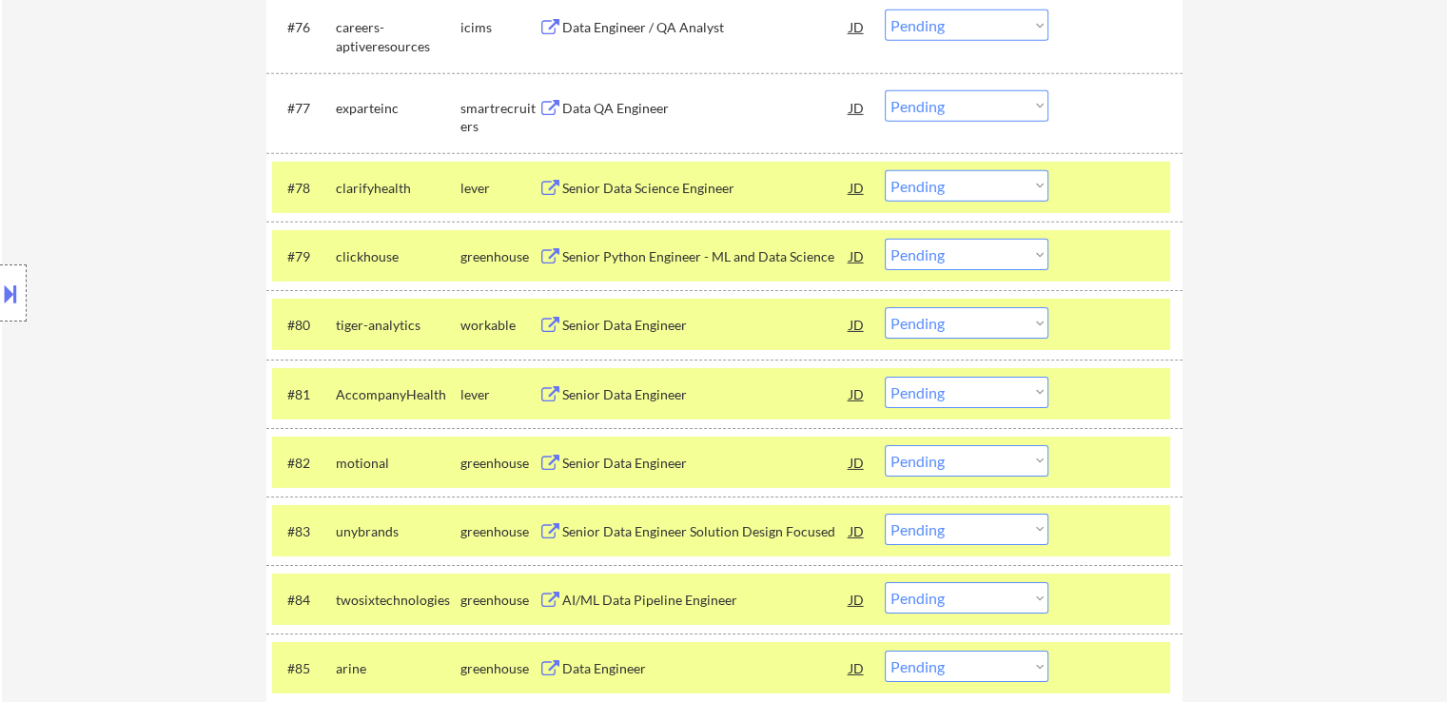
click at [628, 115] on div "Data QA Engineer" at bounding box center [705, 108] width 287 height 19
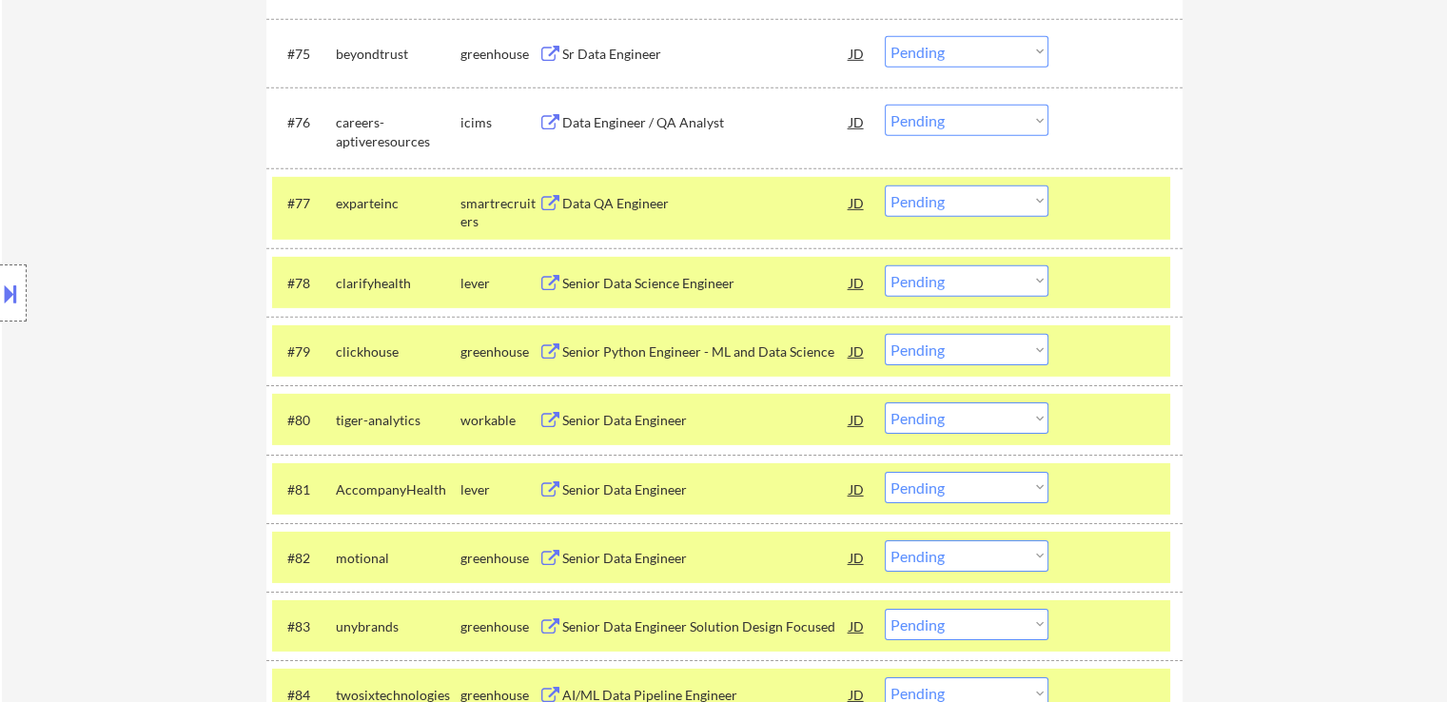
scroll to position [5899, 0]
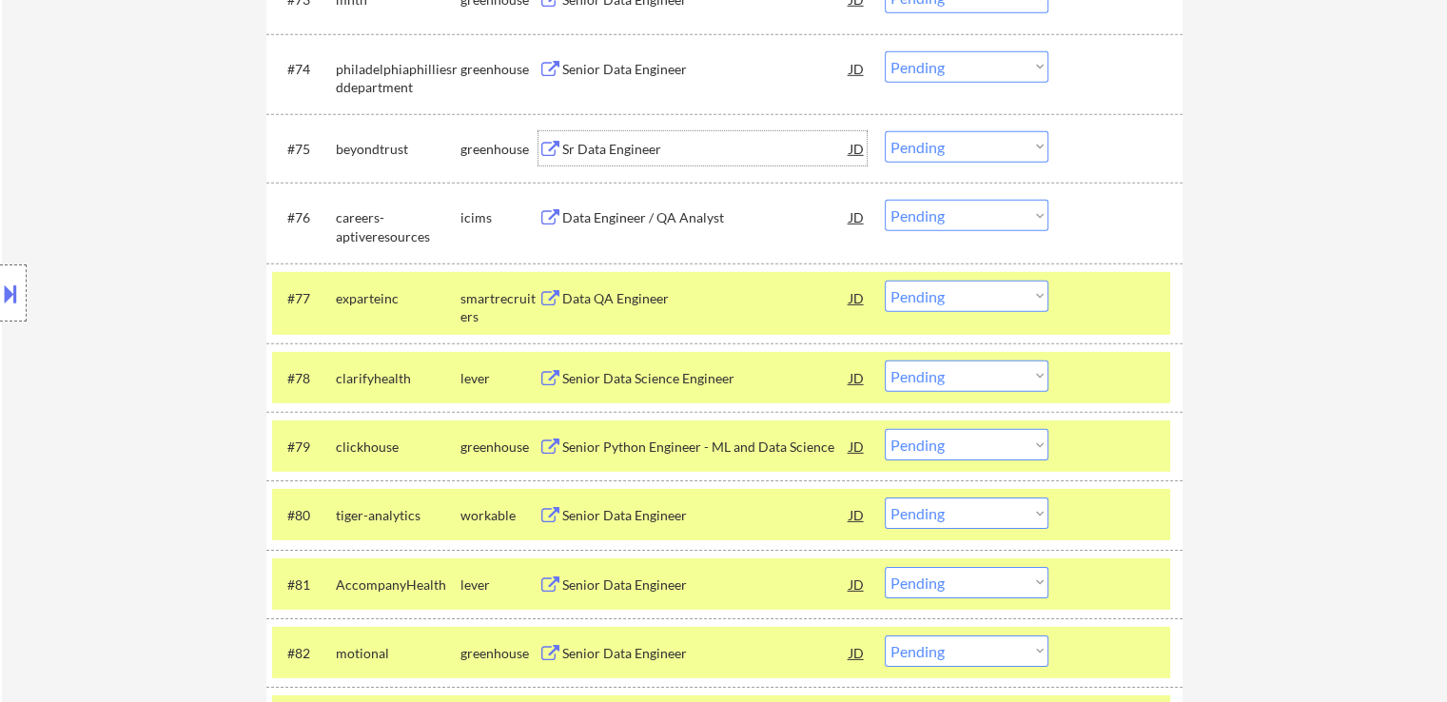
click at [613, 155] on div "Sr Data Engineer" at bounding box center [705, 149] width 287 height 19
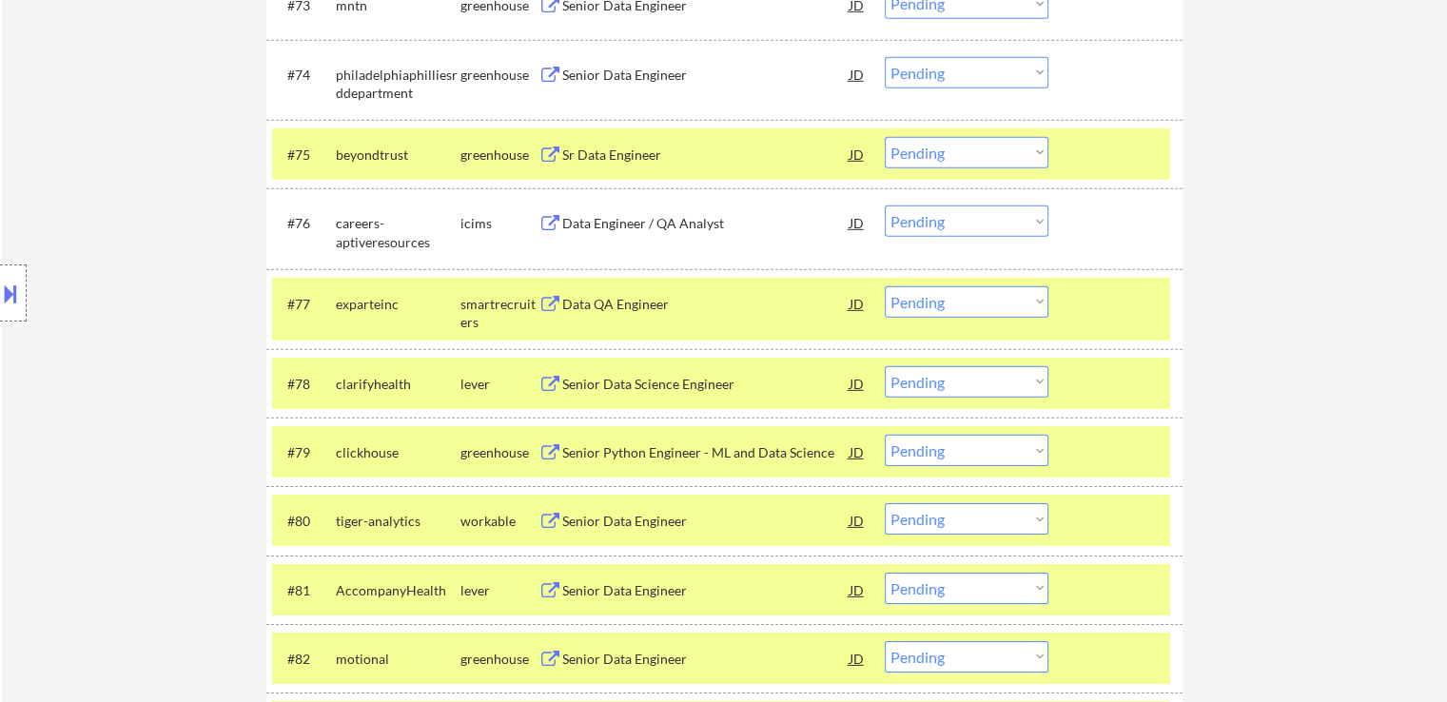
scroll to position [5803, 0]
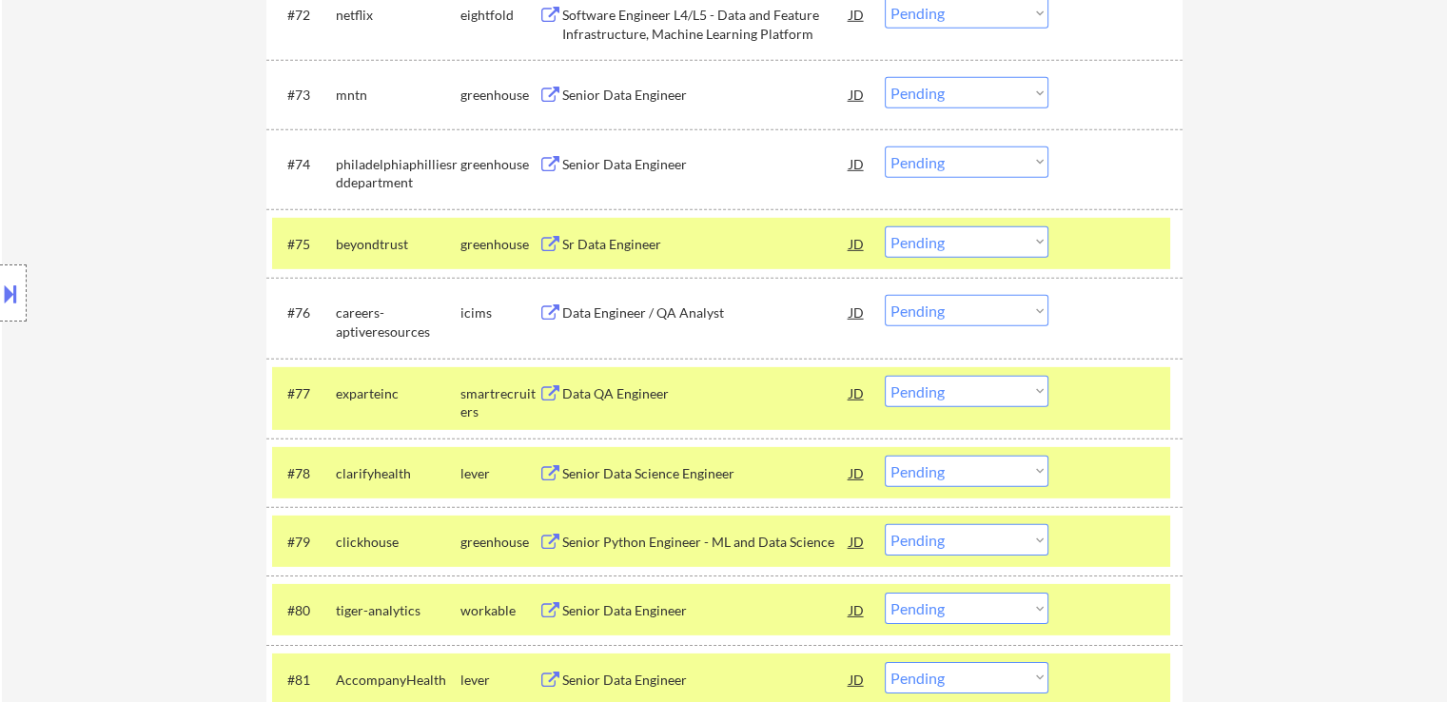
click at [596, 156] on div "Senior Data Engineer" at bounding box center [705, 164] width 287 height 19
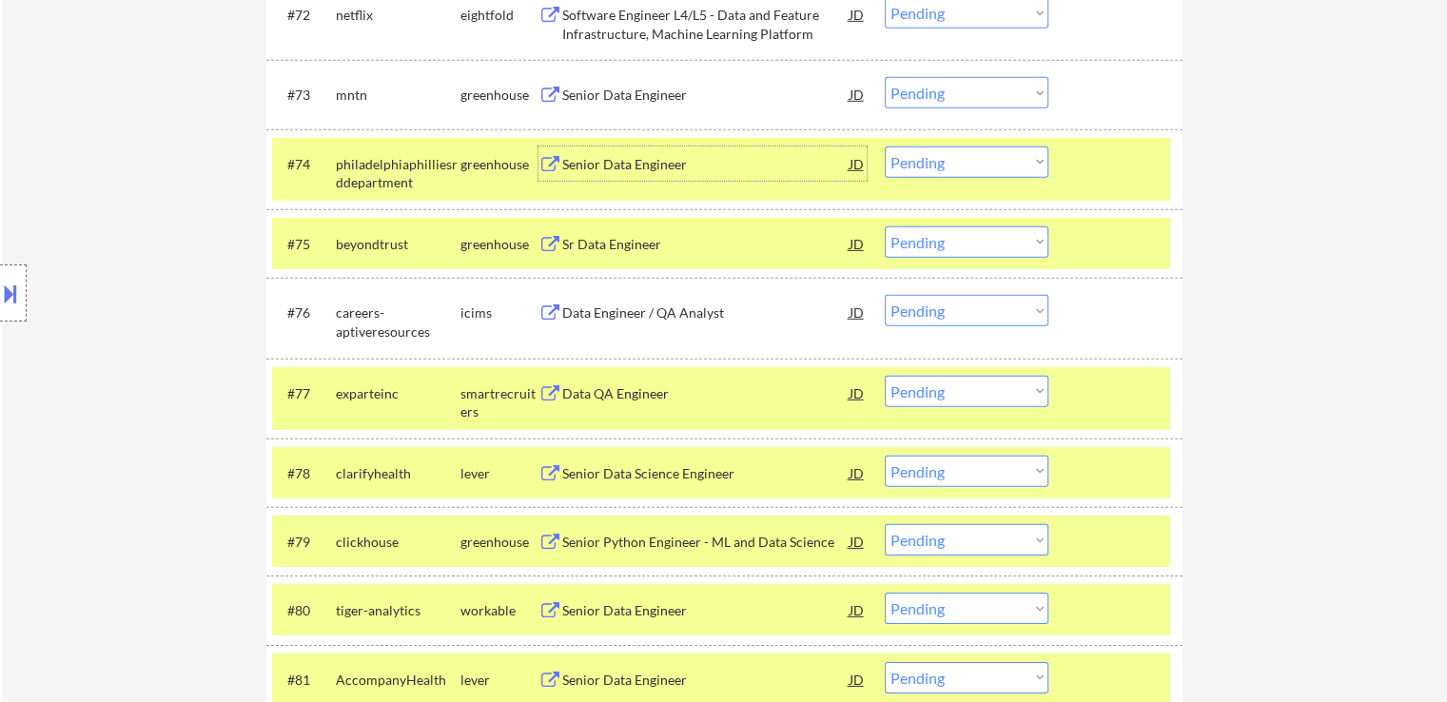
click at [0, 308] on div at bounding box center [13, 292] width 27 height 57
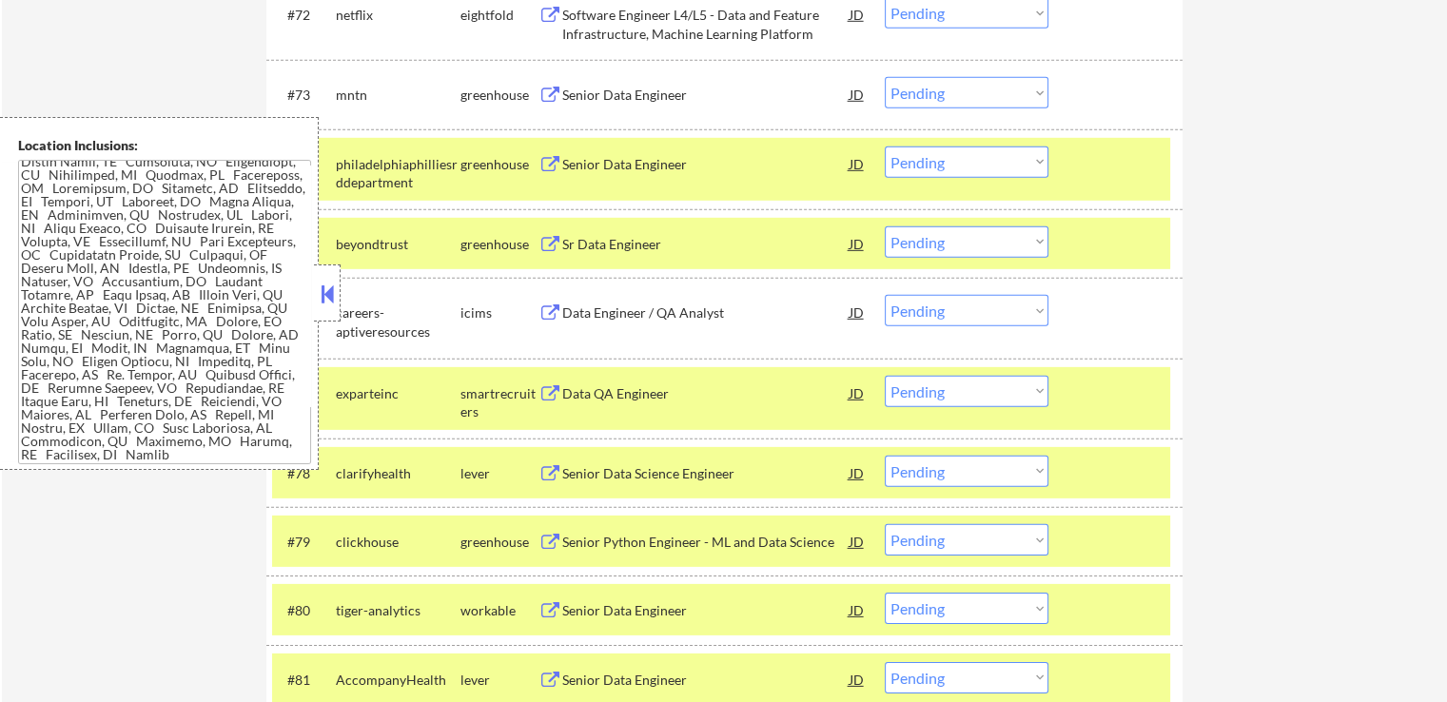
scroll to position [7346, 0]
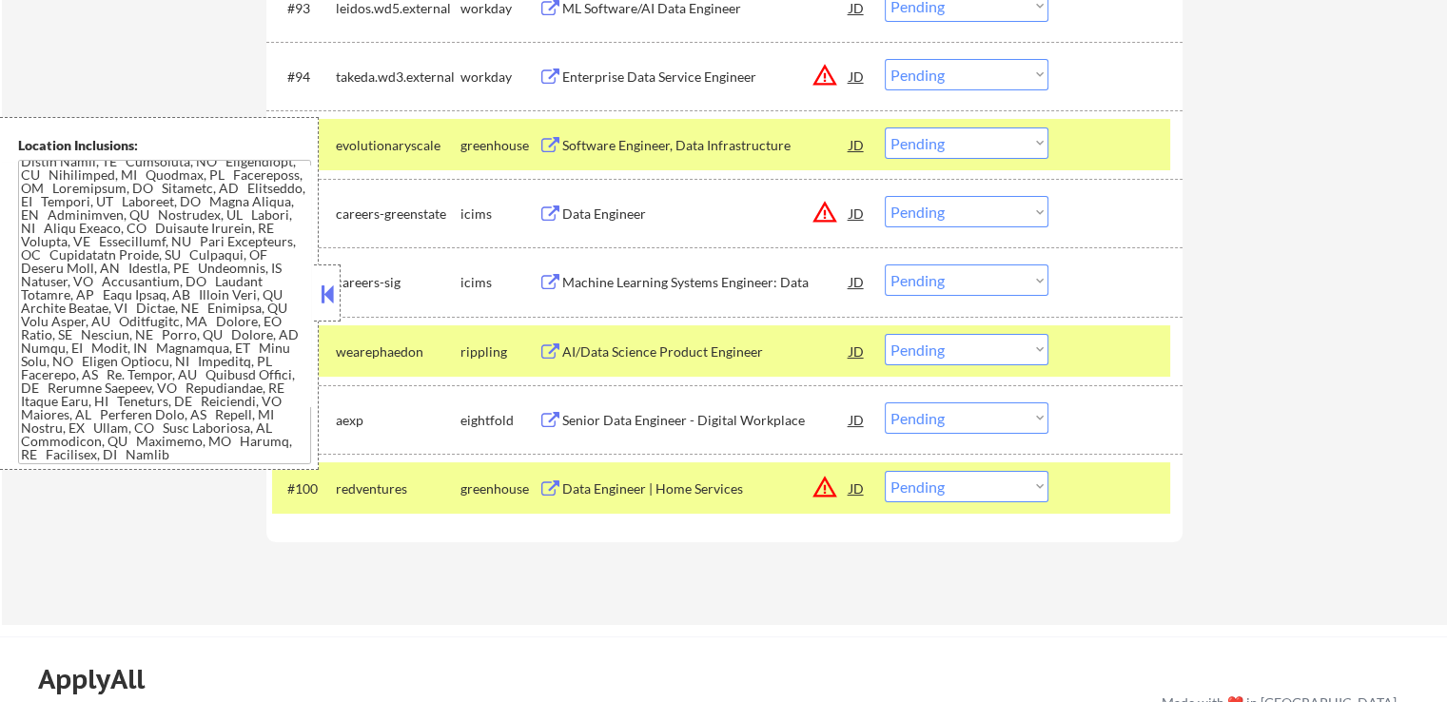
click at [324, 286] on button at bounding box center [327, 294] width 21 height 29
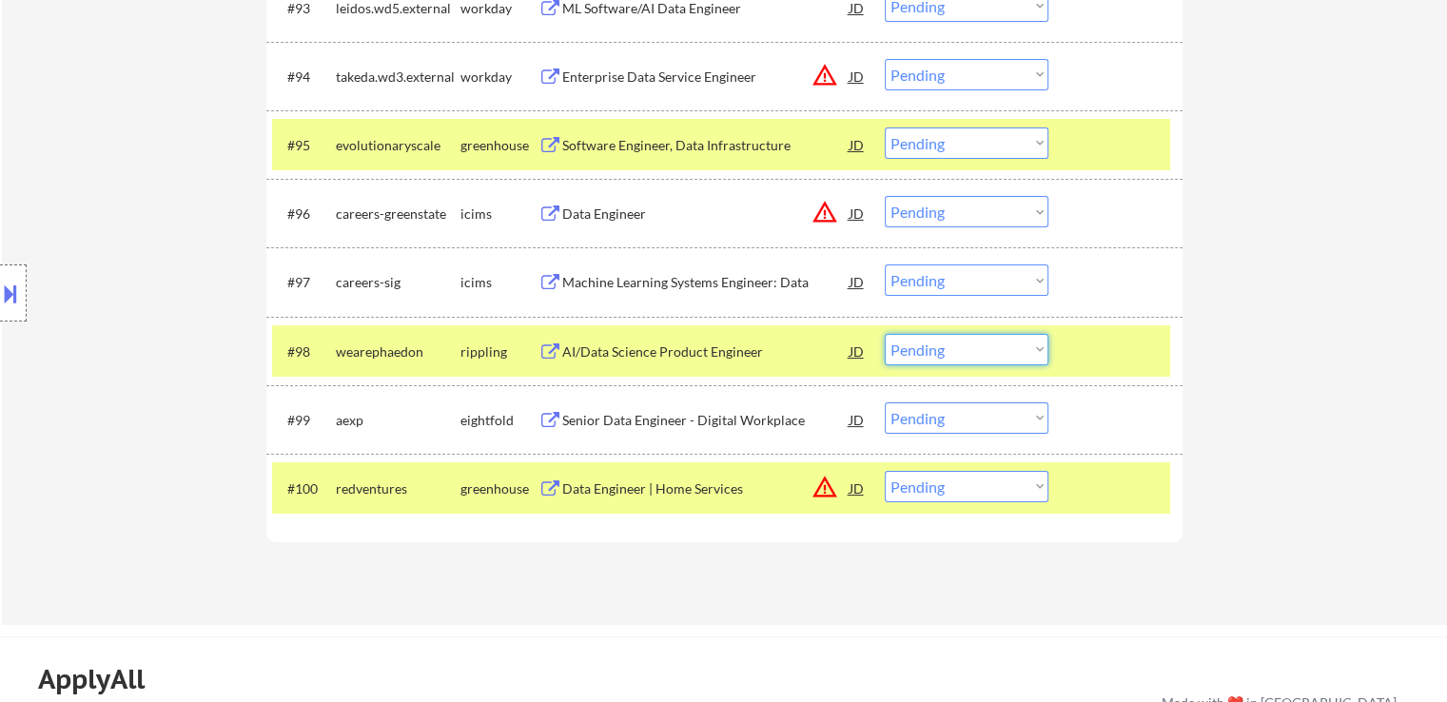
click at [923, 353] on select "Choose an option... Pending Applied Excluded (Questions) Excluded (Expired) Exc…" at bounding box center [967, 349] width 164 height 31
click at [885, 334] on select "Choose an option... Pending Applied Excluded (Questions) Excluded (Expired) Exc…" at bounding box center [967, 349] width 164 height 31
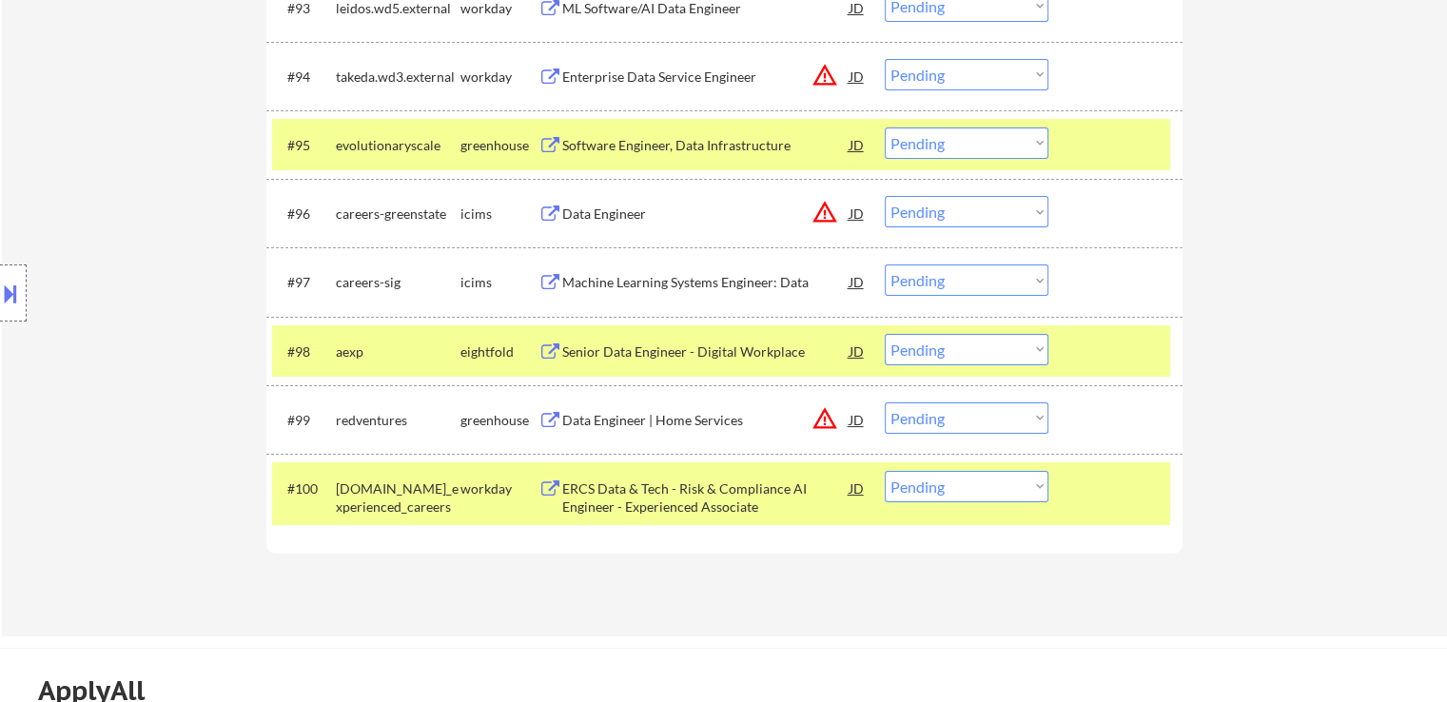
click at [937, 146] on select "Choose an option... Pending Applied Excluded (Questions) Excluded (Expired) Exc…" at bounding box center [967, 142] width 164 height 31
click at [885, 127] on select "Choose an option... Pending Applied Excluded (Questions) Excluded (Expired) Exc…" at bounding box center [967, 142] width 164 height 31
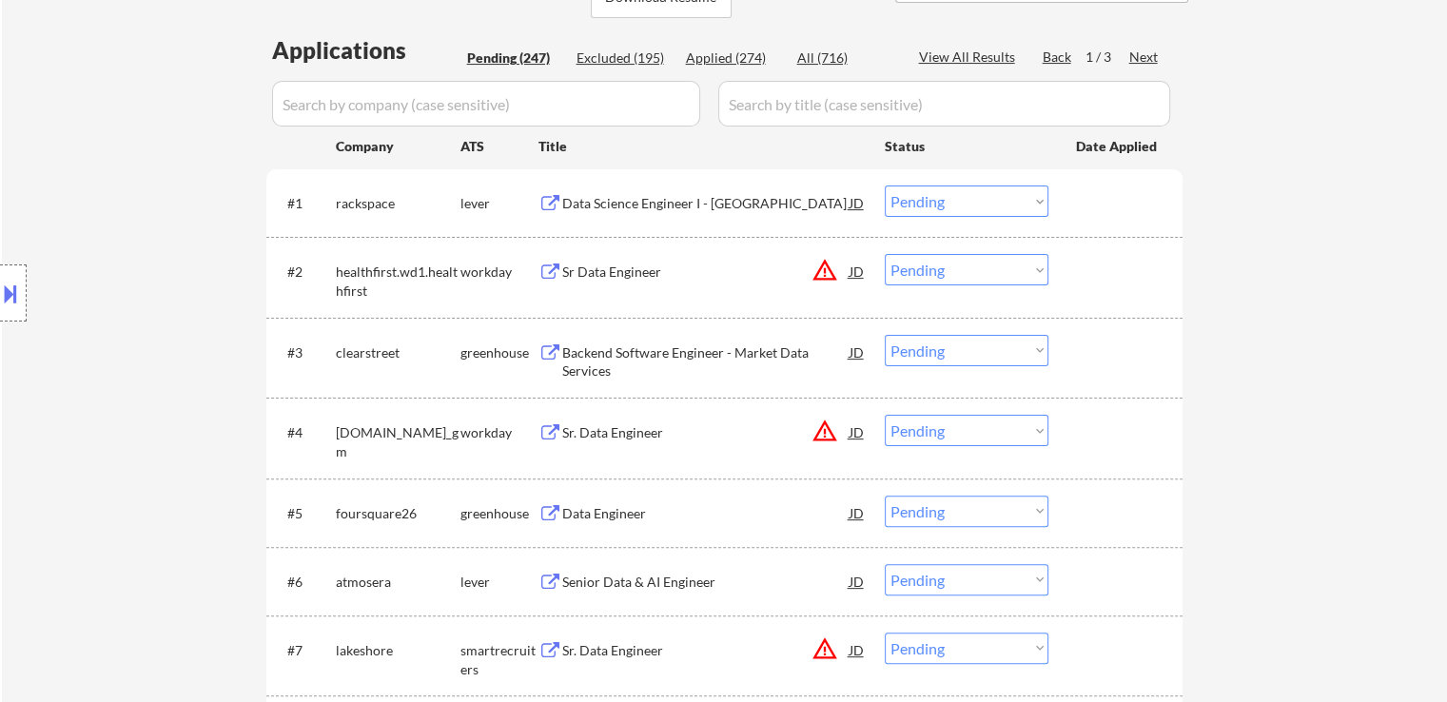
scroll to position [6544, 0]
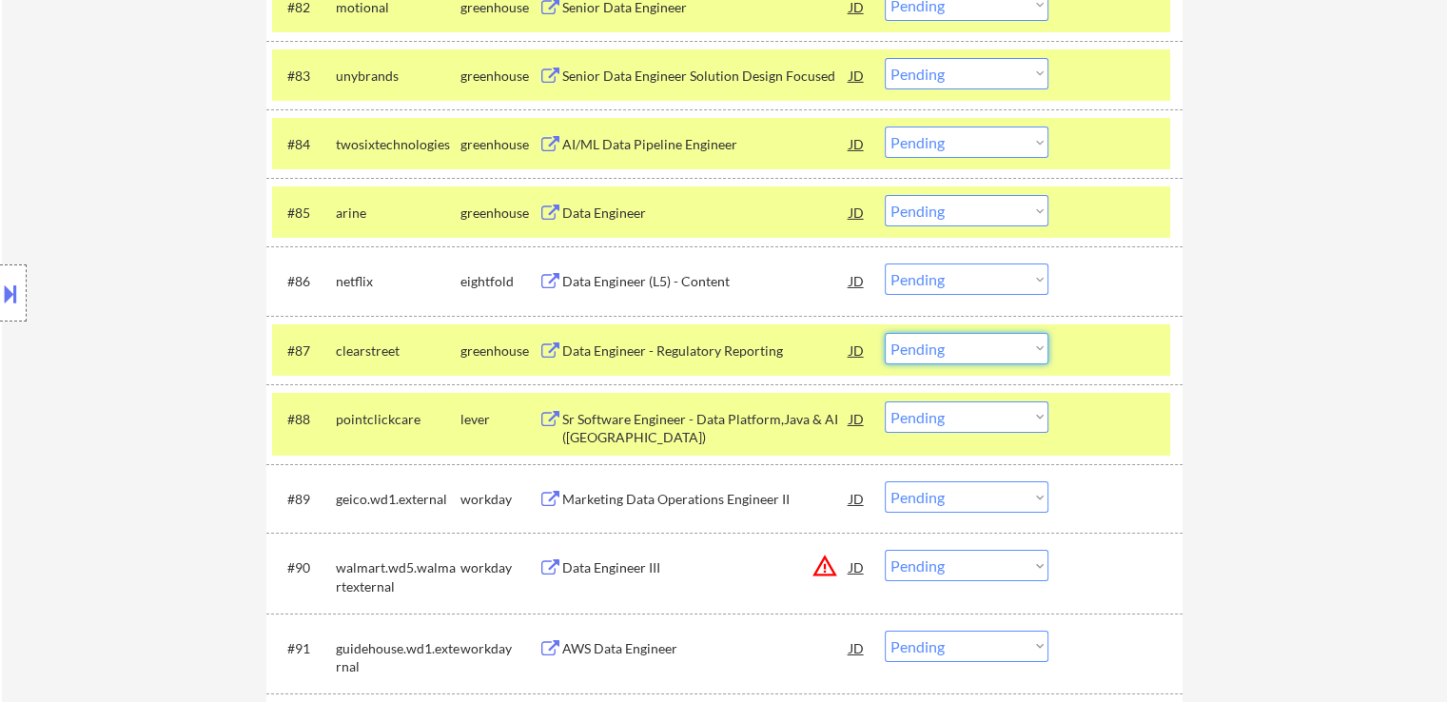
click at [924, 355] on select "Choose an option... Pending Applied Excluded (Questions) Excluded (Expired) Exc…" at bounding box center [967, 348] width 164 height 31
click at [885, 333] on select "Choose an option... Pending Applied Excluded (Questions) Excluded (Expired) Exc…" at bounding box center [967, 348] width 164 height 31
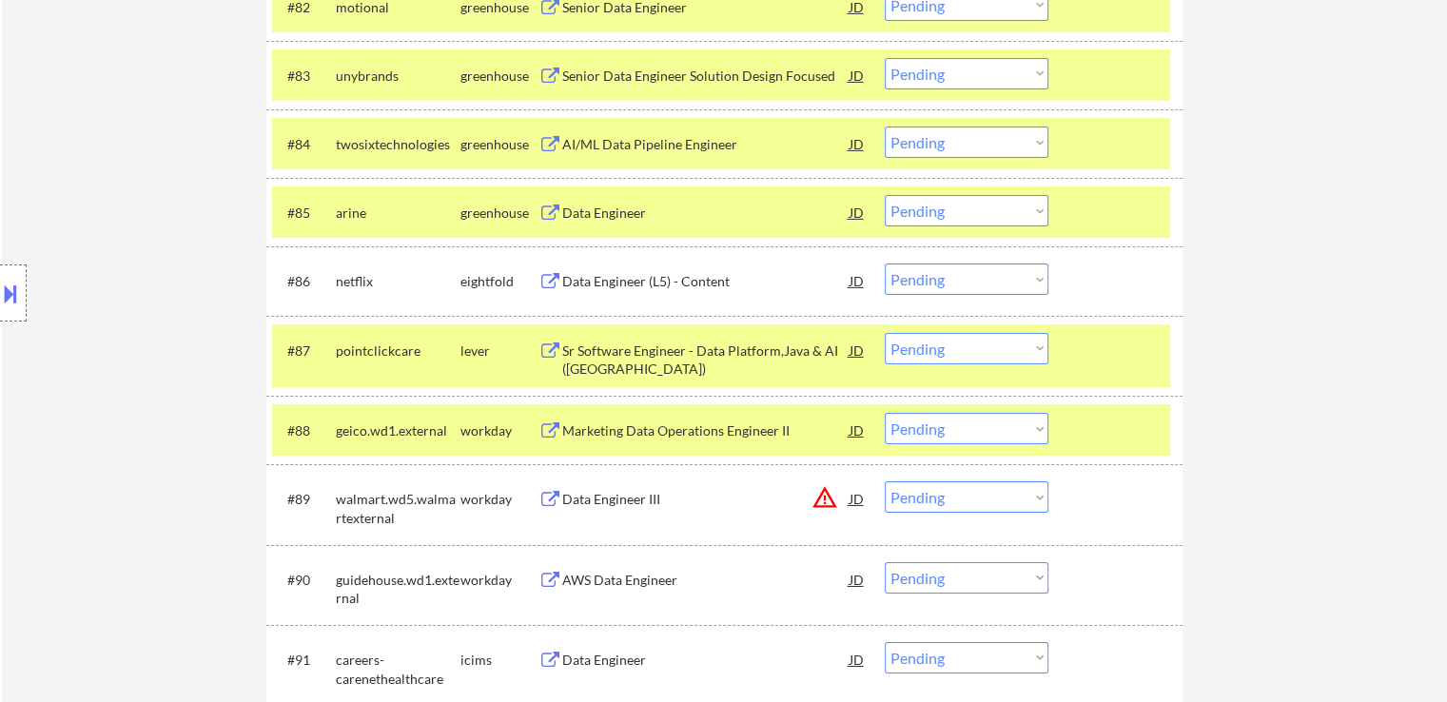
click at [927, 77] on select "Choose an option... Pending Applied Excluded (Questions) Excluded (Expired) Exc…" at bounding box center [967, 73] width 164 height 31
click at [885, 58] on select "Choose an option... Pending Applied Excluded (Questions) Excluded (Expired) Exc…" at bounding box center [967, 73] width 164 height 31
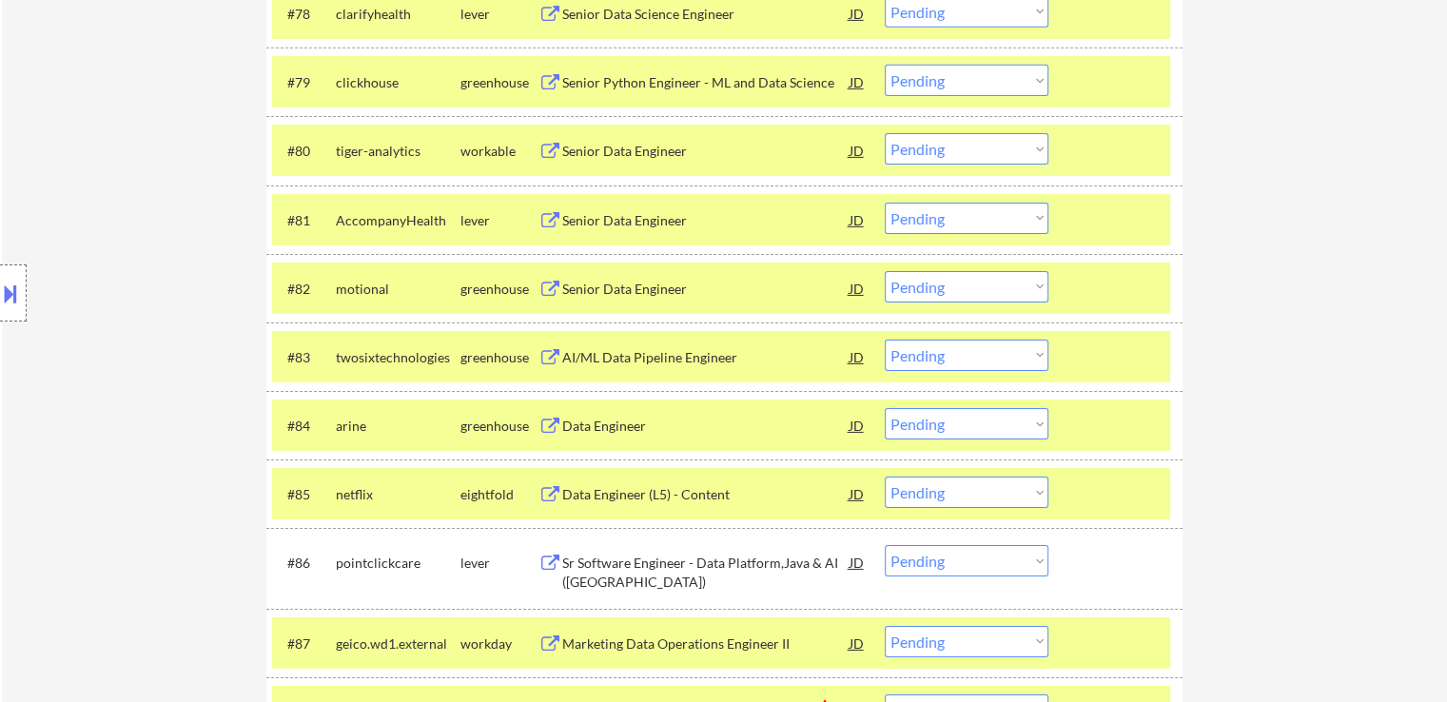
scroll to position [6295, 0]
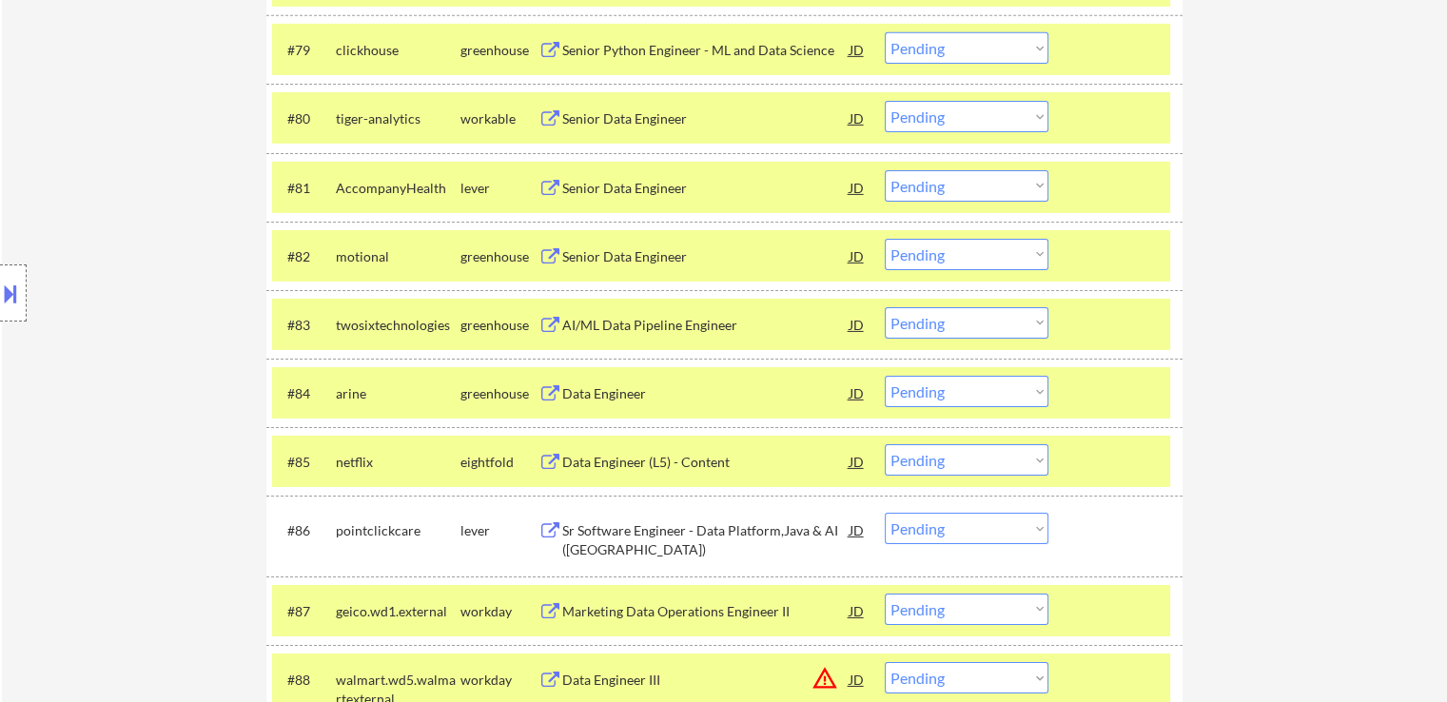
click at [931, 252] on select "Choose an option... Pending Applied Excluded (Questions) Excluded (Expired) Exc…" at bounding box center [967, 254] width 164 height 31
click at [885, 239] on select "Choose an option... Pending Applied Excluded (Questions) Excluded (Expired) Exc…" at bounding box center [967, 254] width 164 height 31
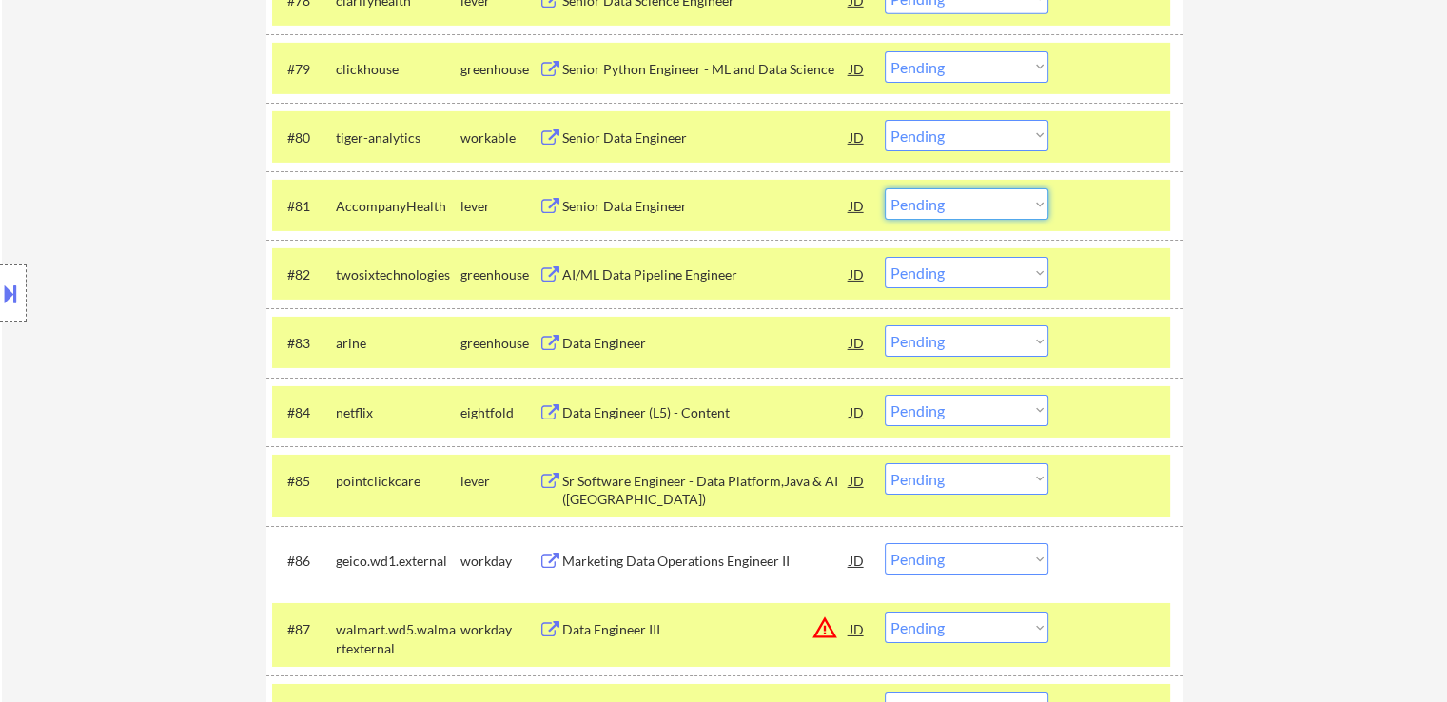
click at [929, 203] on select "Choose an option... Pending Applied Excluded (Questions) Excluded (Expired) Exc…" at bounding box center [967, 203] width 164 height 31
click at [885, 188] on select "Choose an option... Pending Applied Excluded (Questions) Excluded (Expired) Exc…" at bounding box center [967, 203] width 164 height 31
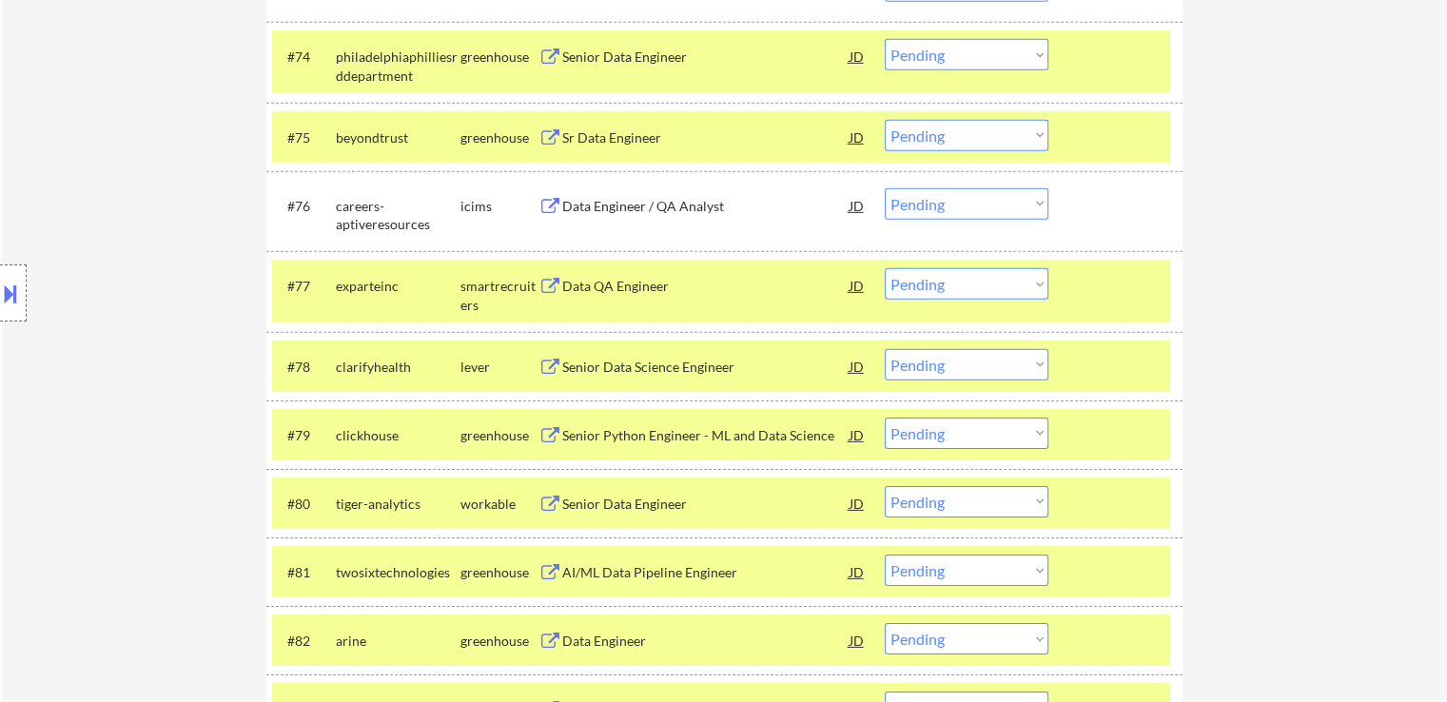
scroll to position [5959, 0]
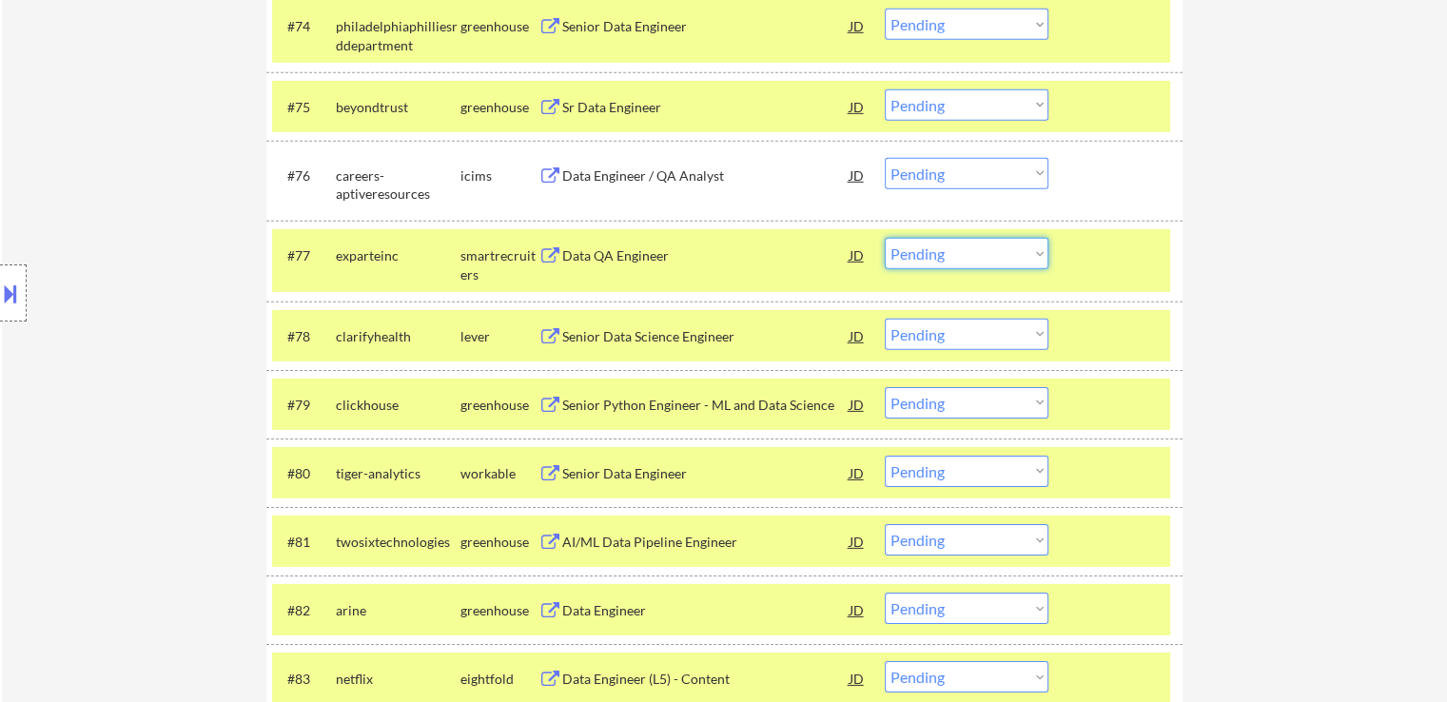
click at [951, 258] on select "Choose an option... Pending Applied Excluded (Questions) Excluded (Expired) Exc…" at bounding box center [967, 253] width 164 height 31
click at [885, 238] on select "Choose an option... Pending Applied Excluded (Questions) Excluded (Expired) Exc…" at bounding box center [967, 253] width 164 height 31
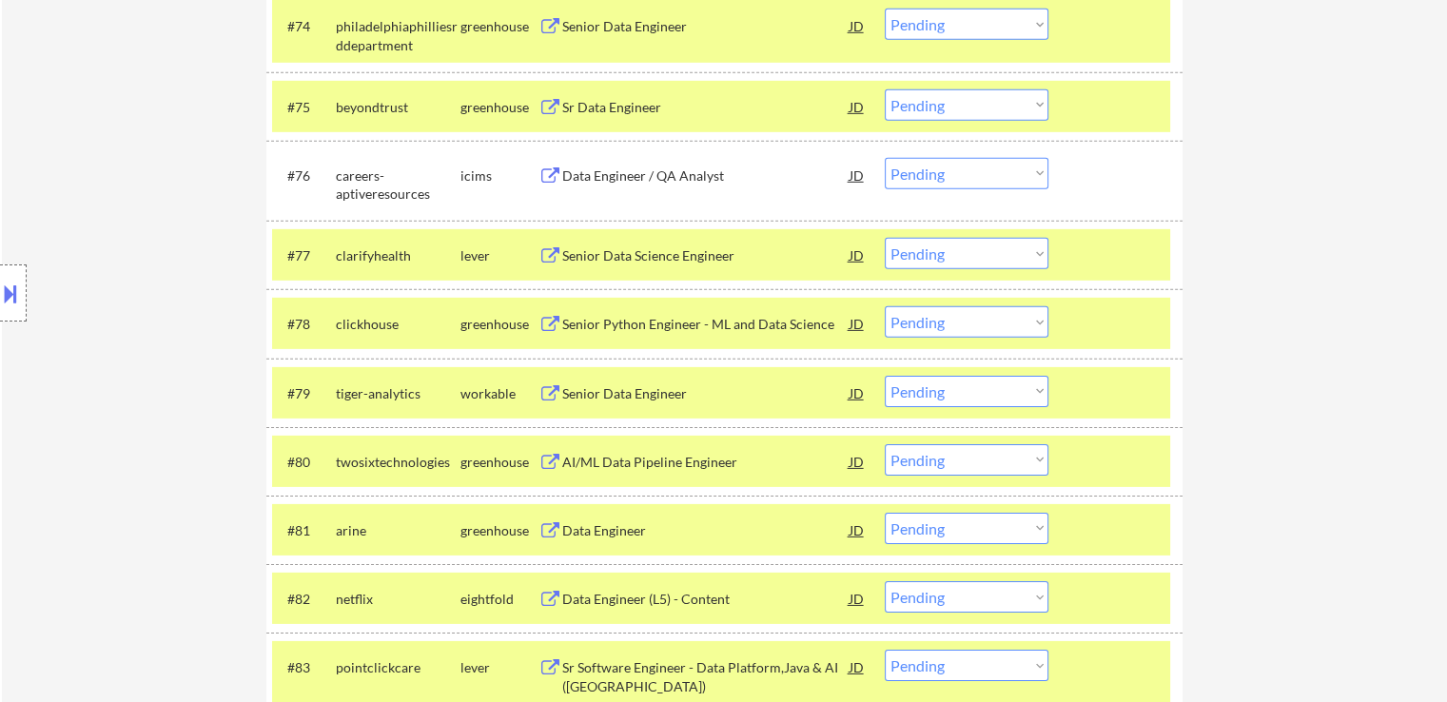
scroll to position [1882, 0]
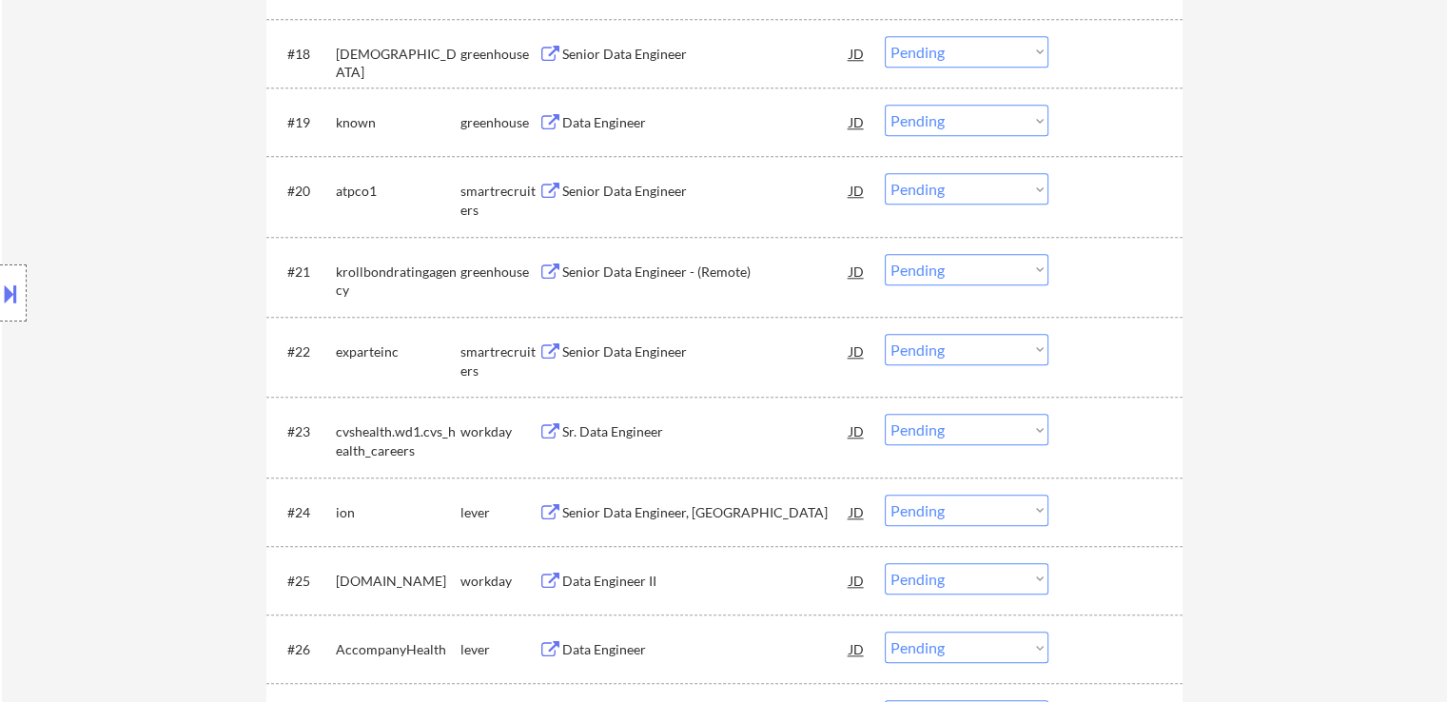
click at [589, 356] on div "Senior Data Engineer" at bounding box center [705, 351] width 287 height 19
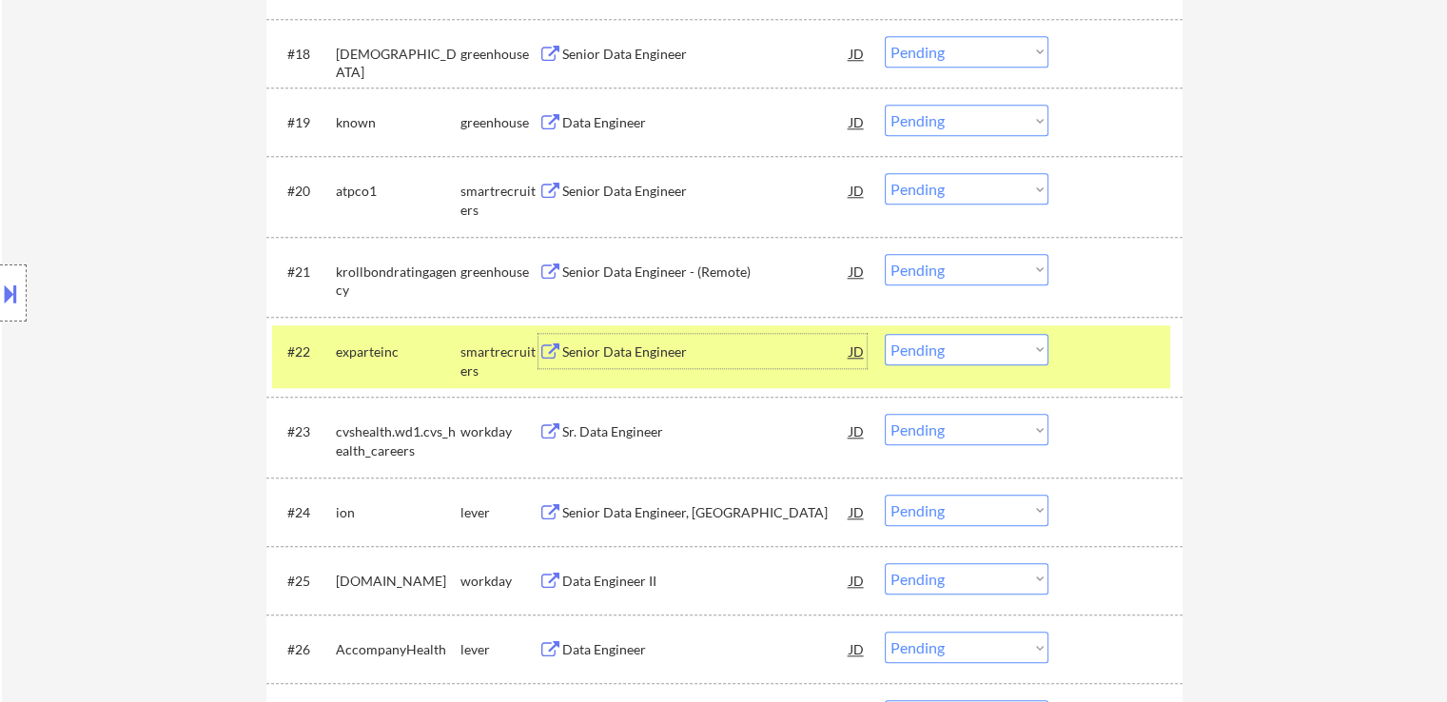
click at [913, 355] on select "Choose an option... Pending Applied Excluded (Questions) Excluded (Expired) Exc…" at bounding box center [967, 349] width 164 height 31
click at [885, 334] on select "Choose an option... Pending Applied Excluded (Questions) Excluded (Expired) Exc…" at bounding box center [967, 349] width 164 height 31
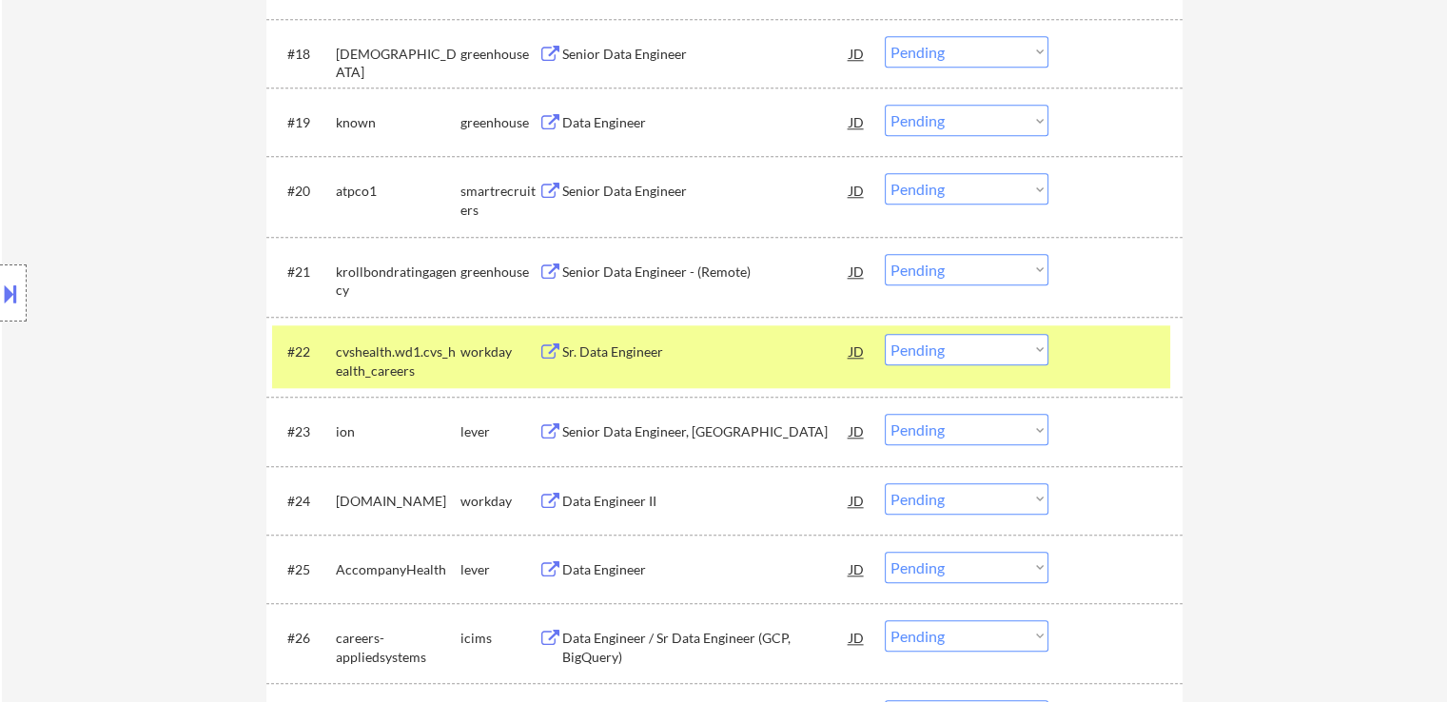
click at [648, 189] on div "Senior Data Engineer" at bounding box center [705, 191] width 287 height 19
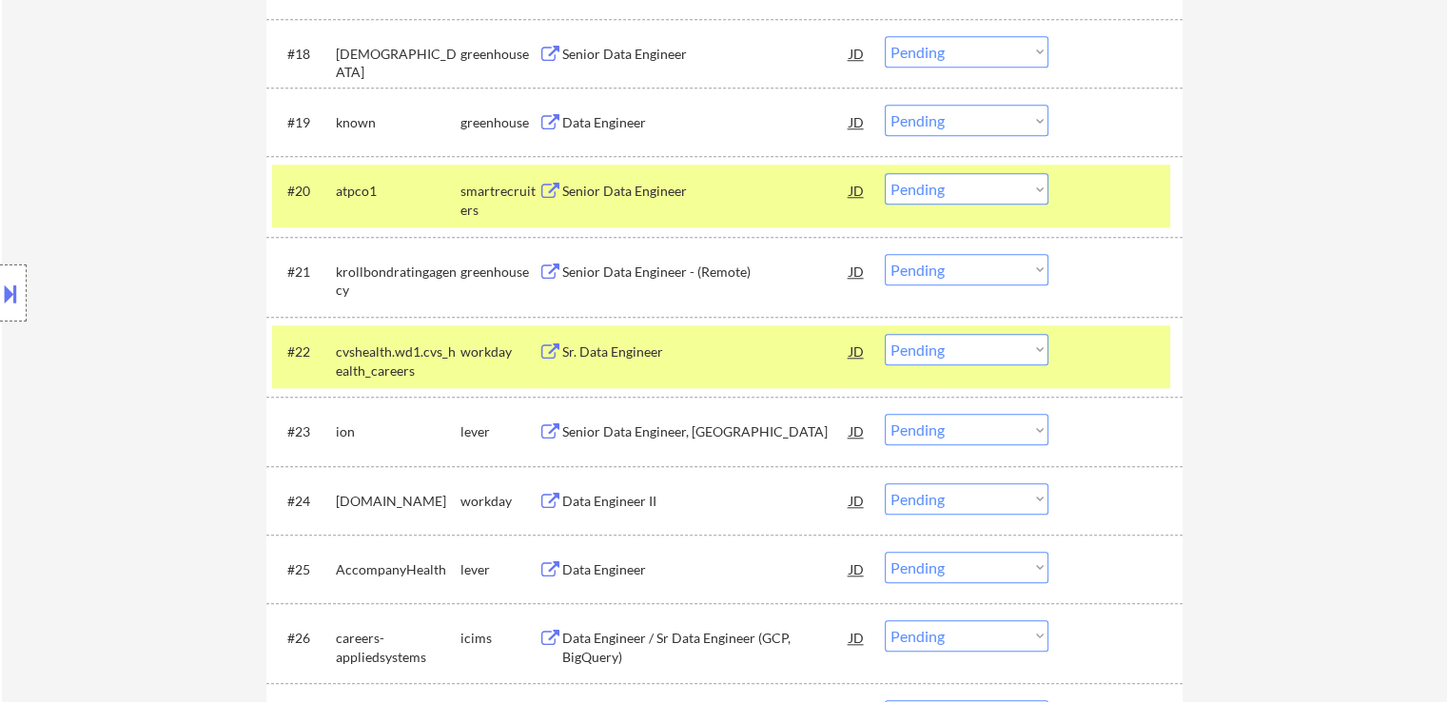
click at [629, 117] on div "Data Engineer" at bounding box center [705, 122] width 287 height 19
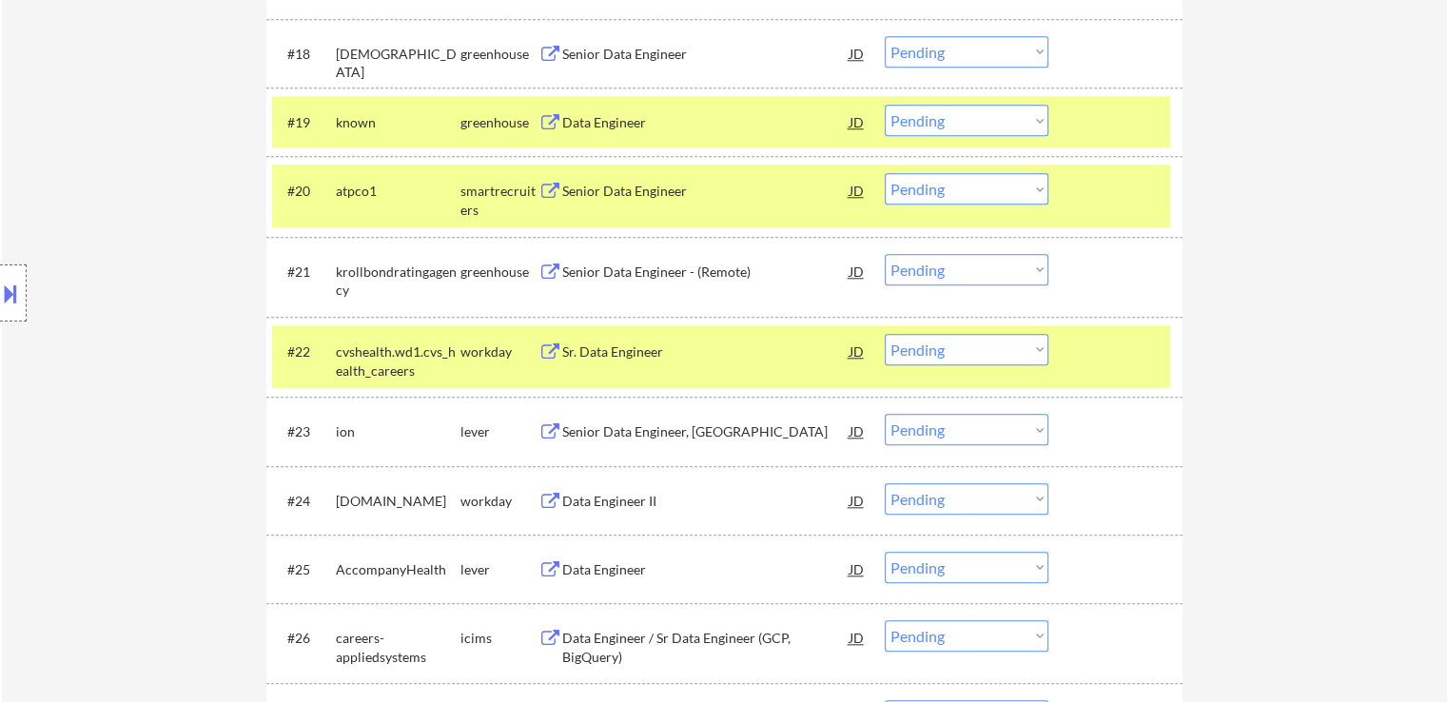
click at [647, 54] on div "Senior Data Engineer" at bounding box center [705, 54] width 287 height 19
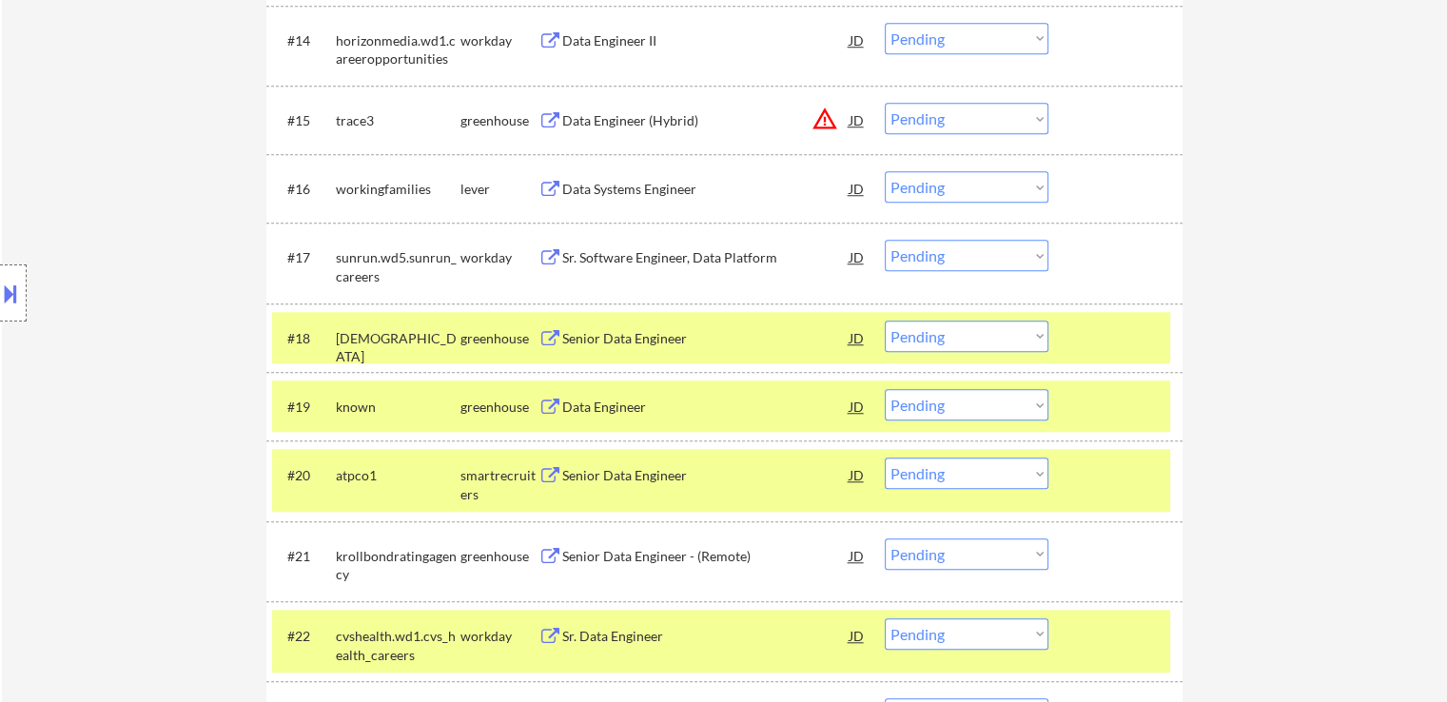
scroll to position [1596, 0]
click at [593, 185] on div "Data Systems Engineer" at bounding box center [705, 190] width 287 height 19
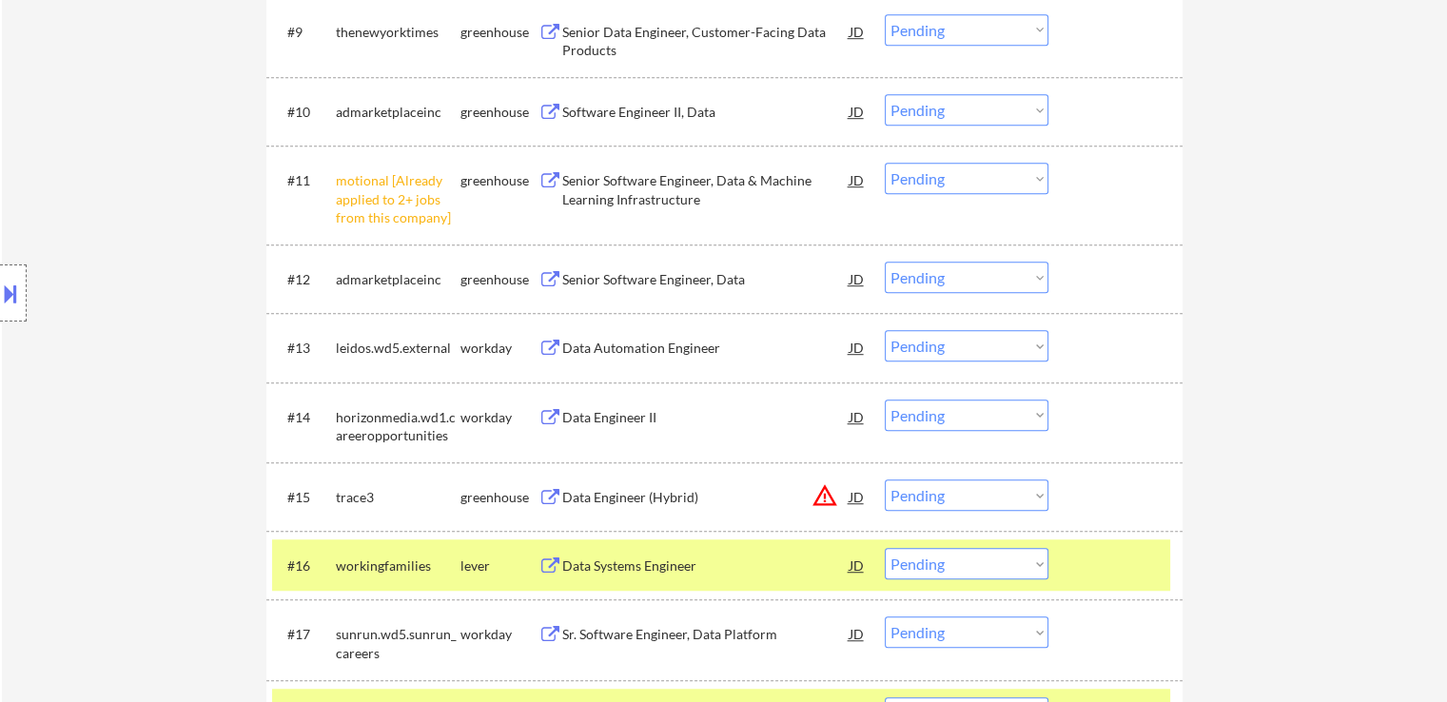
scroll to position [1216, 0]
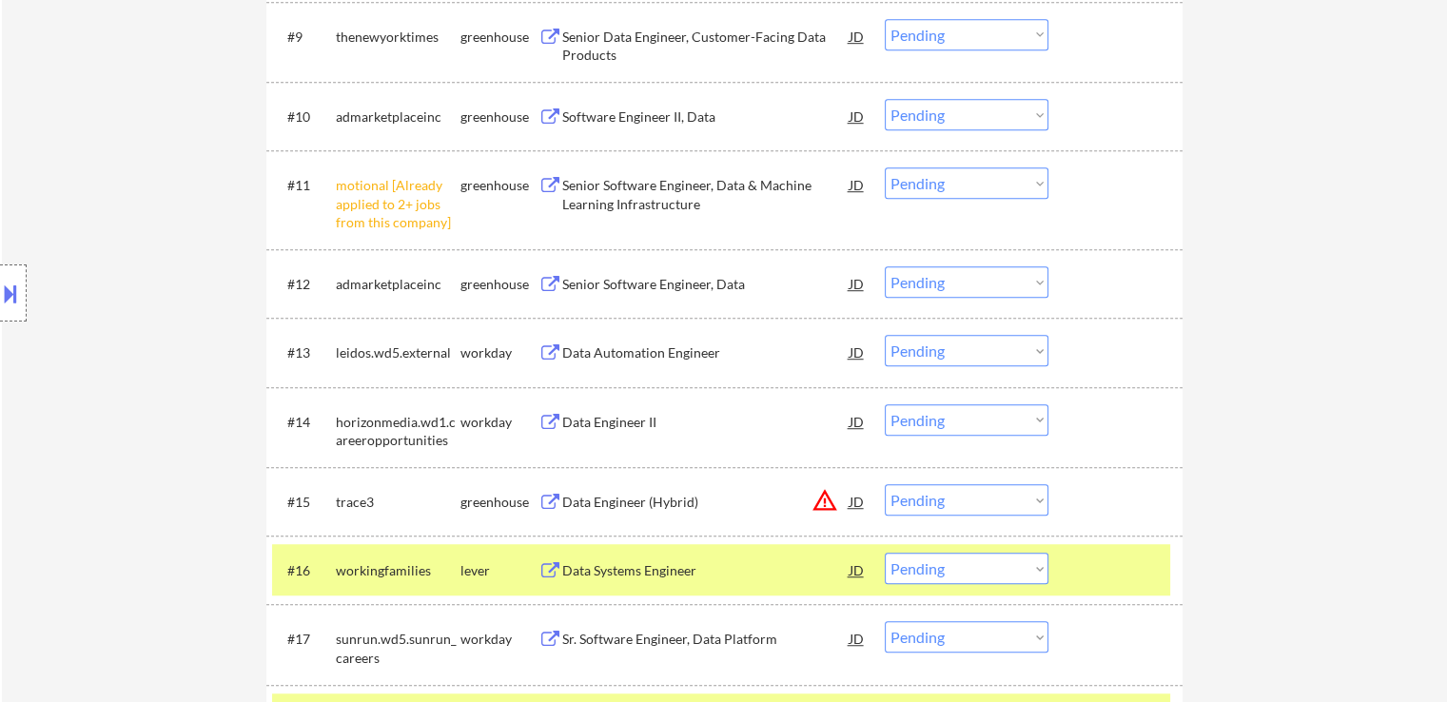
click at [952, 180] on select "Choose an option... Pending Applied Excluded (Questions) Excluded (Expired) Exc…" at bounding box center [967, 182] width 164 height 31
click at [885, 167] on select "Choose an option... Pending Applied Excluded (Questions) Excluded (Expired) Exc…" at bounding box center [967, 182] width 164 height 31
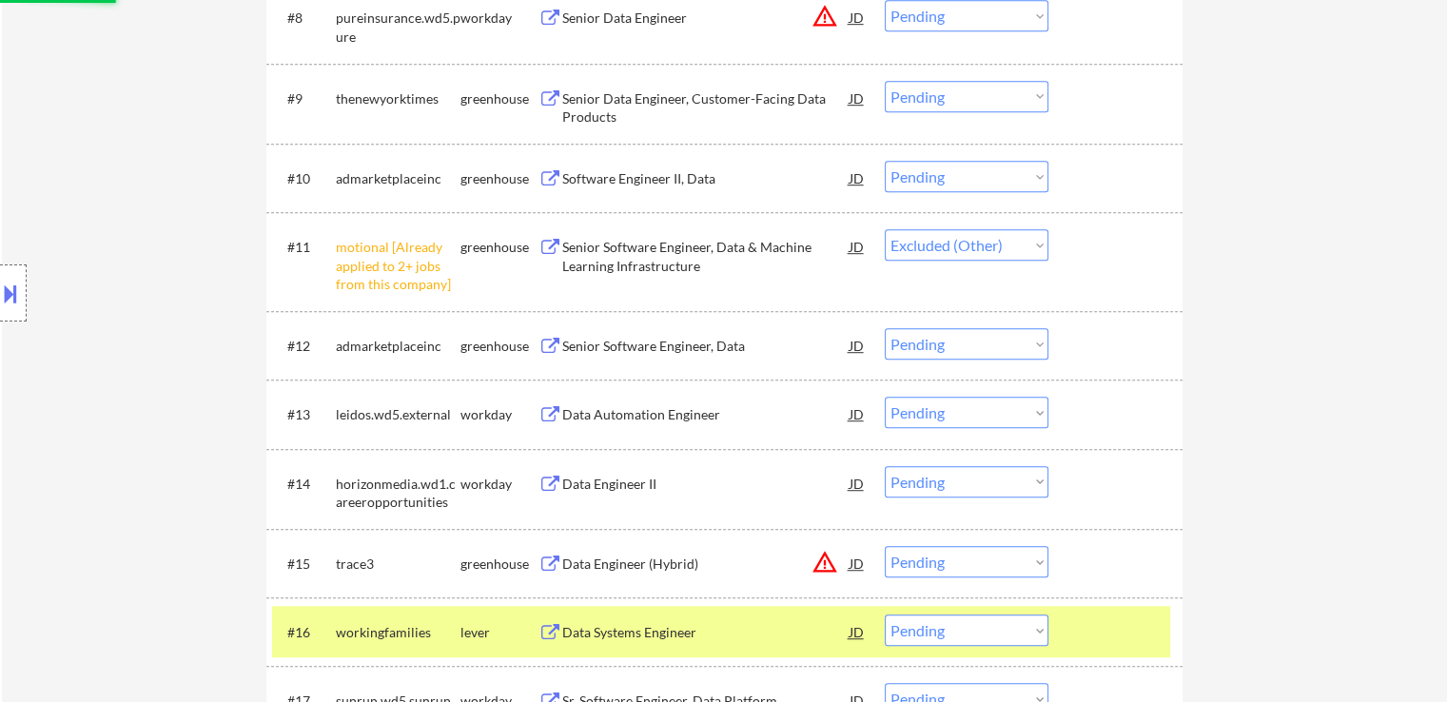
scroll to position [1121, 0]
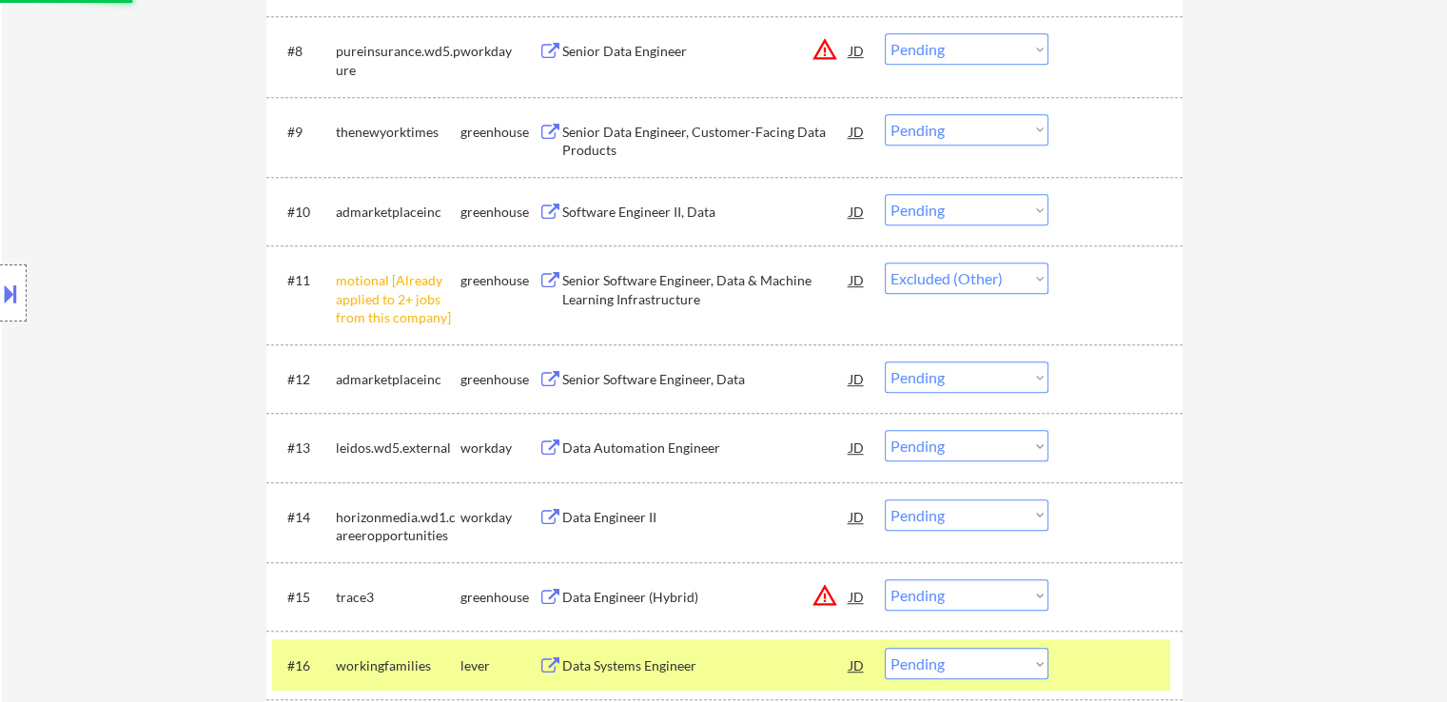
click at [679, 215] on div "Software Engineer II, Data" at bounding box center [705, 212] width 287 height 19
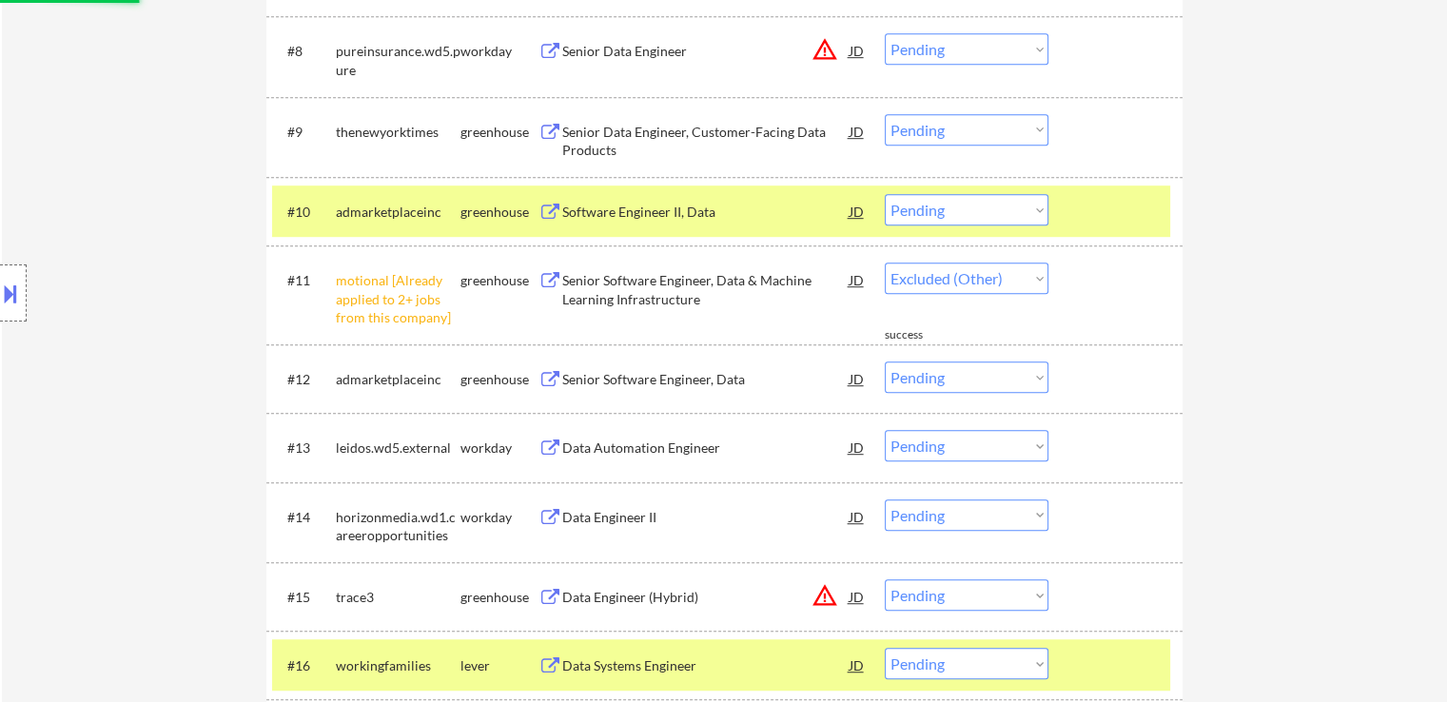
scroll to position [1026, 0]
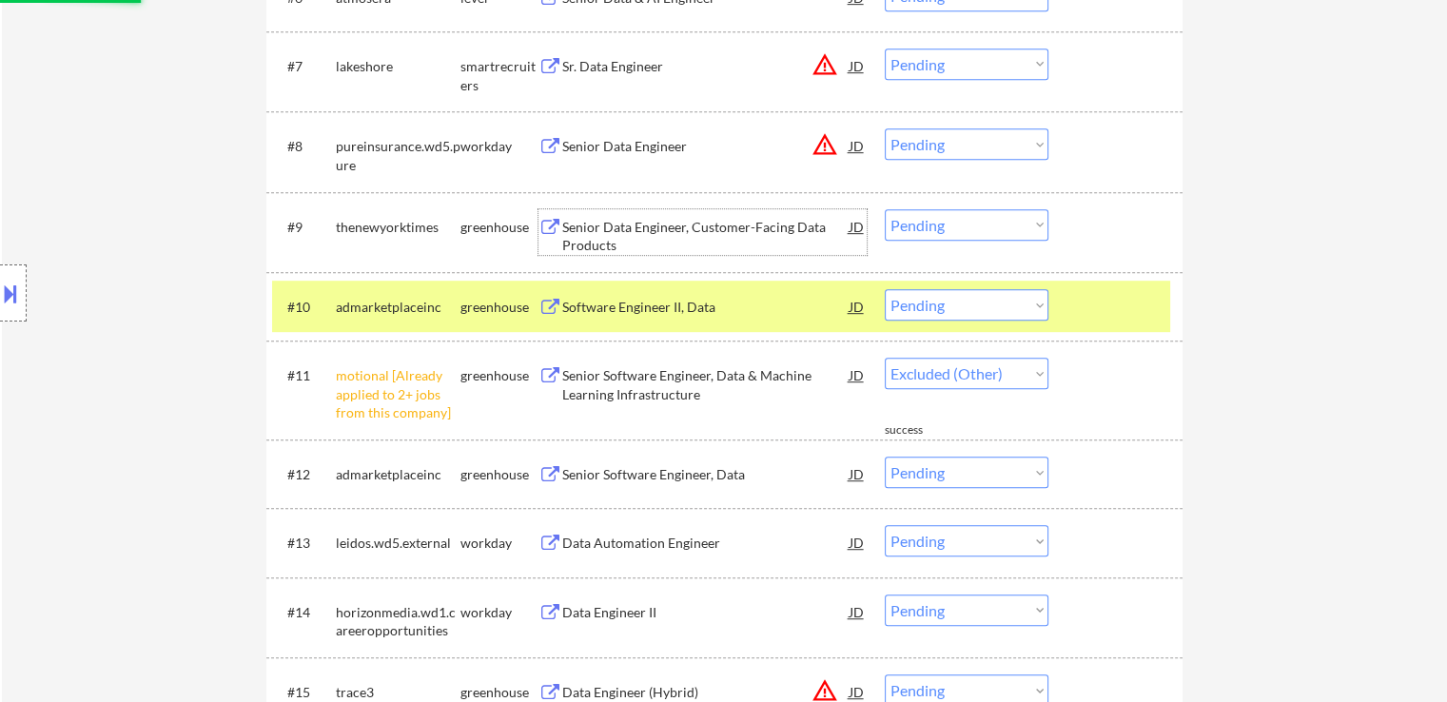
click at [634, 229] on div "Senior Data Engineer, Customer-Facing Data Products" at bounding box center [705, 236] width 287 height 37
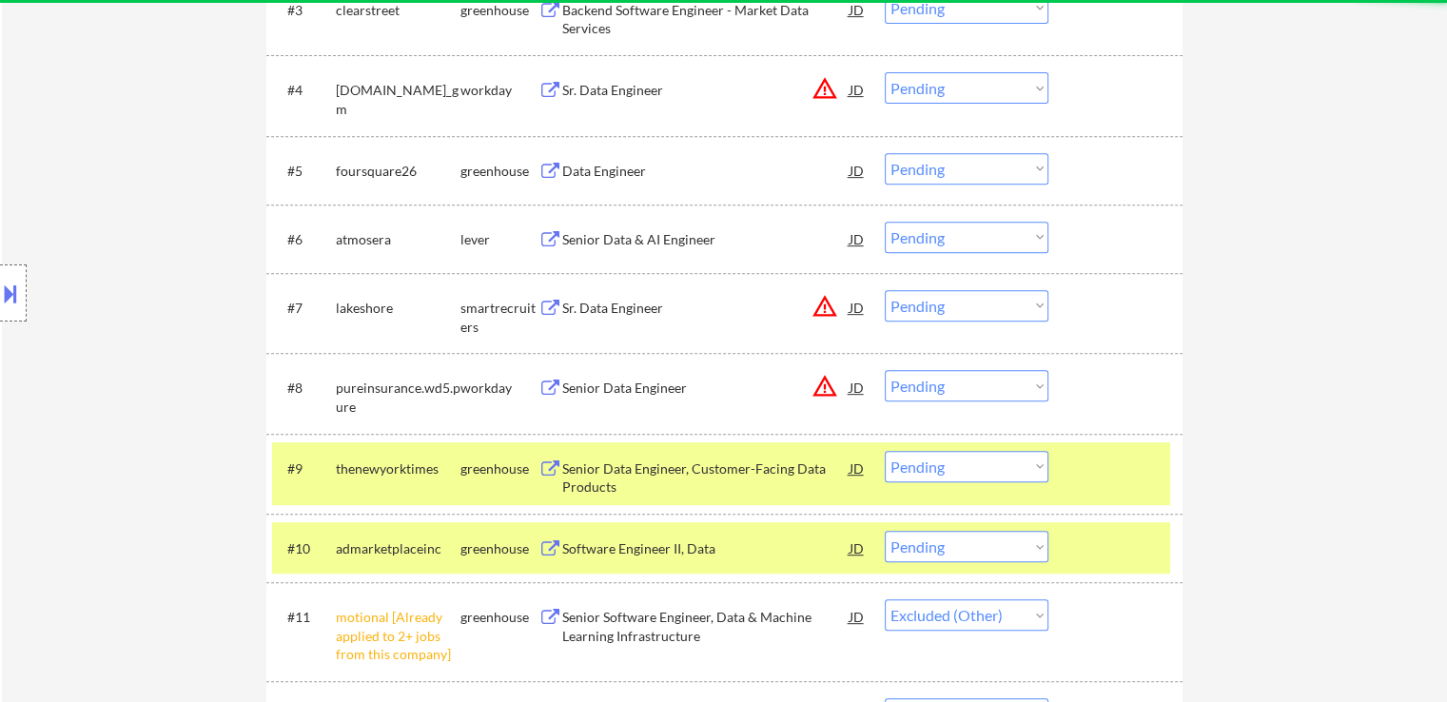
scroll to position [740, 0]
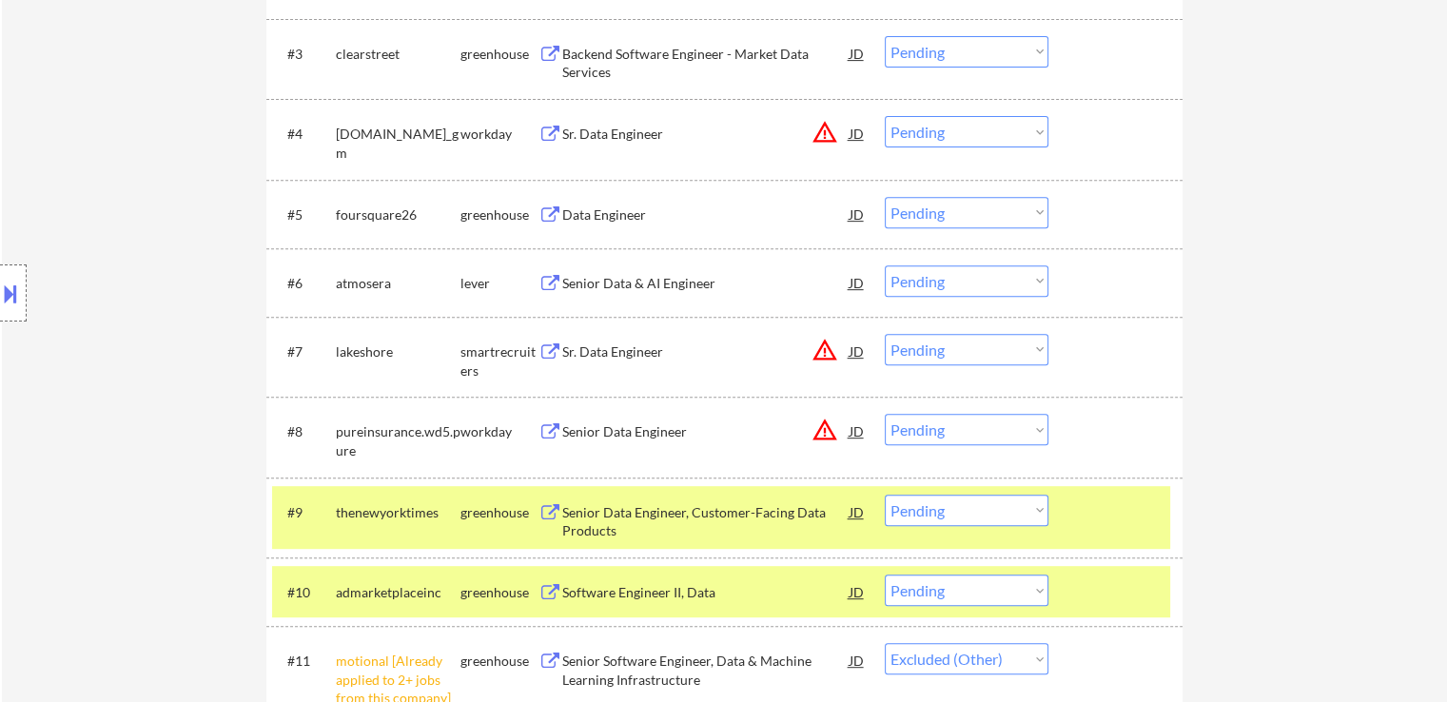
click at [637, 216] on div "Data Engineer" at bounding box center [705, 214] width 287 height 19
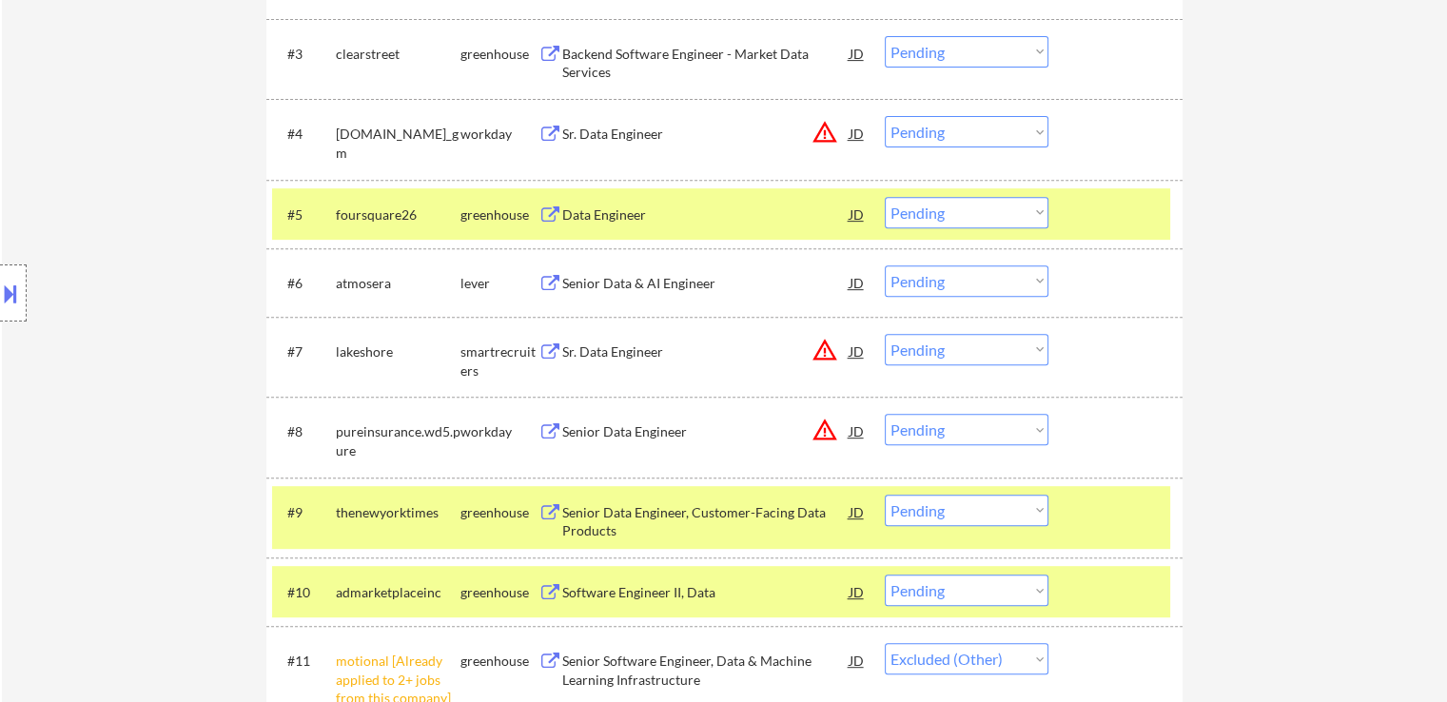
click at [658, 276] on div "Senior Data & AI Engineer" at bounding box center [705, 283] width 287 height 19
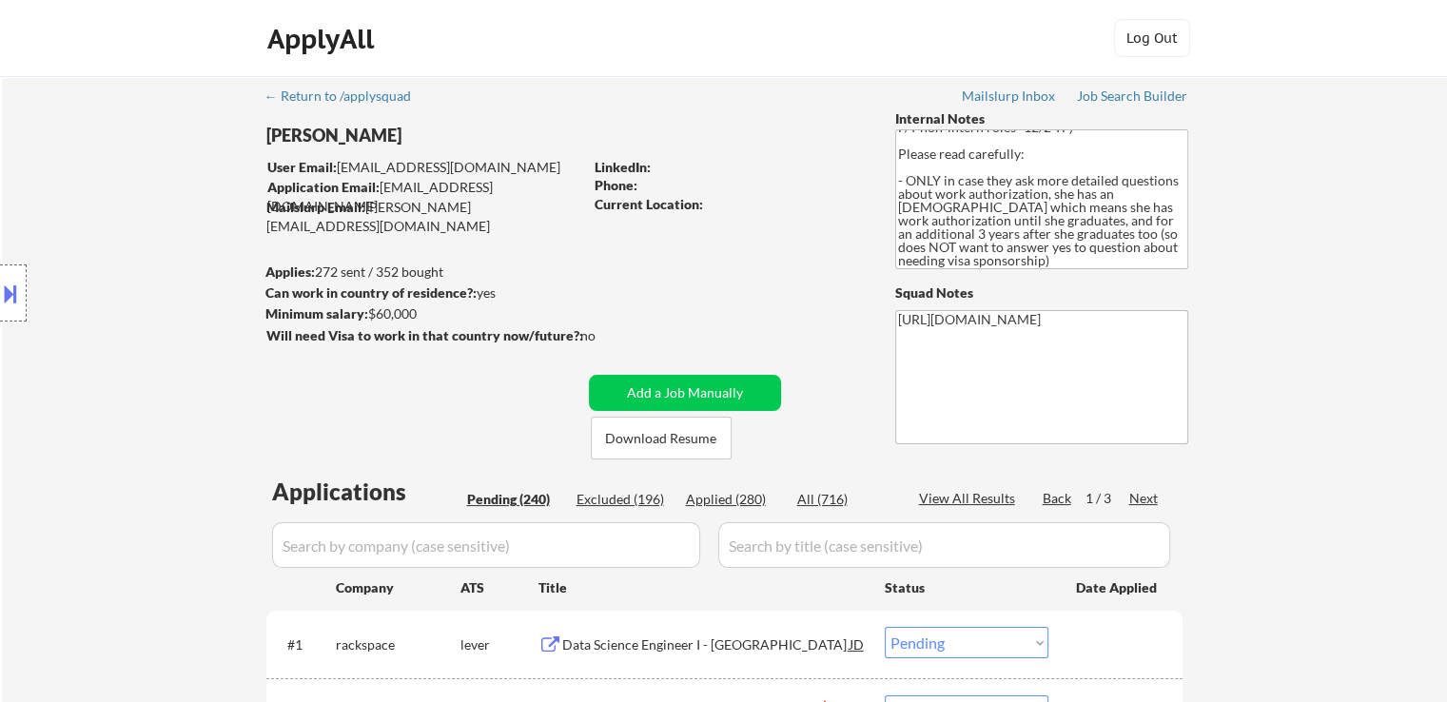
scroll to position [1622, 0]
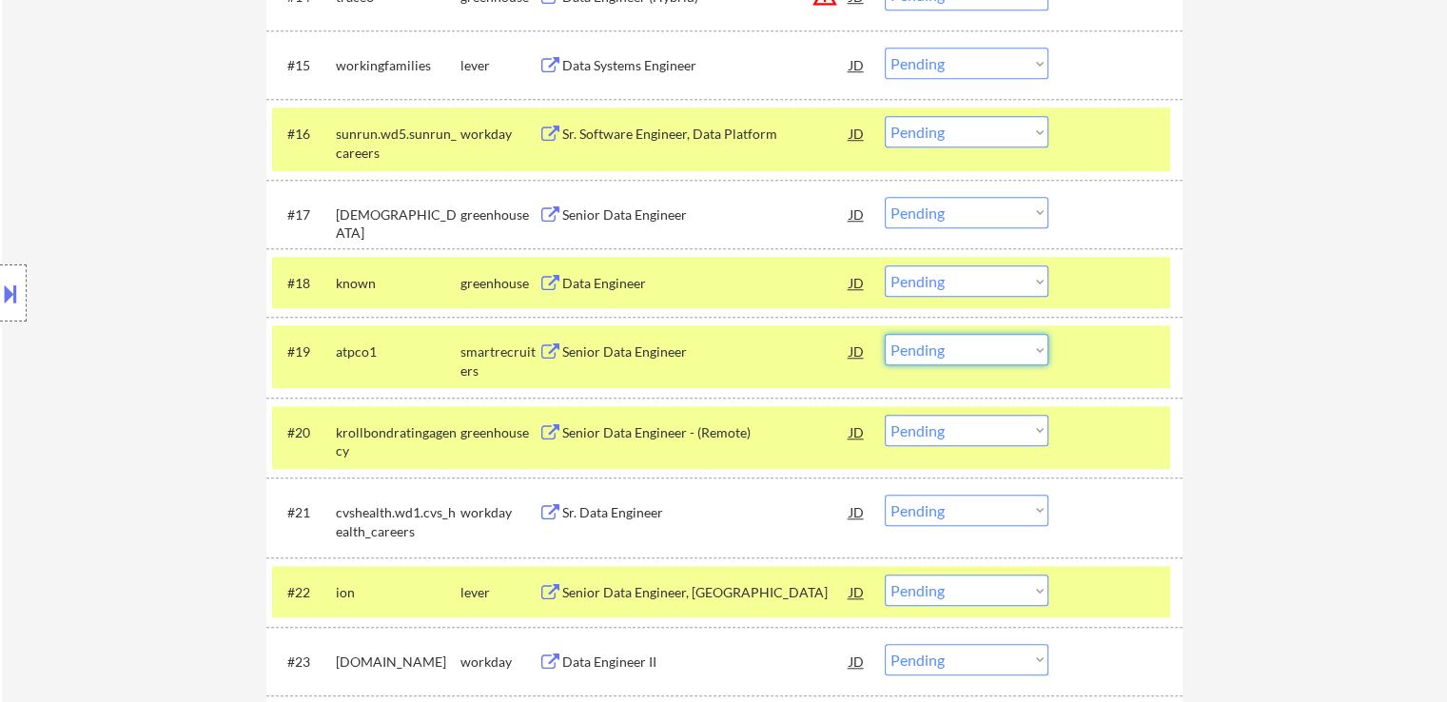
click at [916, 348] on select "Choose an option... Pending Applied Excluded (Questions) Excluded (Expired) Exc…" at bounding box center [967, 349] width 164 height 31
click at [885, 334] on select "Choose an option... Pending Applied Excluded (Questions) Excluded (Expired) Exc…" at bounding box center [967, 349] width 164 height 31
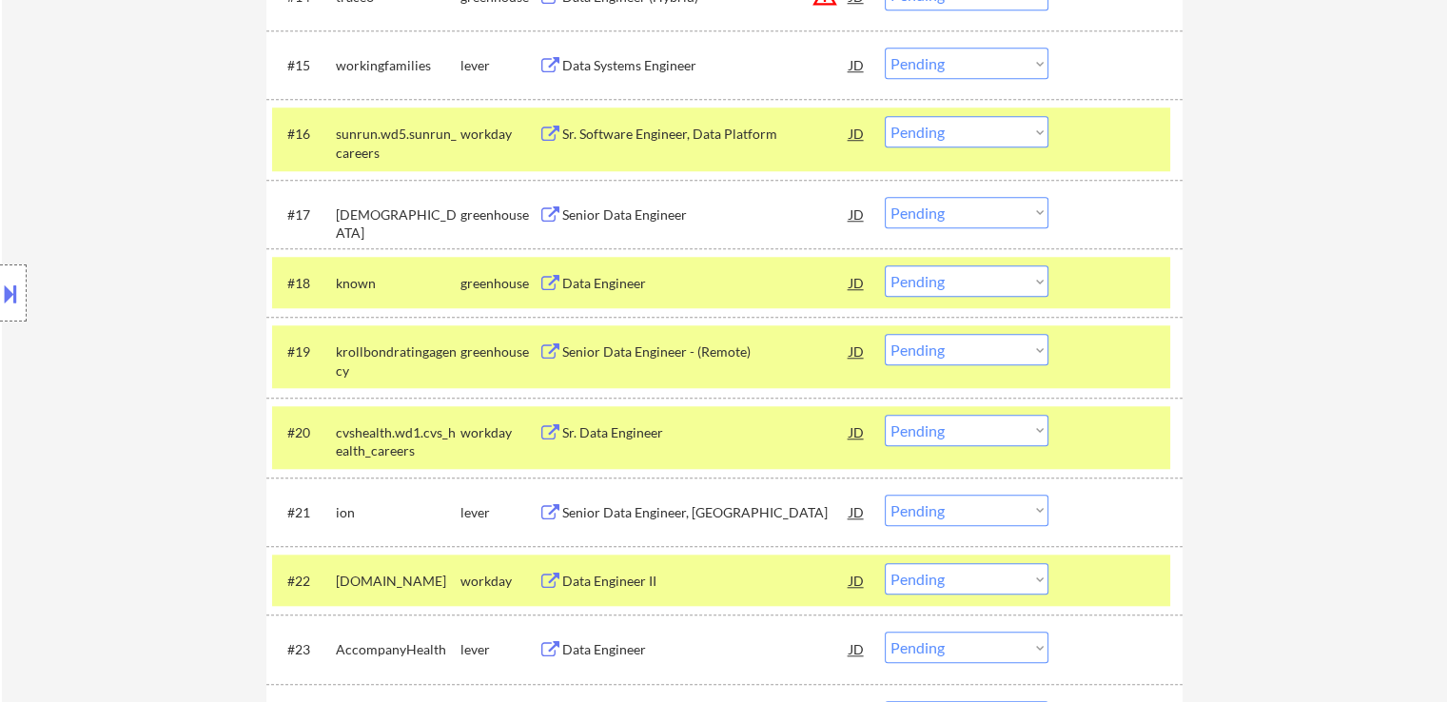
click at [920, 214] on select "Choose an option... Pending Applied Excluded (Questions) Excluded (Expired) Exc…" at bounding box center [967, 212] width 164 height 31
click at [885, 197] on select "Choose an option... Pending Applied Excluded (Questions) Excluded (Expired) Exc…" at bounding box center [967, 212] width 164 height 31
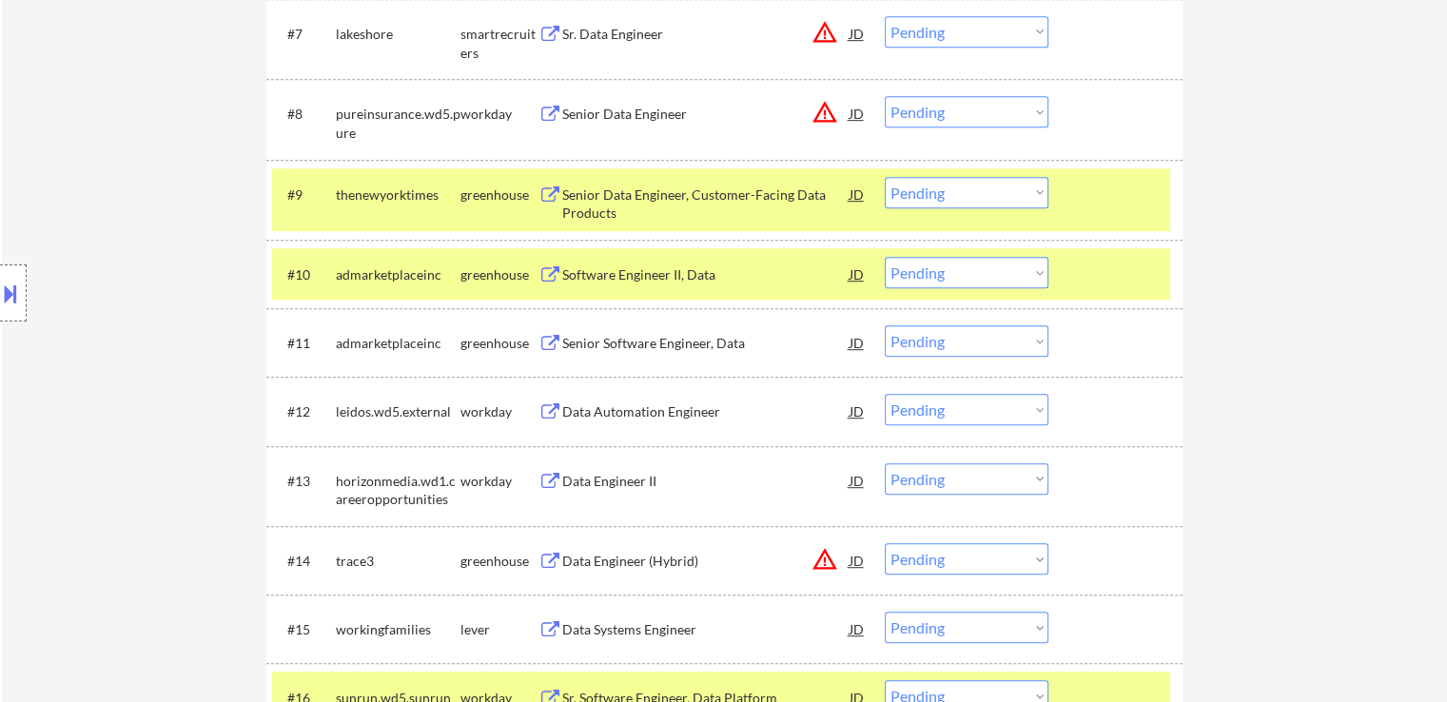
scroll to position [1171, 0]
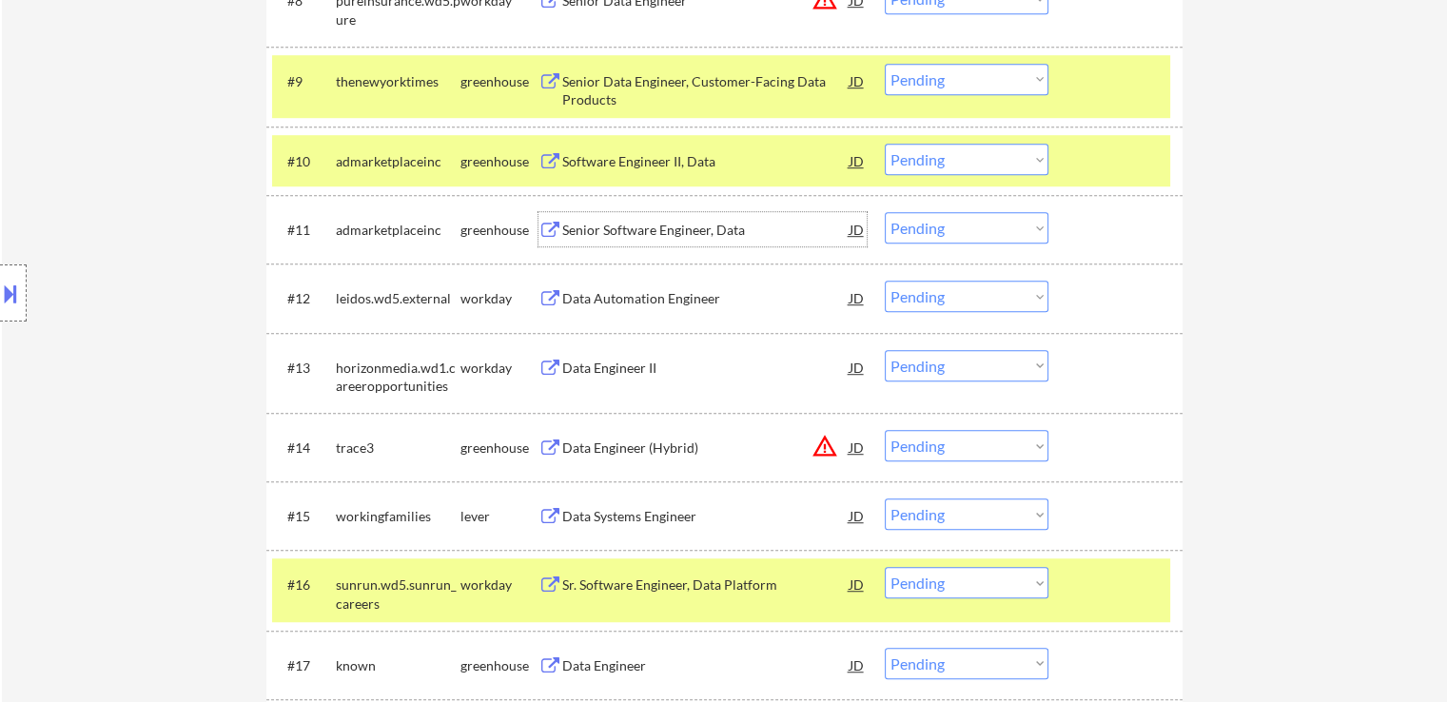
click at [654, 228] on div "Senior Software Engineer, Data" at bounding box center [705, 230] width 287 height 19
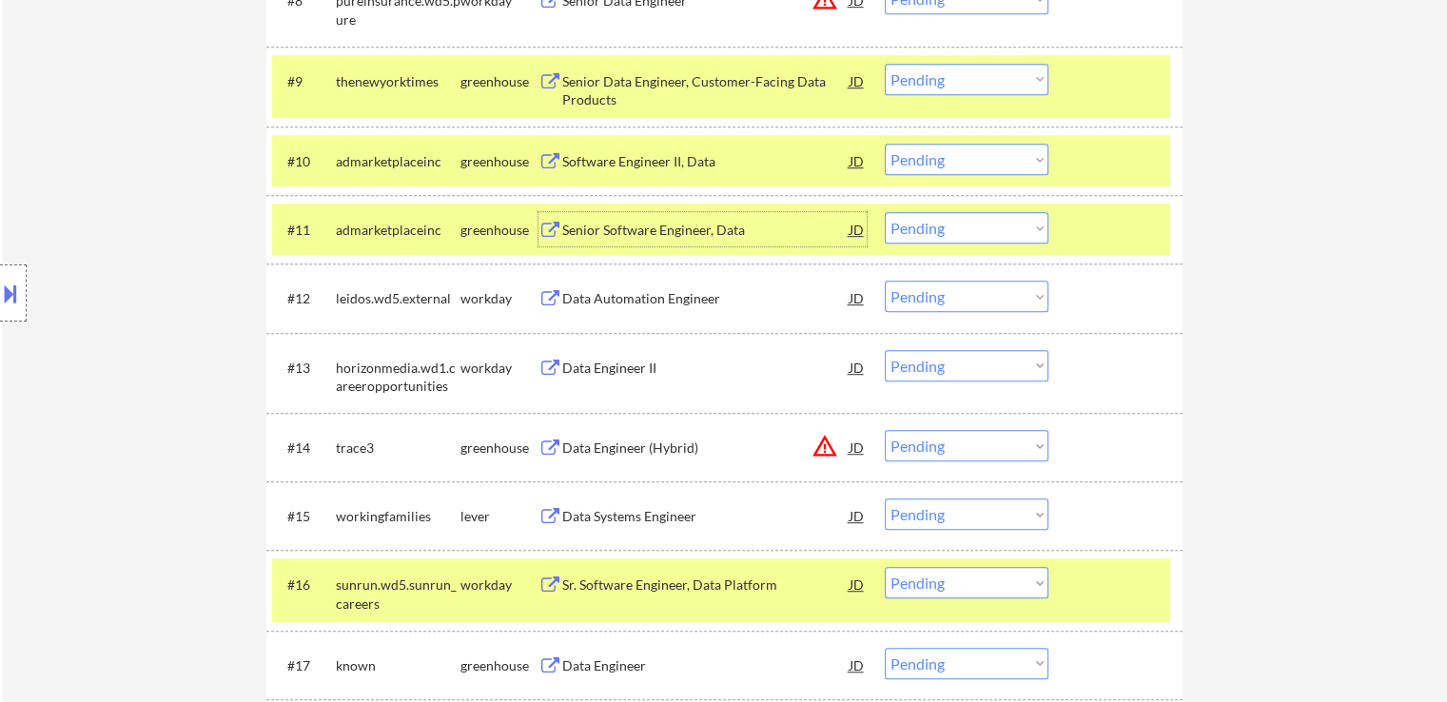
click at [670, 225] on div "Senior Software Engineer, Data" at bounding box center [705, 230] width 287 height 19
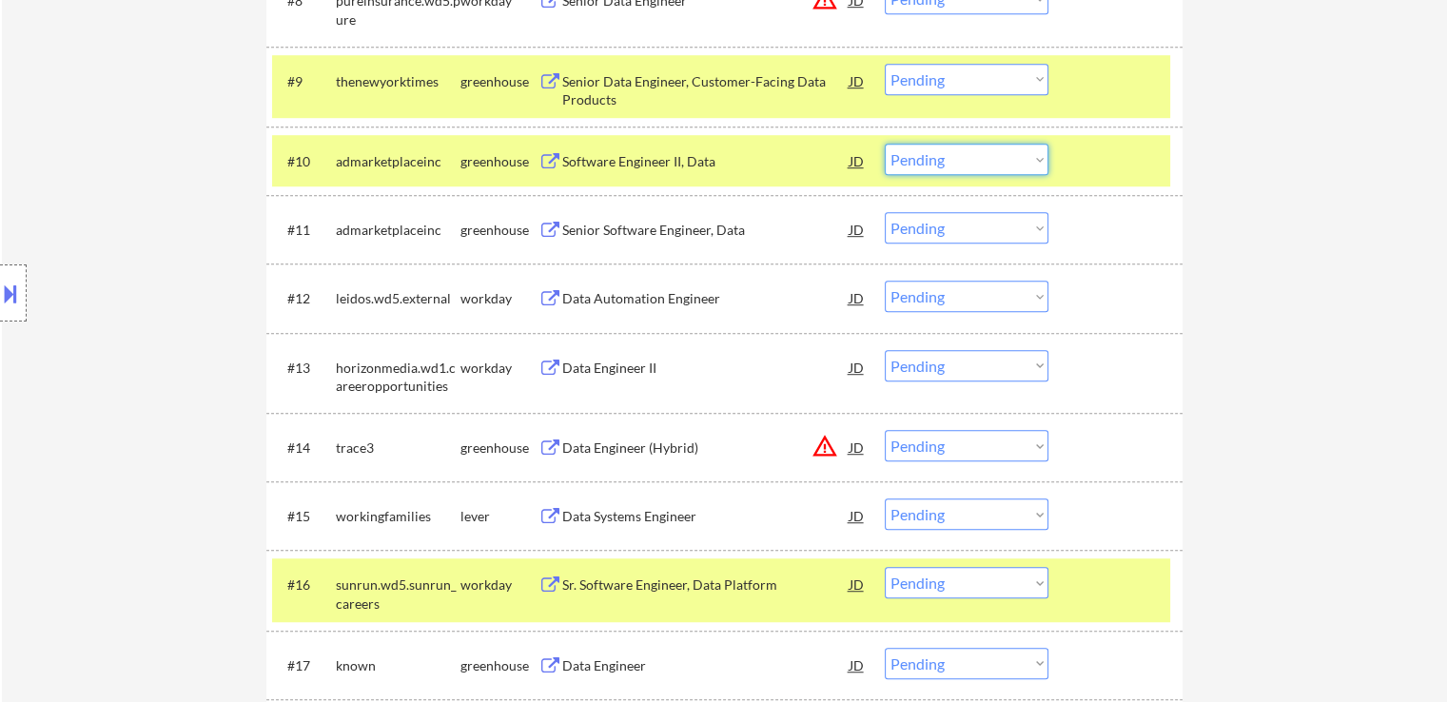
click at [913, 152] on select "Choose an option... Pending Applied Excluded (Questions) Excluded (Expired) Exc…" at bounding box center [967, 159] width 164 height 31
click at [885, 144] on select "Choose an option... Pending Applied Excluded (Questions) Excluded (Expired) Exc…" at bounding box center [967, 159] width 164 height 31
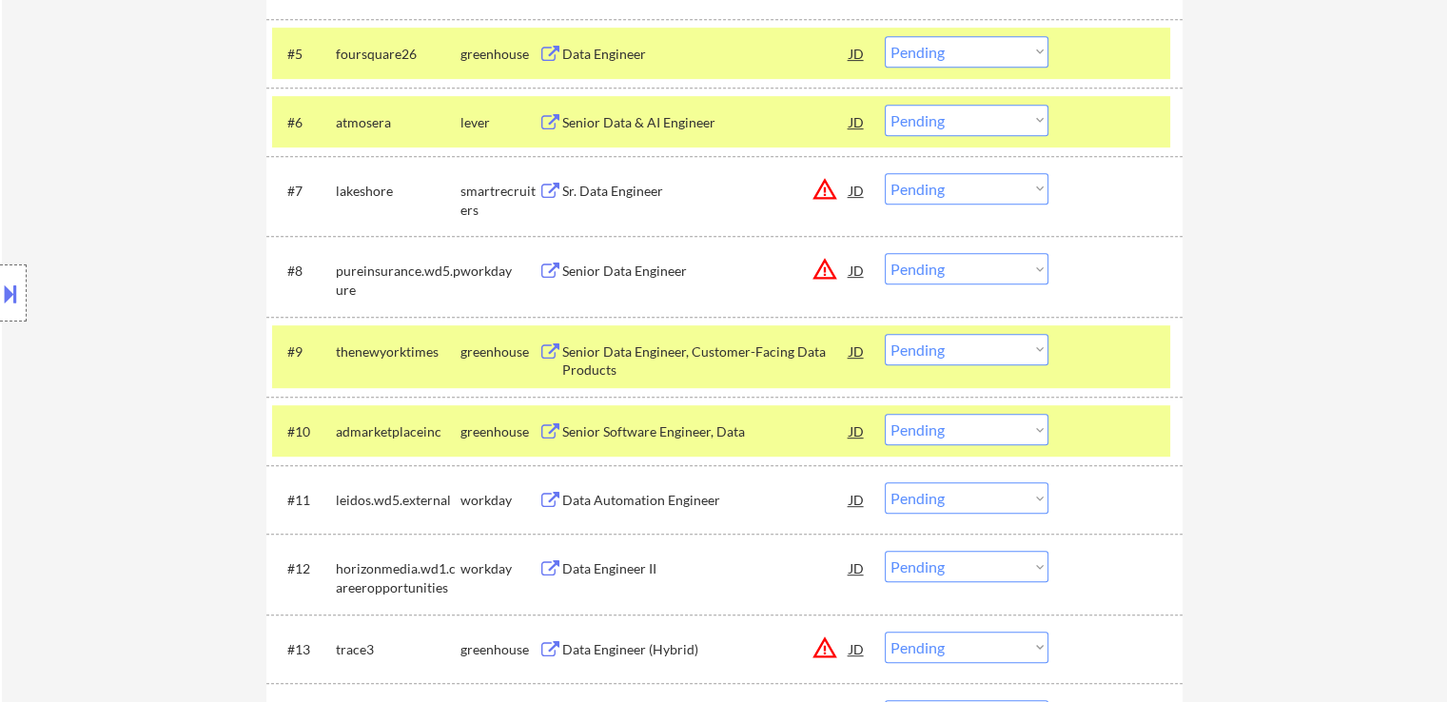
scroll to position [3341, 0]
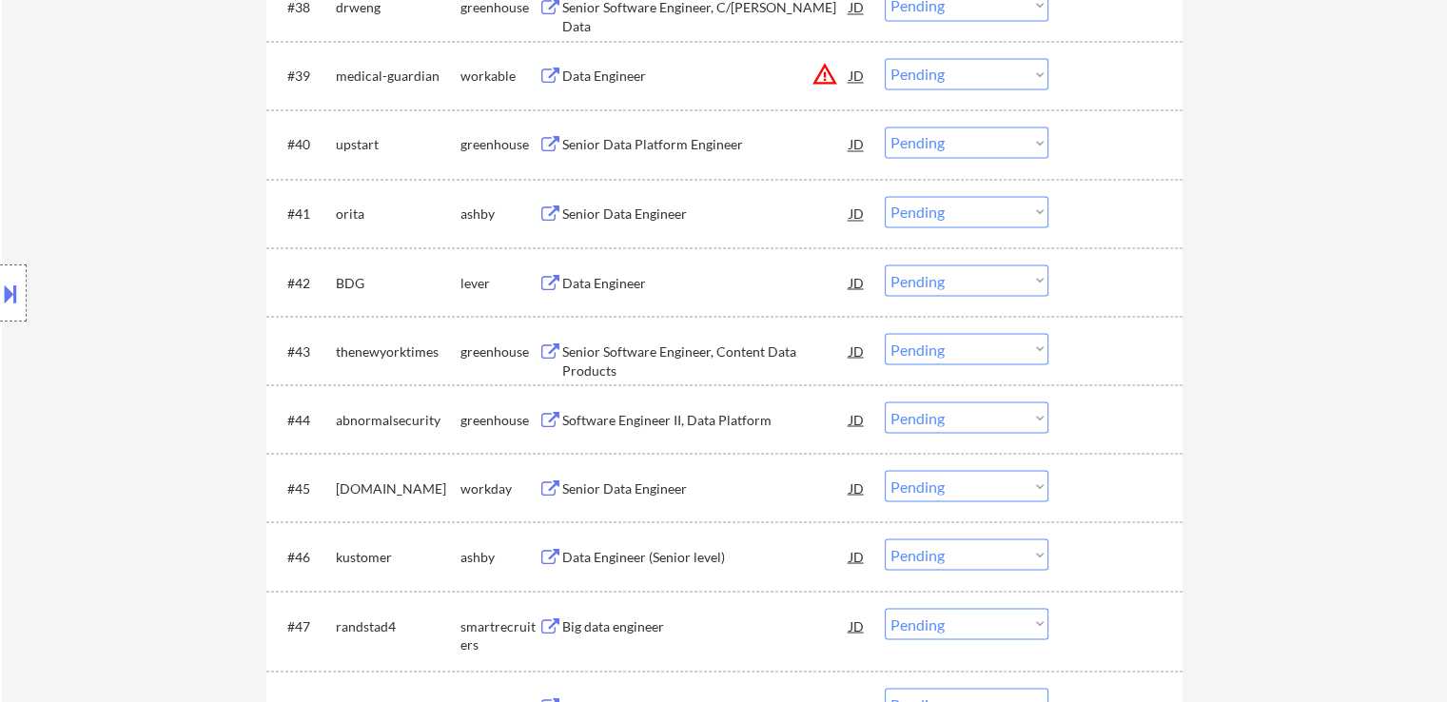
click at [912, 352] on select "Choose an option... Pending Applied Excluded (Questions) Excluded (Expired) Exc…" at bounding box center [967, 348] width 164 height 31
click at [885, 333] on select "Choose an option... Pending Applied Excluded (Questions) Excluded (Expired) Exc…" at bounding box center [967, 348] width 164 height 31
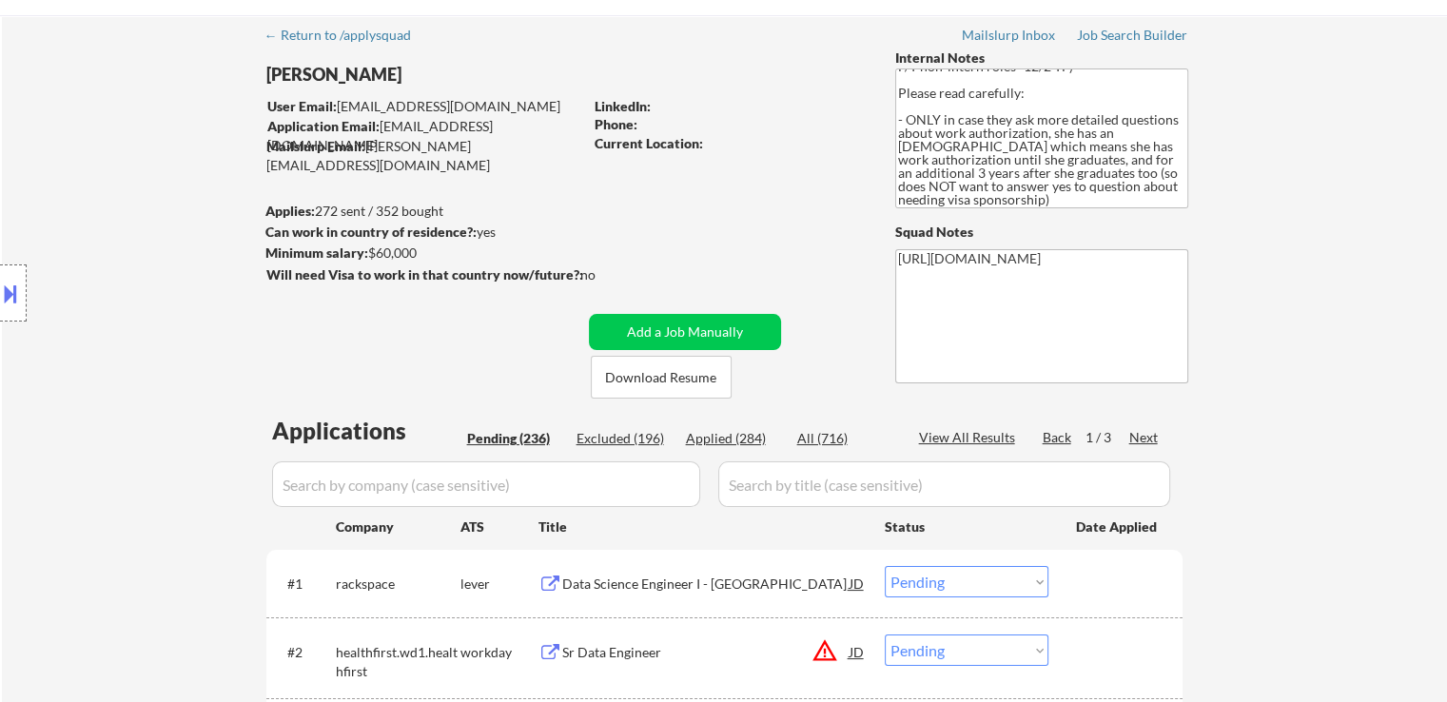
scroll to position [95, 0]
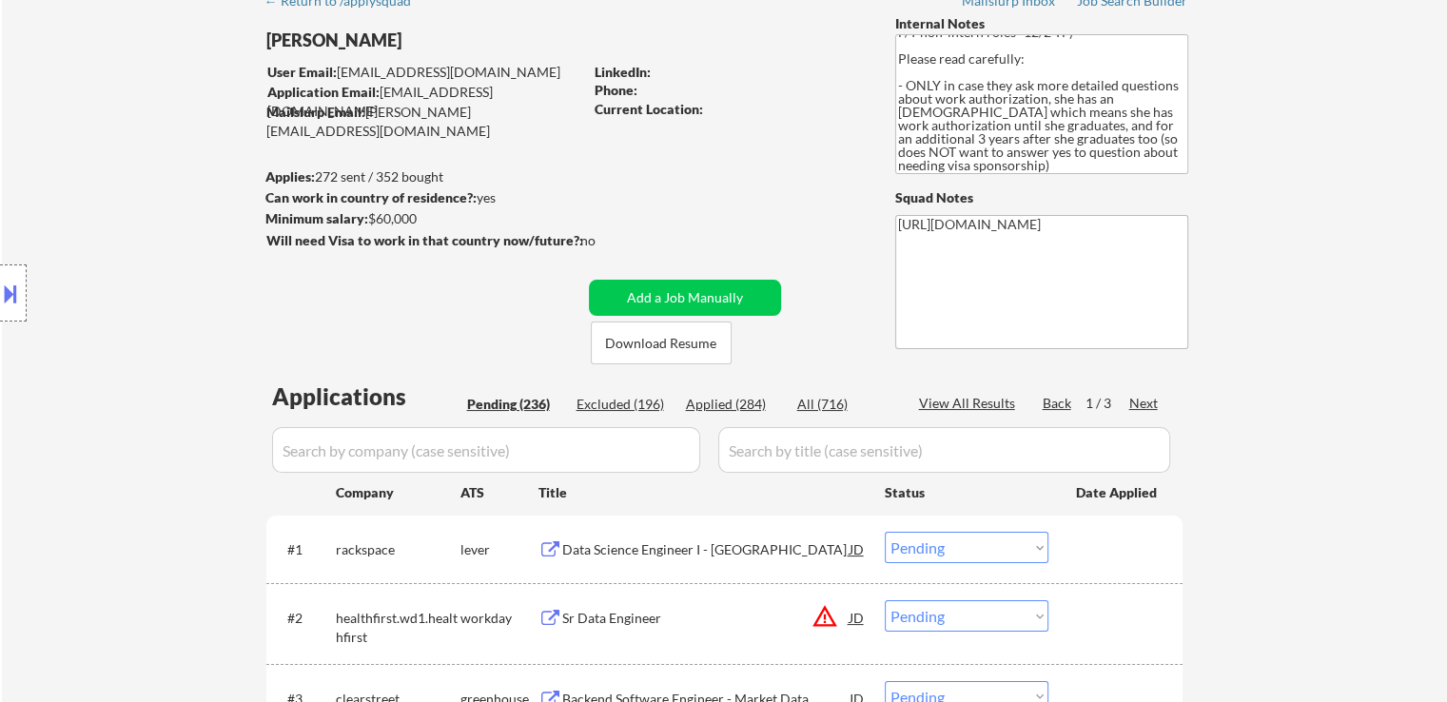
click at [739, 405] on div "Applied (284)" at bounding box center [733, 404] width 95 height 19
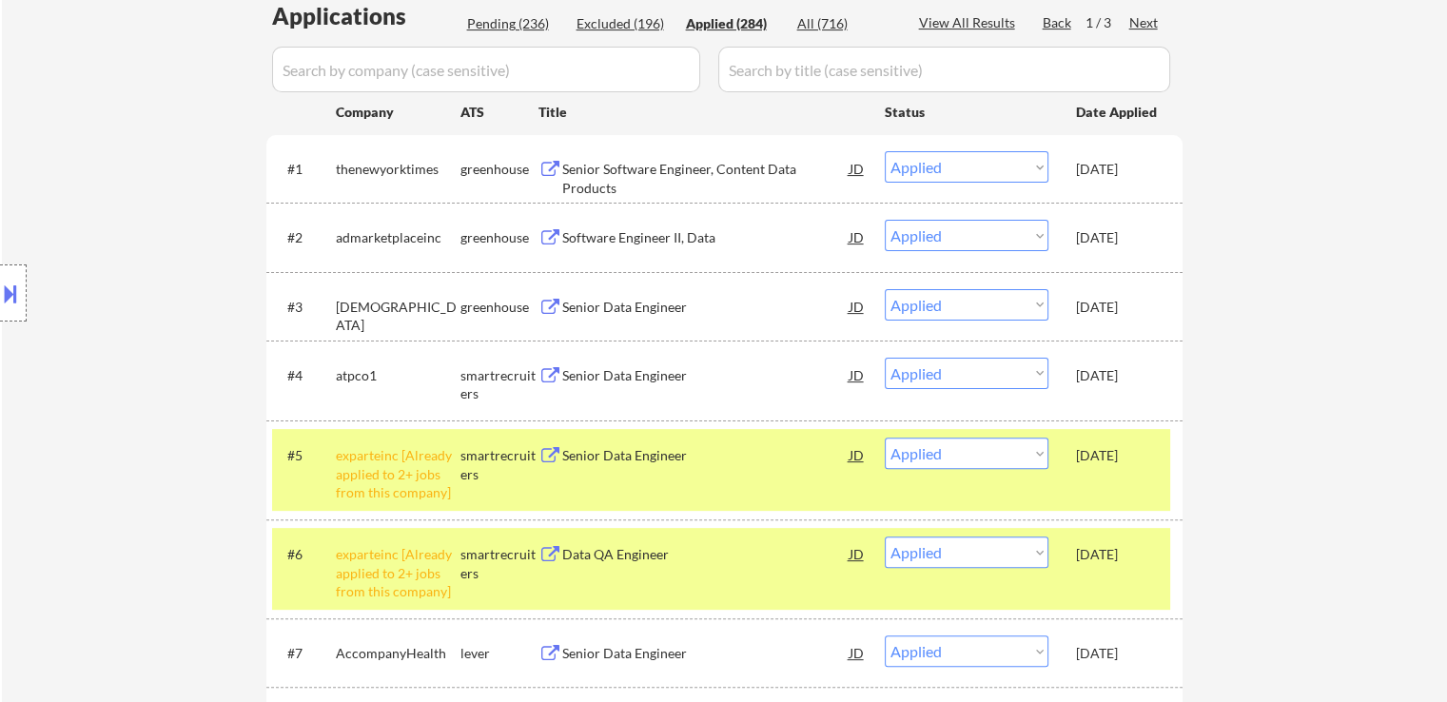
scroll to position [0, 0]
